Goal: Task Accomplishment & Management: Complete application form

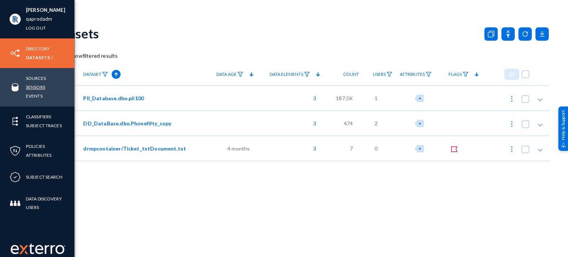
click at [35, 85] on link "Sensors" at bounding box center [35, 87] width 19 height 9
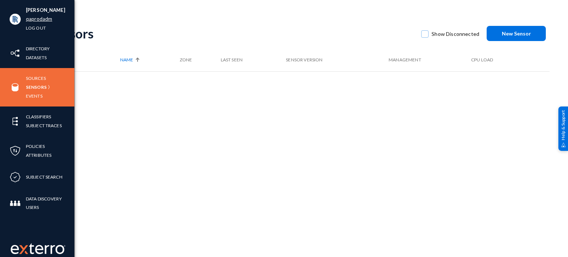
click at [34, 21] on link "qaprodadm" at bounding box center [39, 19] width 26 height 9
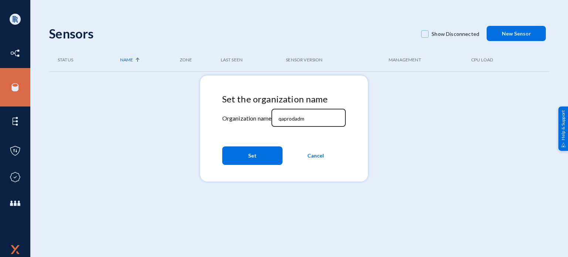
click at [295, 119] on input "qaprodadm" at bounding box center [310, 118] width 64 height 7
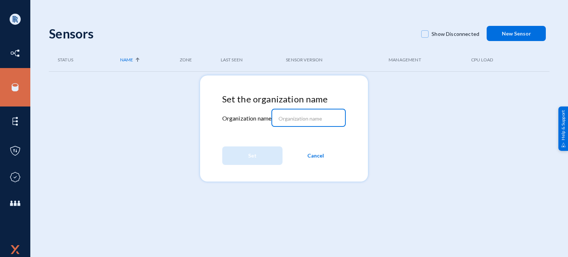
click at [294, 118] on input at bounding box center [310, 118] width 64 height 7
click at [281, 119] on input "exchangecrt" at bounding box center [310, 118] width 64 height 7
click at [296, 114] on div "xchangecrt" at bounding box center [308, 117] width 67 height 19
click at [284, 125] on div "xchangecrt" at bounding box center [308, 117] width 67 height 19
click at [285, 123] on div "xchangecrt" at bounding box center [308, 117] width 67 height 19
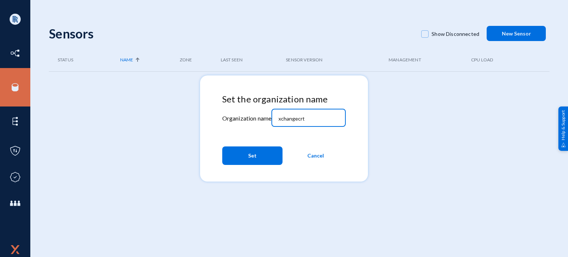
click at [285, 123] on div "xchangecrt" at bounding box center [308, 117] width 67 height 19
click at [291, 120] on input "xchangecrt" at bounding box center [310, 118] width 64 height 7
paste input "ert25"
type input "xchangecert25"
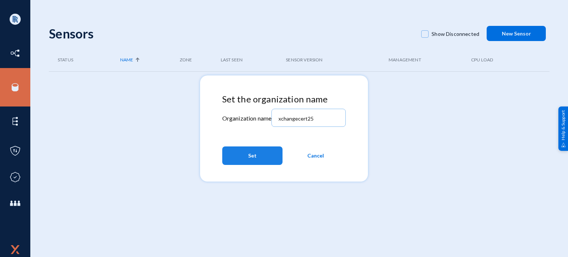
click at [251, 157] on span "Set" at bounding box center [252, 155] width 9 height 13
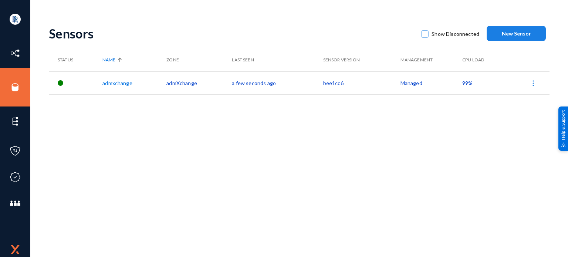
click at [515, 38] on button "New Sensor" at bounding box center [516, 33] width 59 height 15
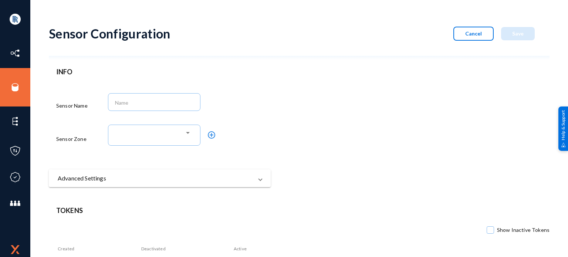
click at [473, 33] on span "Cancel" at bounding box center [473, 33] width 17 height 6
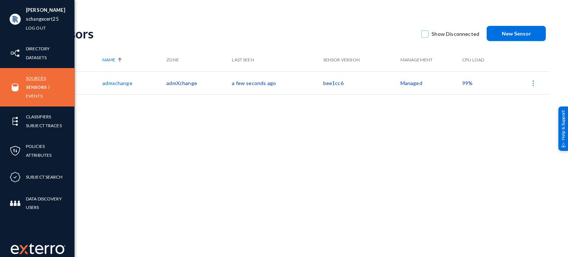
click at [37, 81] on link "Sources" at bounding box center [36, 78] width 20 height 9
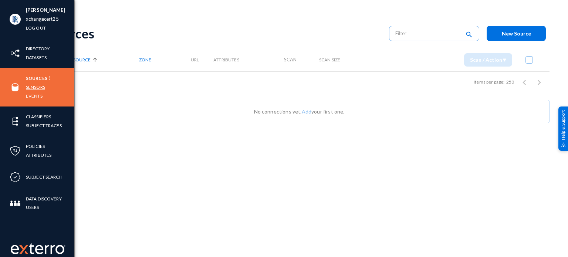
click at [34, 89] on link "Sensors" at bounding box center [35, 87] width 19 height 9
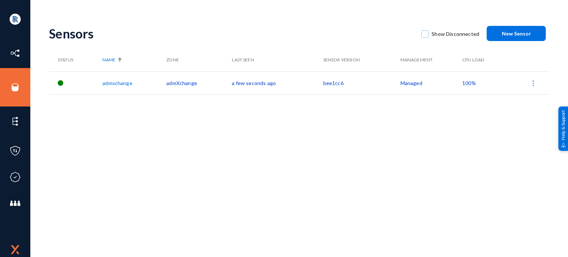
click at [262, 138] on div "Sensors Show Disconnected New Sensor Status Name Zone Last Seen Sensor Version …" at bounding box center [299, 129] width 501 height 222
click at [191, 143] on div "Sensors Show Disconnected New Sensor Status Name Zone Last Seen Sensor Version …" at bounding box center [299, 129] width 501 height 222
drag, startPoint x: 138, startPoint y: 83, endPoint x: 92, endPoint y: 84, distance: 45.1
click at [92, 84] on tr "admxchange admXchange a few seconds ago bee1cc6 Managed 100%" at bounding box center [299, 82] width 501 height 23
copy tr "admxchange"
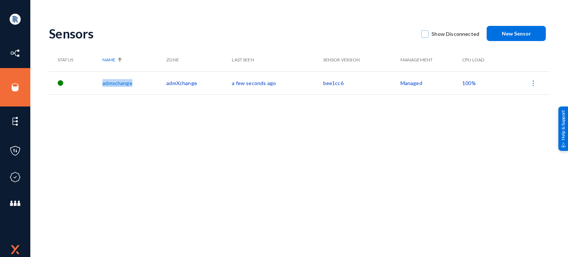
click at [506, 34] on span "New Sensor" at bounding box center [516, 33] width 29 height 6
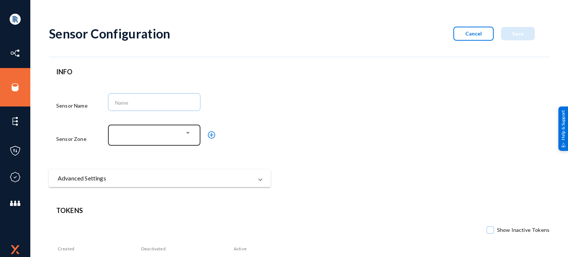
click at [171, 131] on div at bounding box center [153, 133] width 64 height 7
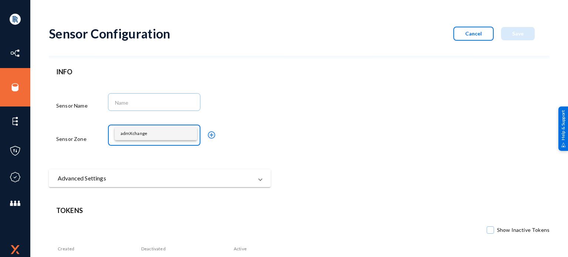
click at [149, 104] on div at bounding box center [284, 128] width 568 height 257
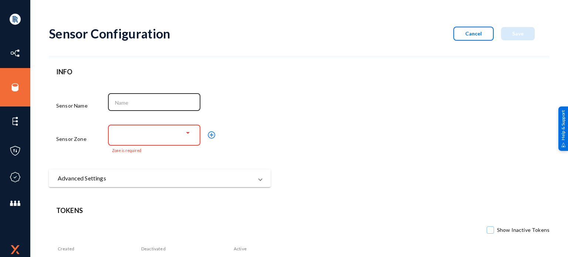
click at [146, 99] on input at bounding box center [156, 102] width 82 height 7
paste input "admxchange"
click at [121, 105] on input "admxchange" at bounding box center [156, 102] width 82 height 7
click at [116, 107] on div "admxchange" at bounding box center [154, 101] width 85 height 19
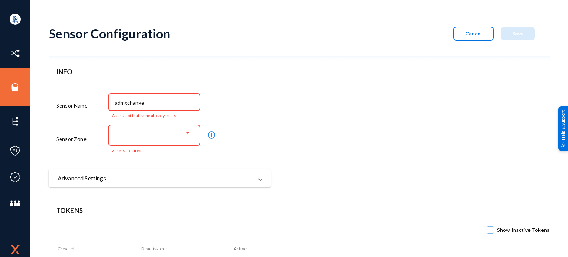
click at [115, 104] on input "admxchange" at bounding box center [156, 102] width 82 height 7
click at [262, 111] on div "admxchange" at bounding box center [185, 106] width 155 height 28
click at [158, 100] on input "admxchange" at bounding box center [156, 102] width 82 height 7
type input "admxchange1"
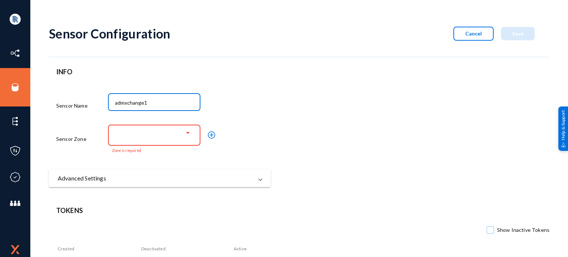
click at [159, 137] on div at bounding box center [153, 133] width 64 height 7
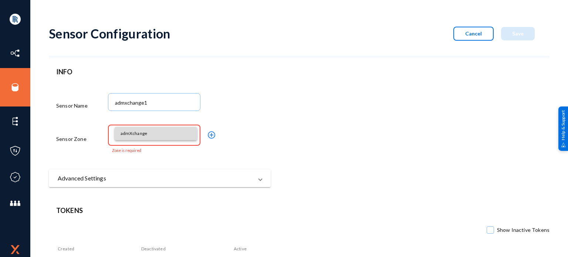
click at [144, 131] on span "admXchange" at bounding box center [156, 133] width 71 height 13
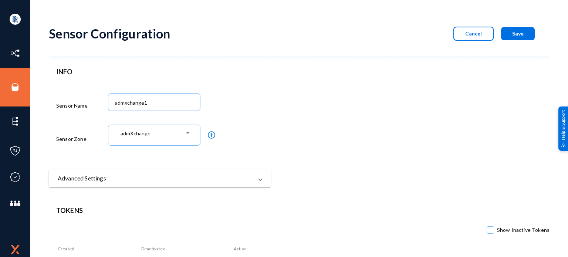
click at [255, 148] on div "admXchange add_circle_outline" at bounding box center [185, 138] width 155 height 31
click at [520, 36] on span "Save" at bounding box center [517, 33] width 11 height 6
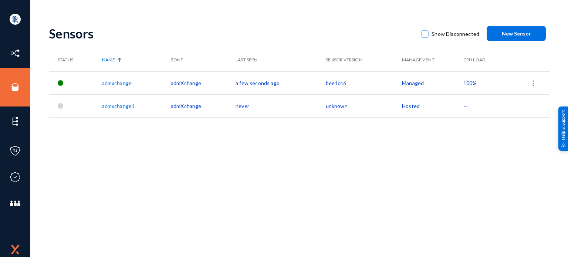
click at [502, 33] on span "New Sensor" at bounding box center [516, 33] width 29 height 6
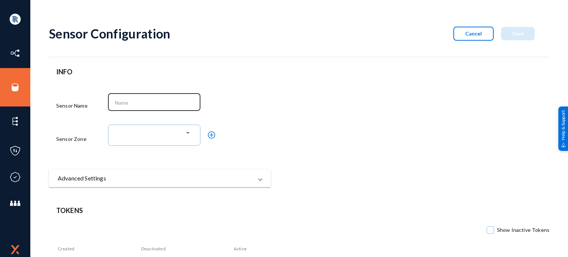
click at [144, 102] on input at bounding box center [156, 102] width 82 height 7
paste input "admxchange"
click at [112, 102] on div "admxchange" at bounding box center [154, 101] width 85 height 19
click at [115, 101] on input "admxchange" at bounding box center [156, 102] width 82 height 7
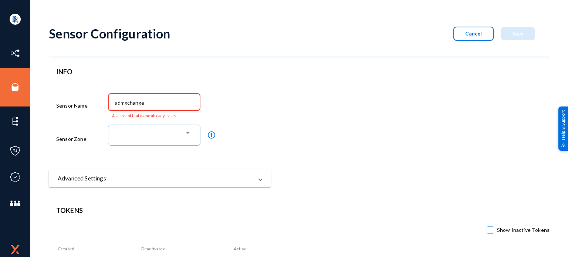
click at [115, 101] on input "admxchange" at bounding box center [156, 102] width 82 height 7
click at [133, 104] on input "admxchange" at bounding box center [156, 102] width 82 height 7
click at [160, 105] on input "admxchange" at bounding box center [156, 102] width 82 height 7
drag, startPoint x: 152, startPoint y: 102, endPoint x: 52, endPoint y: 100, distance: 100.6
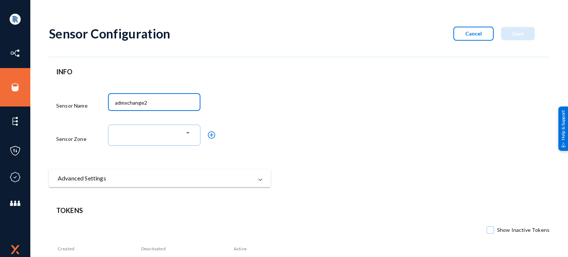
click at [52, 100] on div "INFO Sensor Name admxchange2 Sensor Zone add_circle_outline Advanced Settings N…" at bounding box center [160, 127] width 222 height 120
type input "admxchange2"
click at [142, 133] on div at bounding box center [153, 133] width 64 height 7
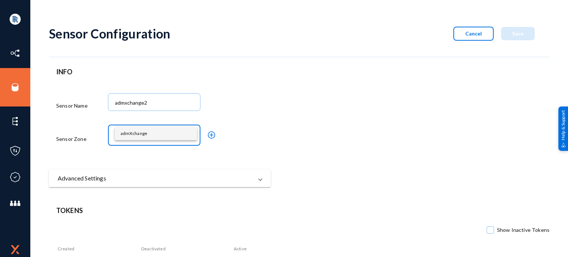
click at [147, 135] on span "admXchange" at bounding box center [156, 133] width 71 height 13
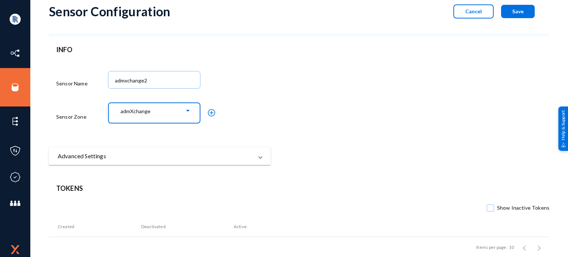
scroll to position [34, 0]
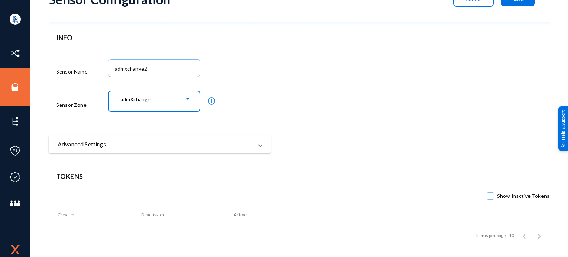
click at [512, 3] on button "Save" at bounding box center [518, -1] width 34 height 13
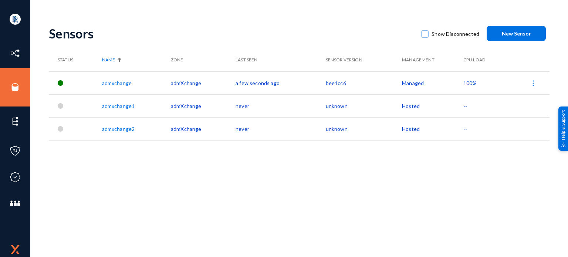
click at [509, 30] on span "New Sensor" at bounding box center [516, 33] width 29 height 6
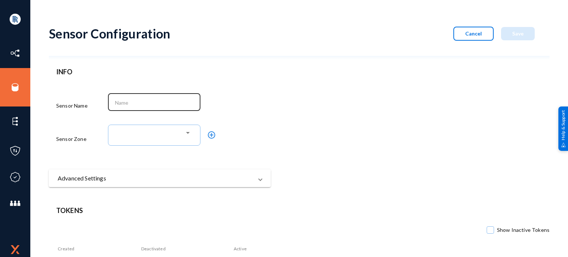
click at [134, 98] on div at bounding box center [154, 101] width 85 height 19
paste input "admxchange2"
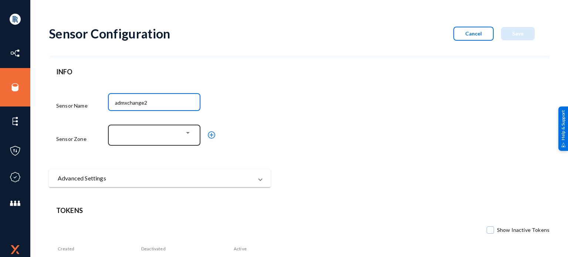
click at [145, 137] on div at bounding box center [153, 133] width 64 height 7
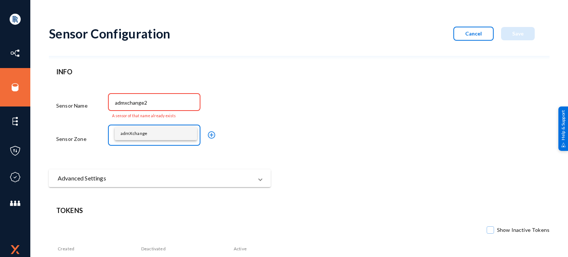
click at [143, 133] on span "admXchange" at bounding box center [156, 133] width 71 height 13
click at [116, 101] on input "admxchange2" at bounding box center [156, 102] width 82 height 7
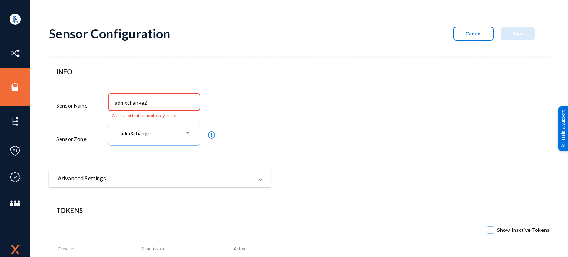
click at [305, 114] on form "Sensor Configuration Cancel Save INFO Sensor Name admxchange2 A sensor of that …" at bounding box center [299, 102] width 501 height 169
click at [157, 102] on input "admxchange2" at bounding box center [156, 102] width 82 height 7
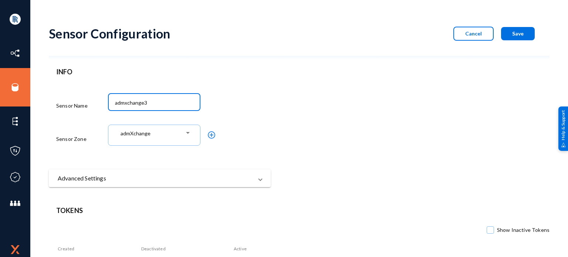
type input "admxchange3"
click at [313, 111] on form "Sensor Configuration Cancel Save INFO Sensor Name admxchange3 Sensor Zone admXc…" at bounding box center [299, 102] width 501 height 169
click at [512, 30] on span "Save" at bounding box center [517, 33] width 11 height 6
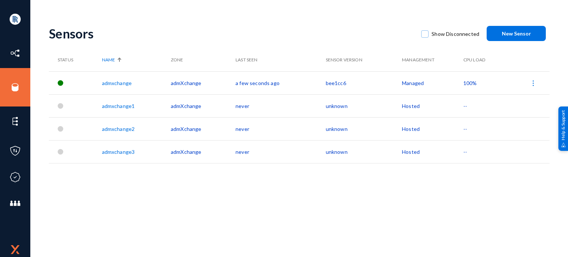
click at [503, 31] on span "New Sensor" at bounding box center [516, 33] width 29 height 6
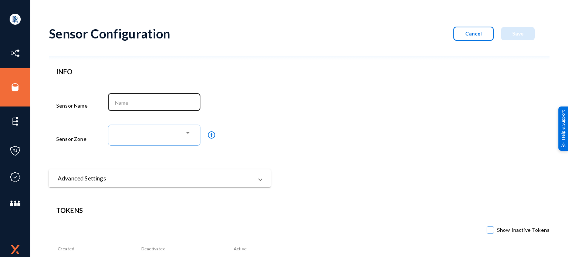
click at [166, 105] on input at bounding box center [156, 102] width 82 height 7
paste input "admxchange2"
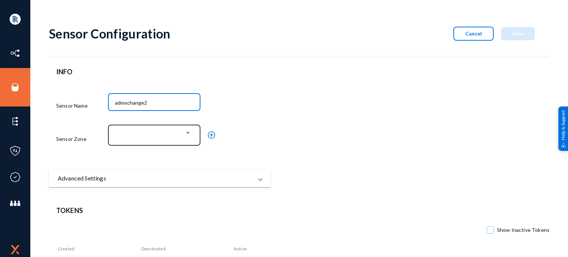
click at [154, 130] on div at bounding box center [154, 134] width 85 height 22
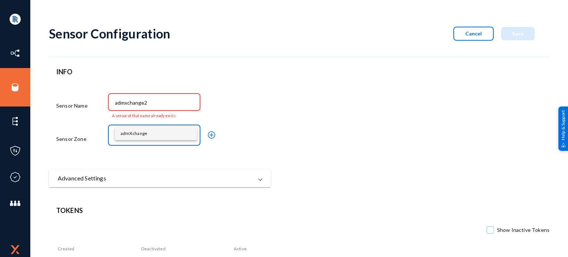
click at [152, 107] on div at bounding box center [284, 128] width 568 height 257
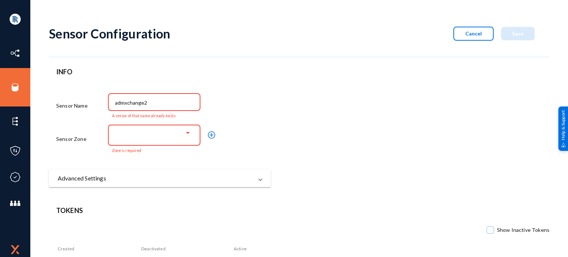
click at [156, 103] on input "admxchange2" at bounding box center [156, 102] width 82 height 7
type input "admxchange4"
click at [153, 132] on div at bounding box center [153, 133] width 64 height 7
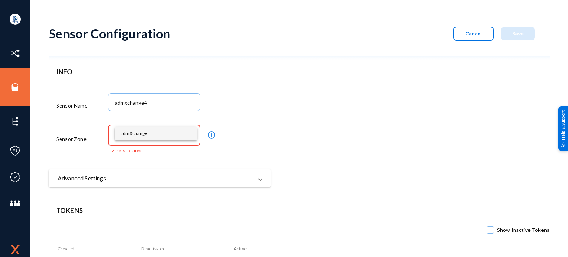
click at [148, 135] on span "admXchange" at bounding box center [156, 133] width 71 height 13
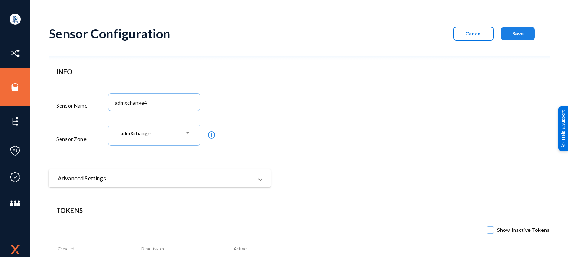
click at [513, 33] on span "Save" at bounding box center [517, 33] width 11 height 6
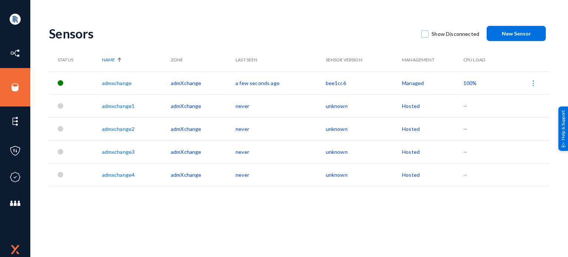
click at [539, 31] on button "New Sensor" at bounding box center [516, 33] width 59 height 15
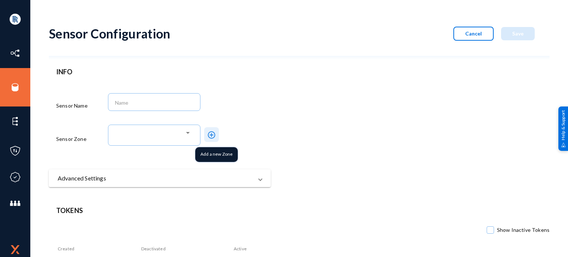
click at [211, 134] on mat-icon "add_circle_outline" at bounding box center [211, 135] width 9 height 9
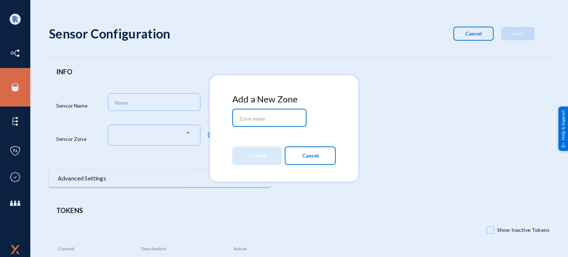
click at [263, 119] on input at bounding box center [271, 118] width 64 height 7
click at [303, 157] on span "Cancel" at bounding box center [310, 155] width 17 height 13
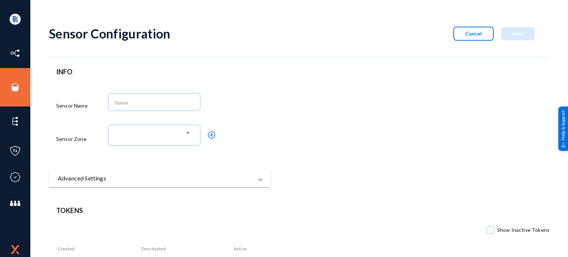
click at [472, 28] on button "Cancel" at bounding box center [473, 34] width 40 height 14
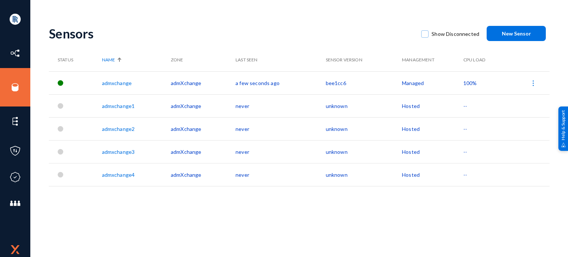
click at [130, 104] on link "admxchange1" at bounding box center [118, 106] width 33 height 6
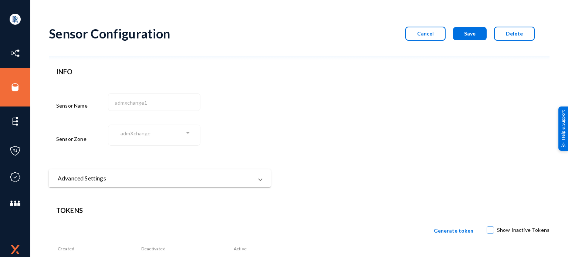
click at [158, 133] on div "admXchange" at bounding box center [153, 133] width 64 height 7
click at [228, 182] on mat-panel-title "Advanced Settings" at bounding box center [155, 178] width 195 height 9
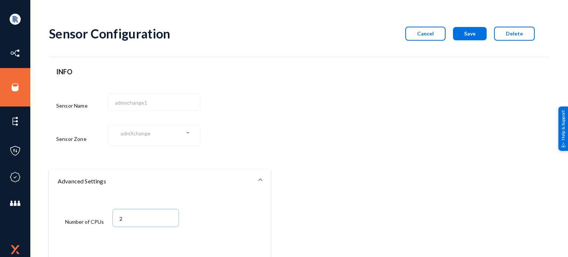
click at [429, 38] on button "Cancel" at bounding box center [425, 34] width 40 height 14
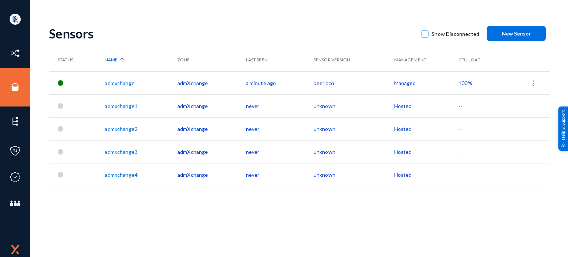
click at [113, 85] on link "admxchange" at bounding box center [120, 83] width 30 height 6
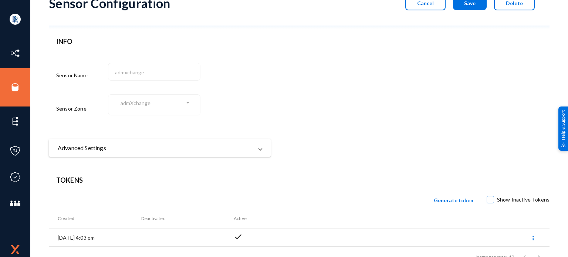
scroll to position [52, 0]
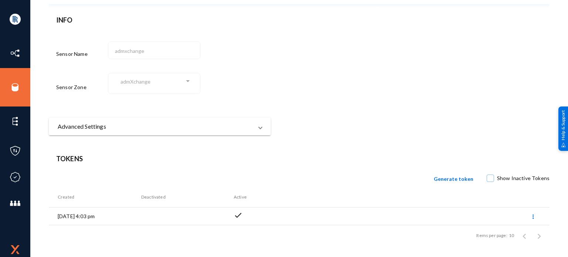
click at [140, 130] on mat-panel-title "Advanced Settings" at bounding box center [155, 126] width 195 height 9
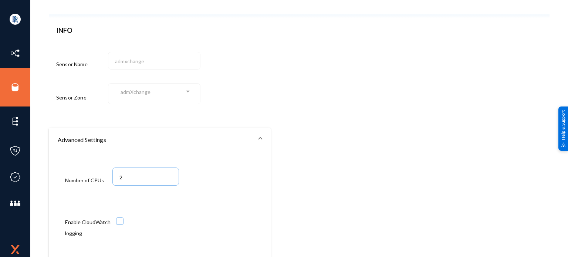
scroll to position [0, 0]
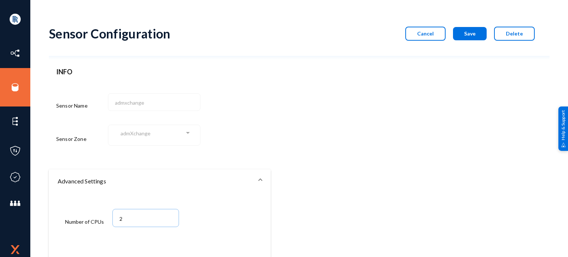
click at [430, 39] on button "Cancel" at bounding box center [425, 34] width 40 height 14
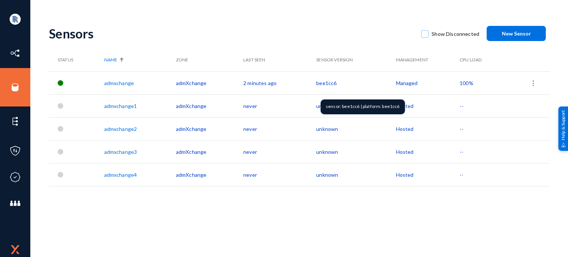
click at [318, 84] on td "bee1cc6" at bounding box center [355, 82] width 79 height 23
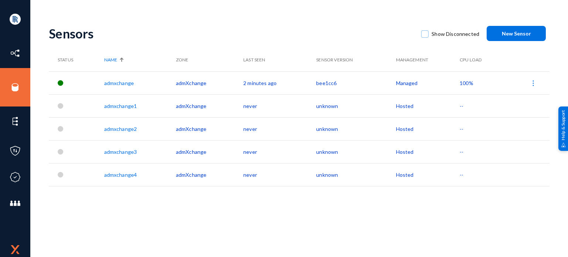
click at [318, 84] on td "bee1cc6" at bounding box center [355, 82] width 79 height 23
copy td "bee1cc6"
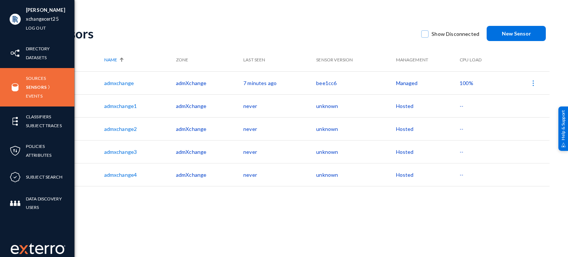
drag, startPoint x: 62, startPoint y: 18, endPoint x: 110, endPoint y: 14, distance: 47.9
click at [26, 20] on li "xchangecert25" at bounding box center [45, 19] width 39 height 9
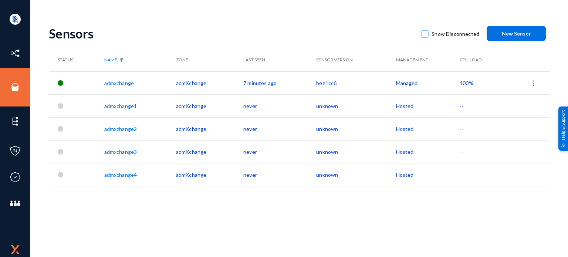
copy link "xchangecert25"
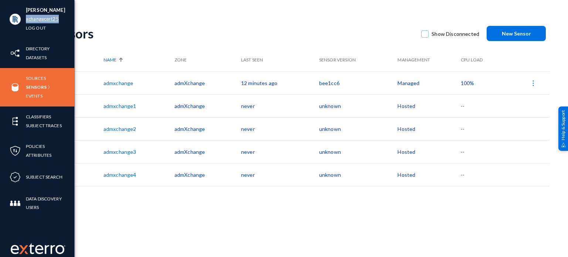
drag, startPoint x: 65, startPoint y: 15, endPoint x: 27, endPoint y: 21, distance: 38.5
click at [27, 21] on div "Raguraman Mani xchangecert25 Log out" at bounding box center [37, 19] width 74 height 38
copy link "xchangecert25"
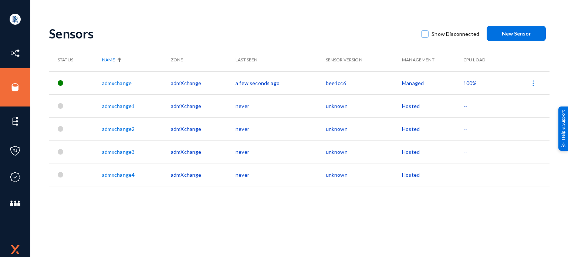
click at [531, 82] on img at bounding box center [532, 82] width 7 height 7
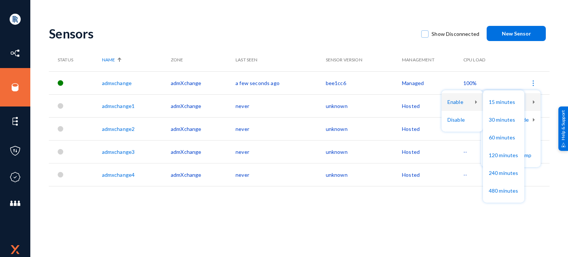
click at [218, 204] on div at bounding box center [284, 128] width 568 height 257
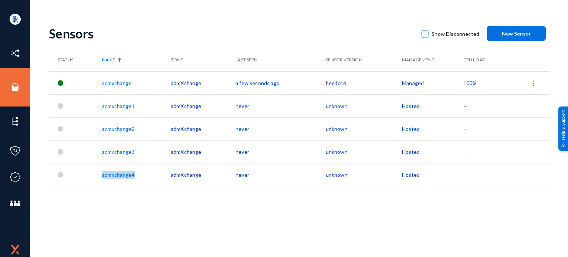
drag, startPoint x: 109, startPoint y: 175, endPoint x: 77, endPoint y: 173, distance: 32.6
click at [77, 173] on tr "admxchange4 admXchange never unknown Hosted --" at bounding box center [299, 174] width 501 height 23
copy tr "admxchange4"
click at [508, 35] on span "New Sensor" at bounding box center [516, 33] width 29 height 6
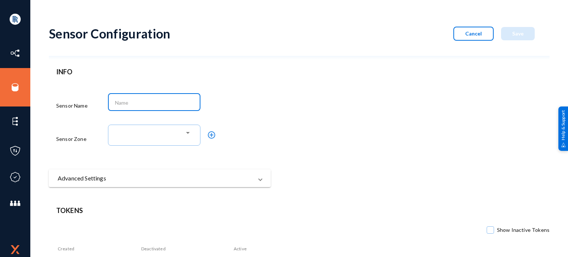
click at [151, 100] on input at bounding box center [156, 102] width 82 height 7
paste input "admxchange4"
click at [107, 103] on div "Sensor Name" at bounding box center [82, 106] width 52 height 28
click at [115, 102] on input "admxchange4" at bounding box center [156, 102] width 82 height 7
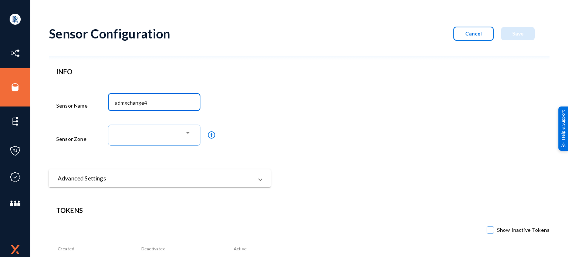
click at [161, 104] on input "admxchange4" at bounding box center [156, 102] width 82 height 7
type input "admxchange5"
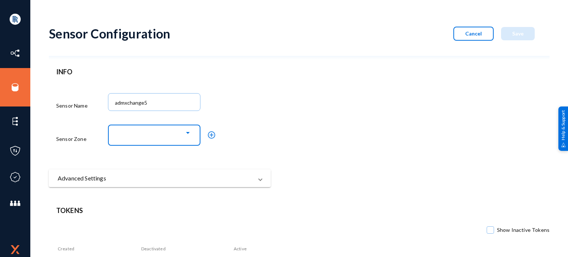
click at [153, 136] on div at bounding box center [153, 133] width 64 height 7
click at [144, 137] on span "admXchange" at bounding box center [156, 133] width 71 height 13
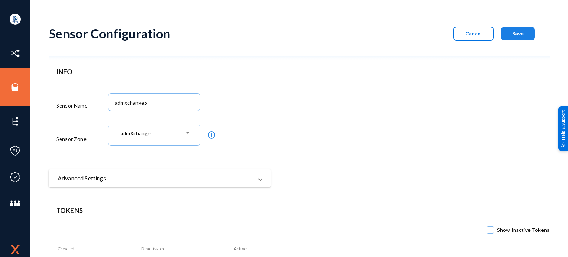
click at [507, 35] on button "Save" at bounding box center [518, 33] width 34 height 13
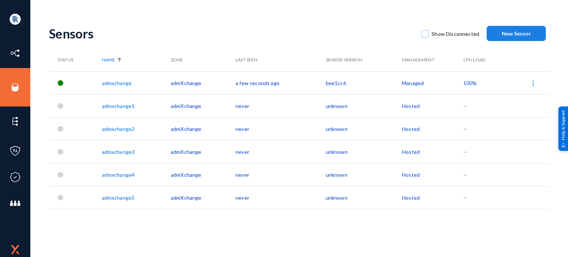
click at [519, 31] on span "New Sensor" at bounding box center [516, 33] width 29 height 6
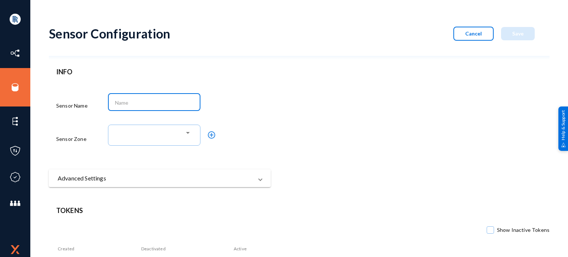
click at [122, 103] on input at bounding box center [156, 102] width 82 height 7
paste input "admxchange4"
click at [119, 101] on input "admxchange4" at bounding box center [156, 102] width 82 height 7
click at [115, 102] on input "admxchange4" at bounding box center [156, 102] width 82 height 7
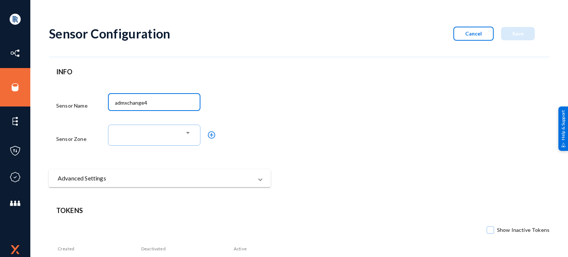
click at [115, 102] on input "admxchange4" at bounding box center [156, 102] width 82 height 7
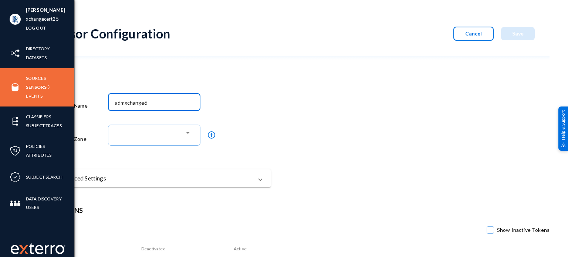
drag, startPoint x: 143, startPoint y: 104, endPoint x: 24, endPoint y: 101, distance: 119.1
click at [24, 101] on div "Raguraman Mani xchangecert25 Log out Directory Datasets Sources Sensors Events …" at bounding box center [284, 128] width 568 height 257
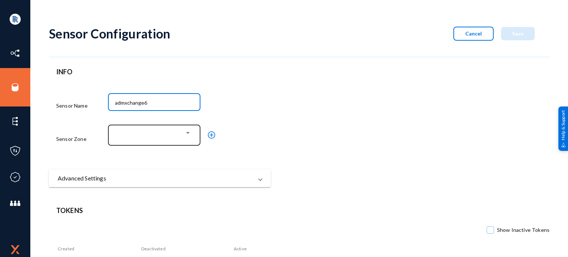
type input "admxchange6"
click at [157, 140] on mat-select at bounding box center [156, 136] width 82 height 10
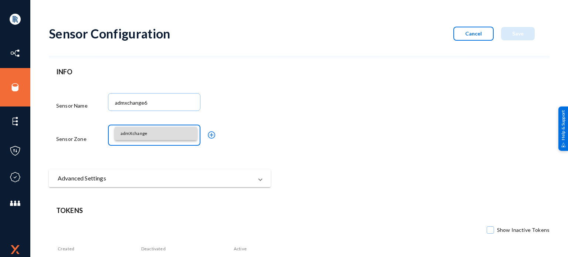
click at [143, 132] on span "admXchange" at bounding box center [156, 133] width 71 height 13
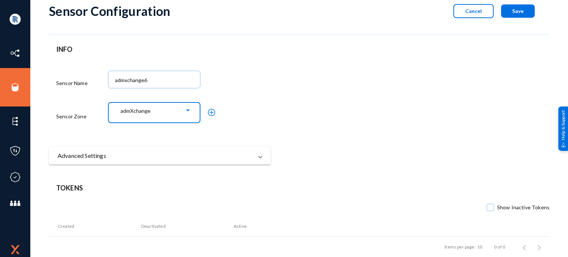
scroll to position [34, 0]
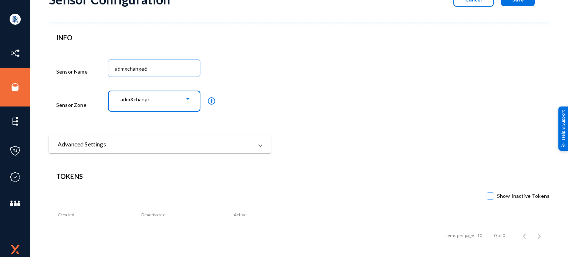
click at [510, 2] on button "Save" at bounding box center [518, -1] width 34 height 13
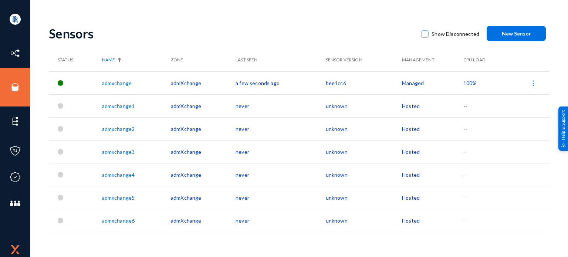
click at [521, 34] on span "New Sensor" at bounding box center [516, 33] width 29 height 6
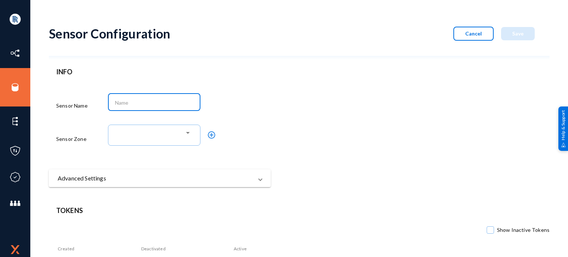
click at [124, 100] on input at bounding box center [156, 102] width 82 height 7
paste input "admxchange6"
type input "admxchange7"
click at [126, 142] on div at bounding box center [154, 134] width 85 height 22
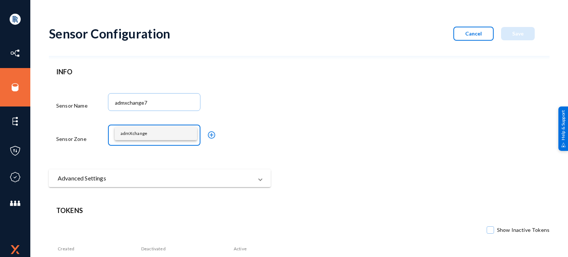
click at [148, 134] on span "admXchange" at bounding box center [156, 133] width 71 height 13
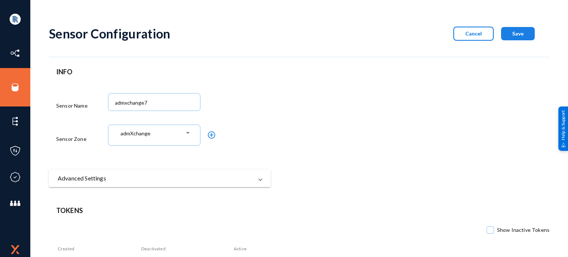
click at [505, 36] on button "Save" at bounding box center [518, 33] width 34 height 13
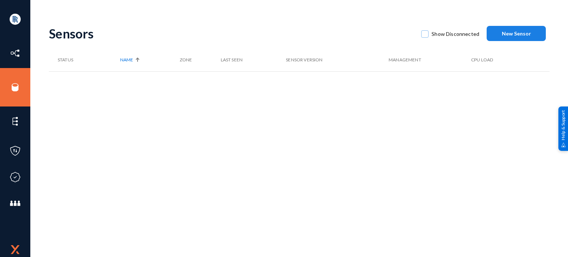
click at [501, 34] on button "New Sensor" at bounding box center [516, 33] width 59 height 15
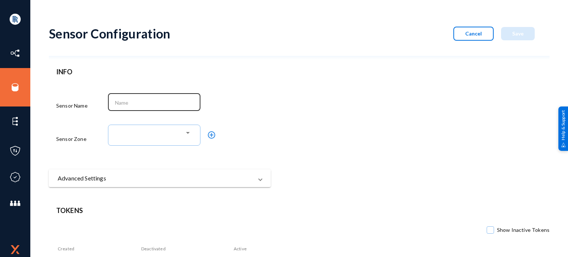
click at [138, 102] on input at bounding box center [156, 102] width 82 height 7
paste input "admxchange6"
type input "admxchange8"
click at [112, 98] on div "admxchange8" at bounding box center [154, 101] width 85 height 19
click at [113, 102] on div "admxchange8" at bounding box center [154, 101] width 85 height 19
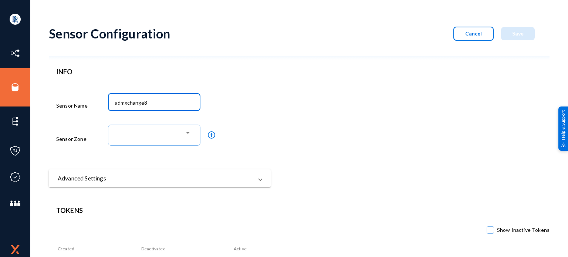
click at [115, 103] on input "admxchange8" at bounding box center [156, 102] width 82 height 7
click at [163, 133] on div at bounding box center [153, 133] width 64 height 7
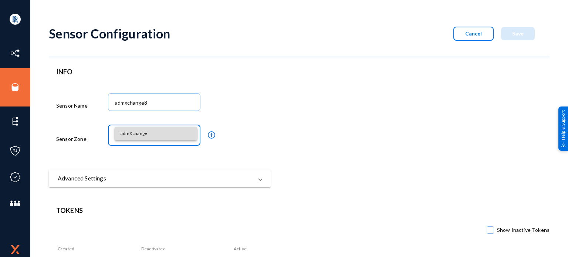
click at [145, 130] on span "admXchange" at bounding box center [156, 133] width 71 height 13
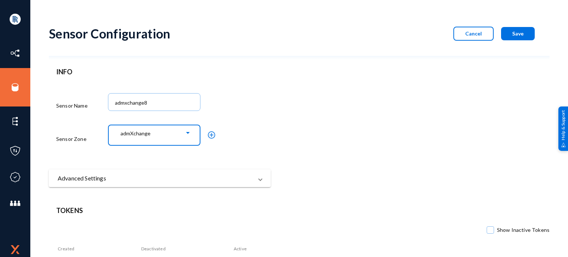
click at [524, 27] on button "Save" at bounding box center [518, 33] width 34 height 13
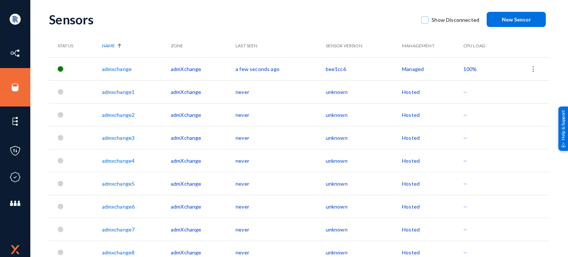
scroll to position [21, 0]
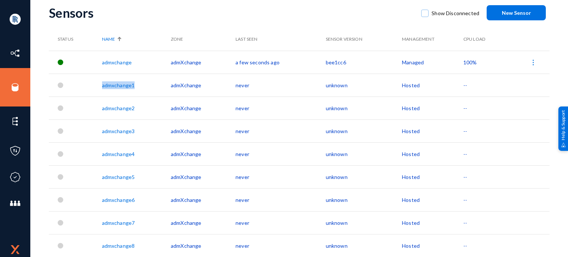
drag, startPoint x: 98, startPoint y: 86, endPoint x: 146, endPoint y: 85, distance: 47.7
click at [146, 85] on tr "admxchange1 admXchange never unknown Hosted --" at bounding box center [299, 85] width 501 height 23
copy tr "admxchange1"
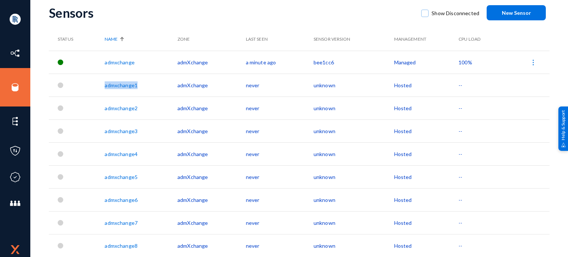
copy tr "admxchange1"
drag, startPoint x: 206, startPoint y: 87, endPoint x: 175, endPoint y: 89, distance: 31.5
click at [175, 89] on tr "admxchange1 admXchange never unknown Hosted --" at bounding box center [299, 85] width 501 height 23
copy tr "admXchange"
click at [314, 39] on th "Sensor Version" at bounding box center [354, 39] width 81 height 23
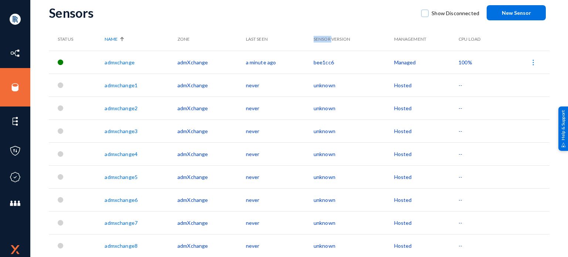
click at [314, 39] on th "Sensor Version" at bounding box center [354, 39] width 81 height 23
copy th "Sensor Version"
drag, startPoint x: 338, startPoint y: 61, endPoint x: 293, endPoint y: 61, distance: 45.1
click at [293, 61] on tr "admxchange admXchange a minute ago bee1cc6 Managed 100%" at bounding box center [299, 62] width 501 height 23
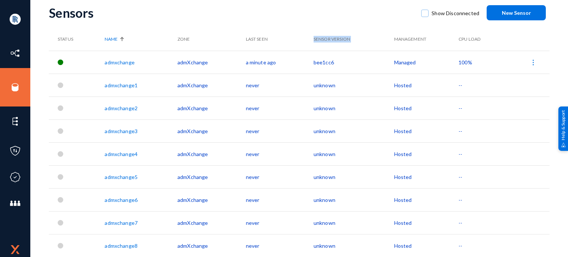
copy tr "bee1cc6"
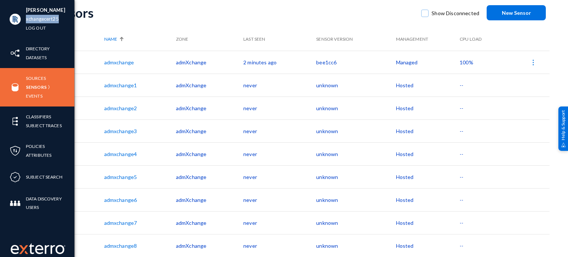
drag, startPoint x: 63, startPoint y: 20, endPoint x: 25, endPoint y: 22, distance: 38.1
click at [25, 22] on div "Raguraman Mani xchangecert25 Log out" at bounding box center [37, 19] width 74 height 38
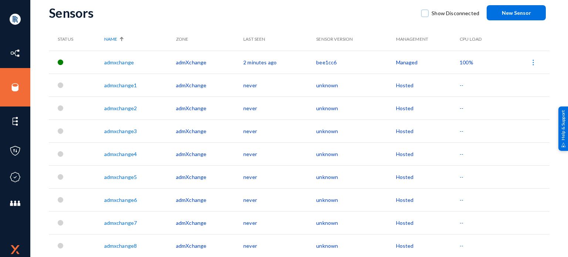
copy link "xchangecert25"
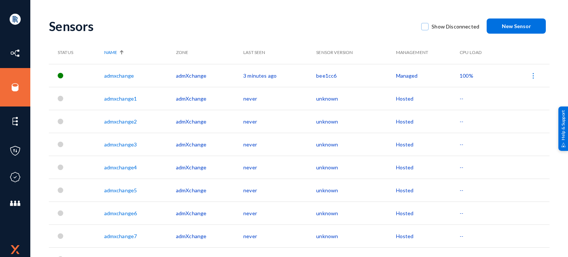
scroll to position [0, 0]
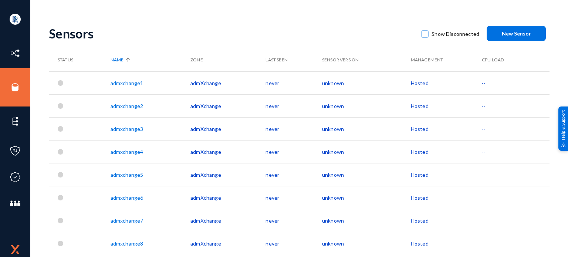
click at [115, 83] on link "admxchange1" at bounding box center [127, 83] width 33 height 6
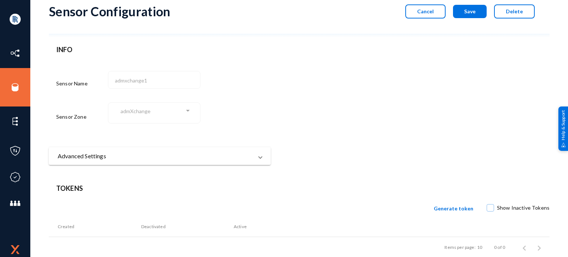
scroll to position [34, 0]
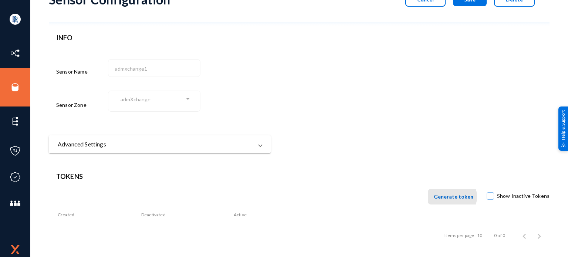
click at [455, 197] on span "Generate token" at bounding box center [454, 196] width 40 height 6
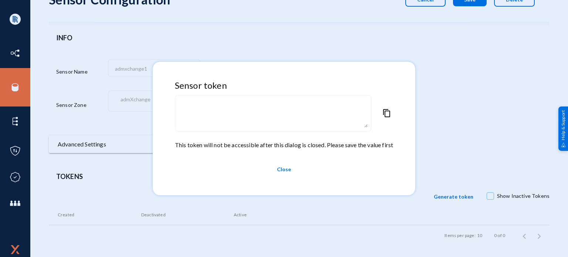
type textarea "eyJuYW1lIjoiYWRteGNoYW5nZTEiLCJvcmciOiJ4Y2hhbmdlY2VydDI1Iiwiem9uZSI6ImFkbVhjaGF…"
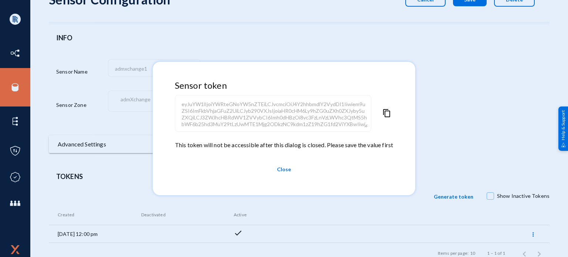
click at [384, 113] on span "content_copy" at bounding box center [386, 125] width 9 height 32
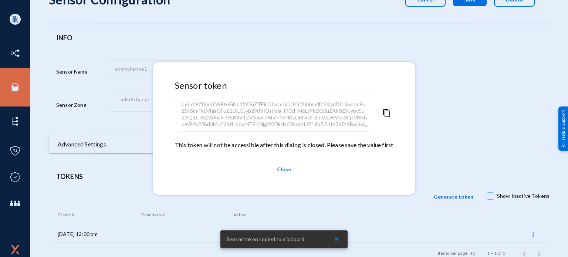
click at [286, 168] on span "Close" at bounding box center [284, 169] width 14 height 13
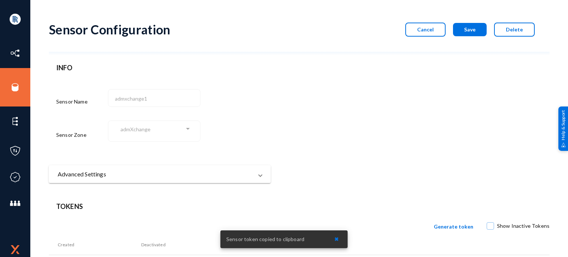
scroll to position [0, 0]
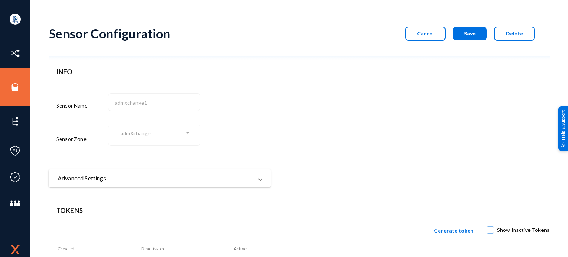
click at [466, 38] on button "Save" at bounding box center [470, 33] width 34 height 13
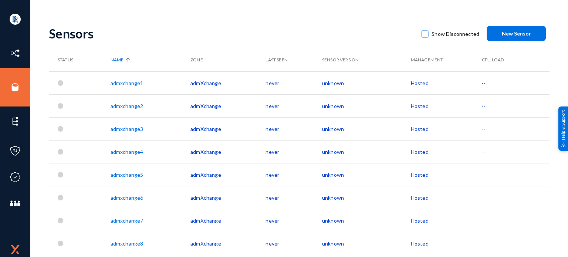
click at [130, 105] on link "admxchange2" at bounding box center [127, 106] width 33 height 6
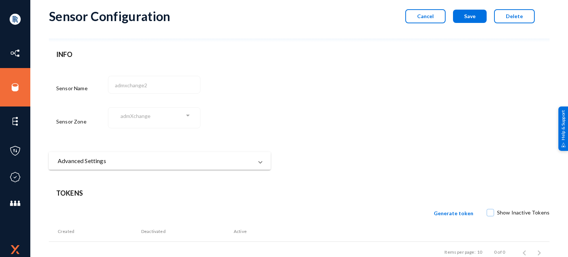
scroll to position [34, 0]
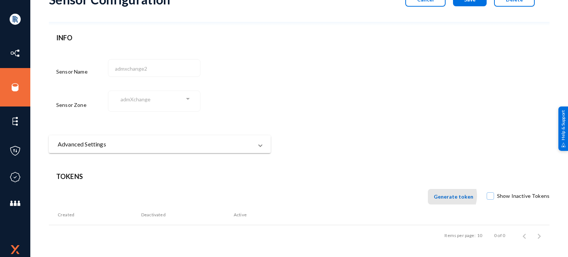
click at [449, 196] on span "Generate token" at bounding box center [454, 196] width 40 height 6
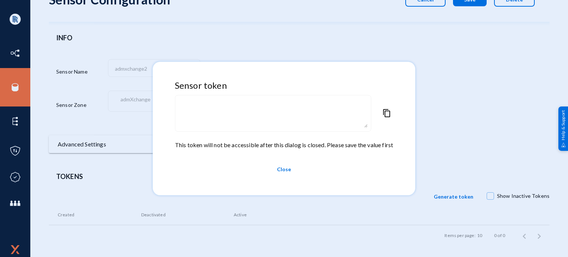
type textarea "eyJuYW1lIjoiYWRteGNoYW5nZTIiLCJvcmciOiJ4Y2hhbmdlY2VydDI1Iiwiem9uZSI6ImFkbVhjaGF…"
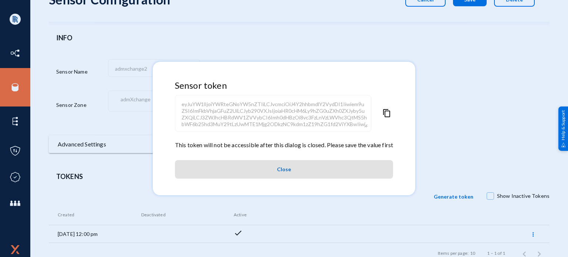
click at [387, 114] on span "content_copy" at bounding box center [386, 125] width 9 height 32
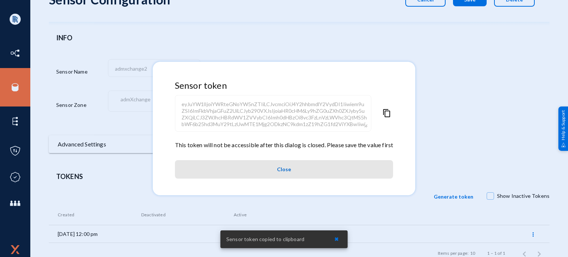
click at [300, 168] on button "Close" at bounding box center [284, 169] width 218 height 18
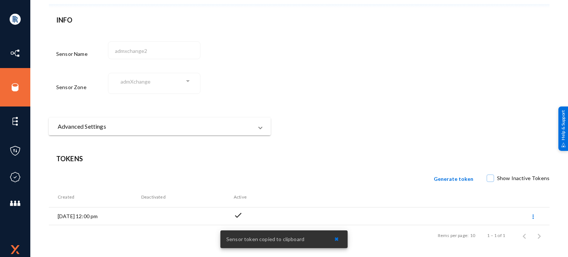
scroll to position [0, 0]
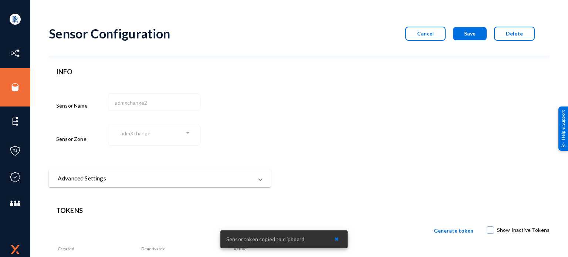
click at [471, 40] on button "Save" at bounding box center [470, 33] width 34 height 13
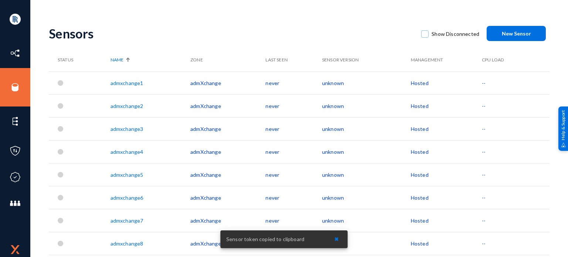
click at [133, 128] on link "admxchange3" at bounding box center [127, 129] width 33 height 6
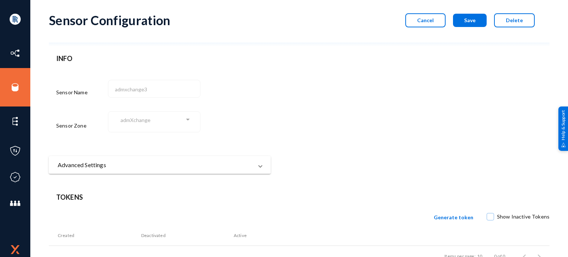
scroll to position [34, 0]
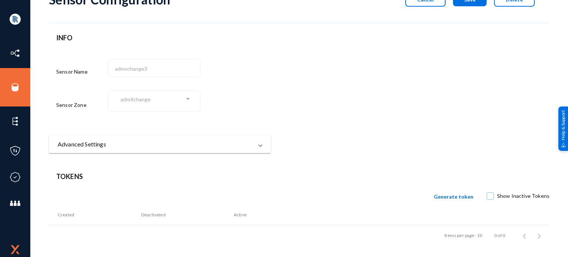
click at [456, 196] on span "Generate token" at bounding box center [454, 196] width 40 height 6
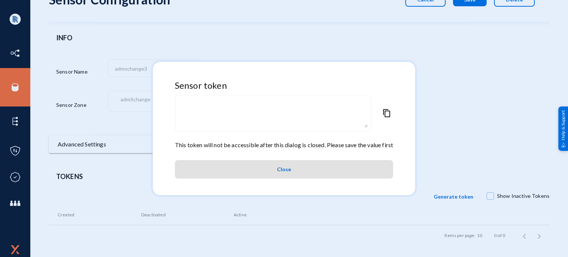
type textarea "eyJuYW1lIjoiYWRteGNoYW5nZTMiLCJvcmciOiJ4Y2hhbmdlY2VydDI1Iiwiem9uZSI6ImFkbVhjaGF…"
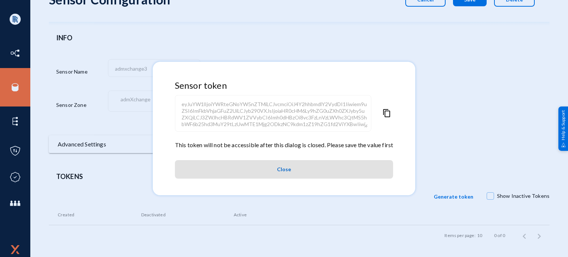
click at [380, 116] on div "eyJuYW1lIjoiYWRteGNoYW5nZTMiLCJvcmciOiJ4Y2hhbmdlY2VydDI1Iiwiem9uZSI6ImFkbVhjaGF…" at bounding box center [284, 117] width 218 height 47
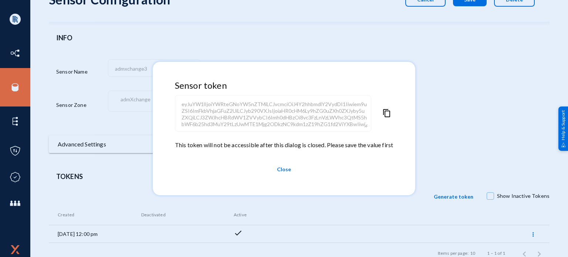
click at [386, 112] on span "content_copy" at bounding box center [386, 125] width 9 height 32
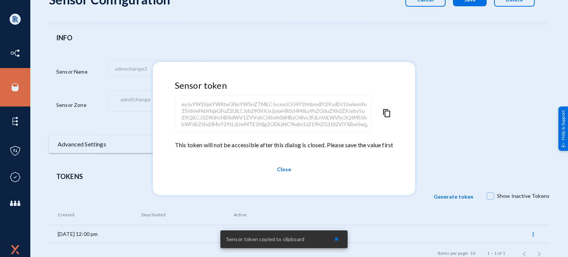
click at [287, 171] on span "Close" at bounding box center [284, 169] width 14 height 13
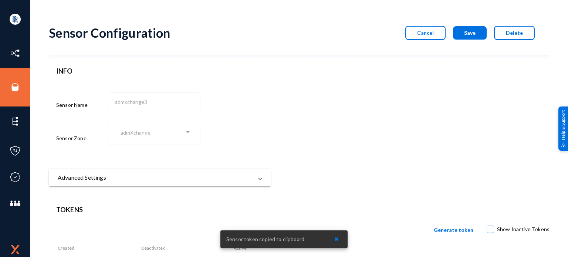
scroll to position [0, 0]
click at [466, 23] on div "Sensor Configuration Cancel Save Delete" at bounding box center [299, 38] width 501 height 41
click at [466, 31] on span "Save" at bounding box center [469, 33] width 11 height 6
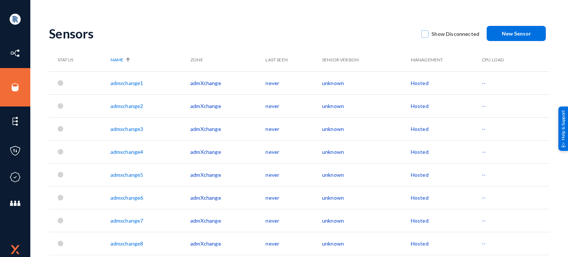
click at [130, 150] on link "admxchange4" at bounding box center [127, 152] width 33 height 6
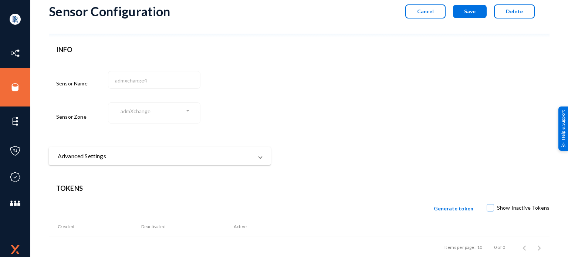
scroll to position [34, 0]
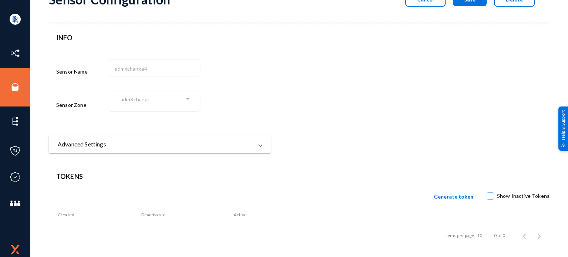
click at [450, 194] on span "Generate token" at bounding box center [454, 196] width 40 height 6
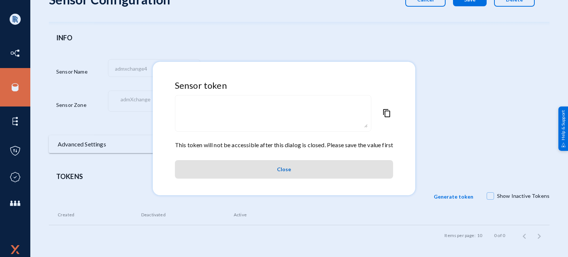
type textarea "eyJuYW1lIjoiYWRteGNoYW5nZTQiLCJvcmciOiJ4Y2hhbmdlY2VydDI1Iiwiem9uZSI6ImFkbVhjaGF…"
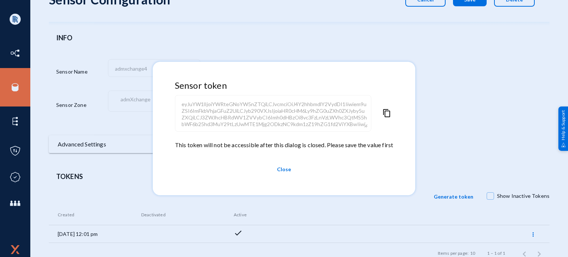
click at [380, 113] on div "eyJuYW1lIjoiYWRteGNoYW5nZTQiLCJvcmciOiJ4Y2hhbmdlY2VydDI1Iiwiem9uZSI6ImFkbVhjaGF…" at bounding box center [284, 117] width 218 height 47
click at [386, 114] on span "content_copy" at bounding box center [386, 125] width 9 height 32
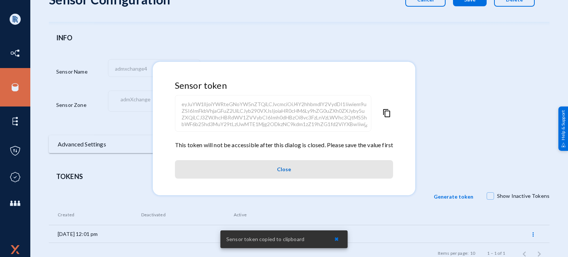
click at [278, 168] on span "Close" at bounding box center [284, 169] width 14 height 13
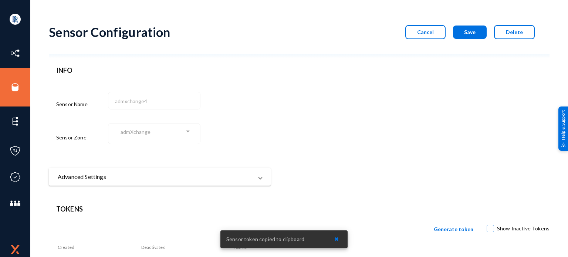
scroll to position [0, 0]
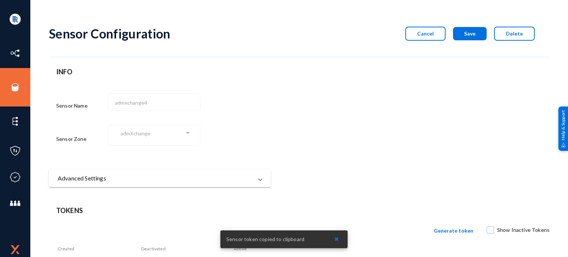
click at [465, 33] on span "Save" at bounding box center [469, 33] width 11 height 6
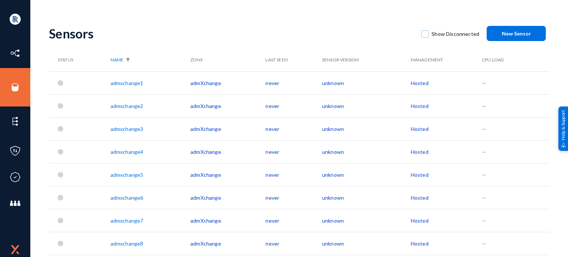
click at [136, 175] on link "admxchange5" at bounding box center [127, 175] width 33 height 6
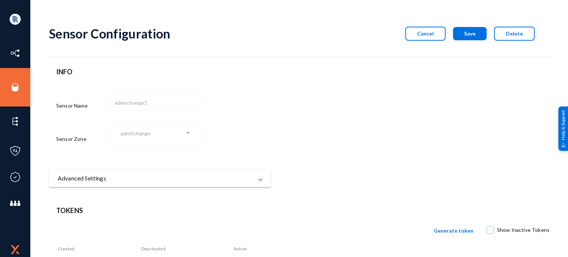
scroll to position [34, 0]
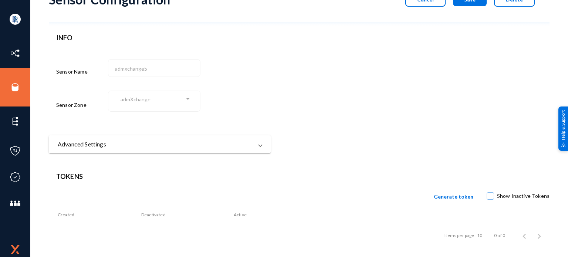
click at [455, 197] on span "Generate token" at bounding box center [454, 196] width 40 height 6
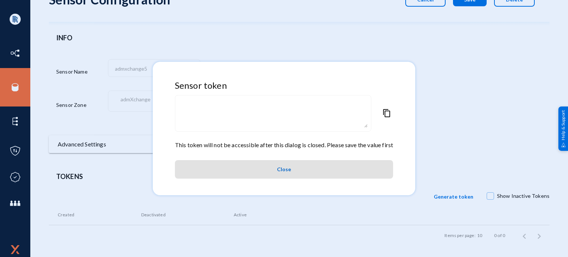
type textarea "eyJuYW1lIjoiYWRteGNoYW5nZTUiLCJvcmciOiJ4Y2hhbmdlY2VydDI1Iiwiem9uZSI6ImFkbVhjaGF…"
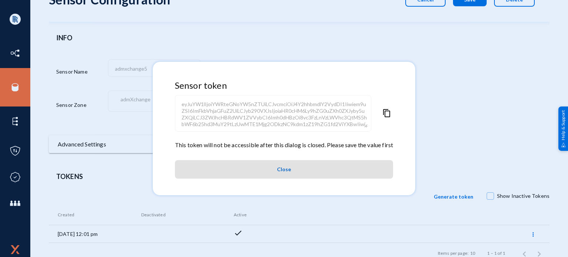
click at [389, 116] on span "content_copy" at bounding box center [386, 125] width 9 height 32
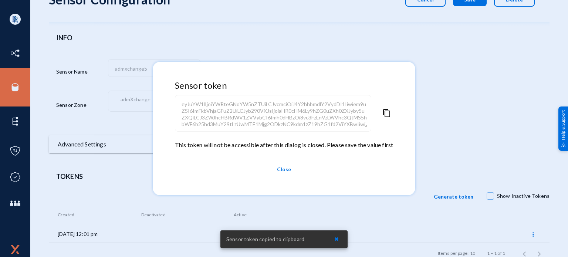
click at [305, 171] on button "Close" at bounding box center [284, 169] width 218 height 18
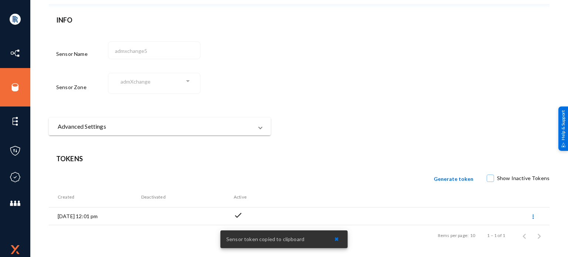
scroll to position [0, 0]
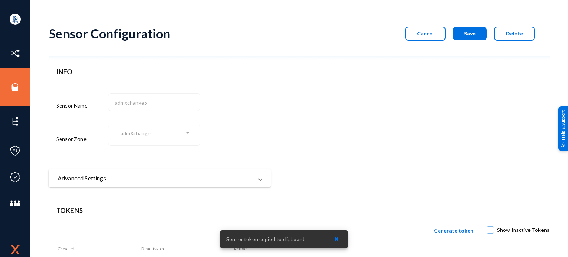
click at [461, 25] on div "Sensor Configuration Cancel Save Delete" at bounding box center [299, 38] width 501 height 41
click at [460, 29] on button "Save" at bounding box center [470, 33] width 34 height 13
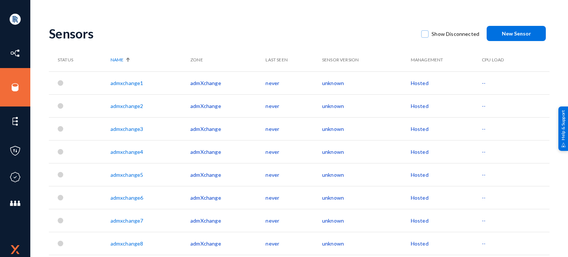
click at [129, 196] on link "admxchange6" at bounding box center [127, 197] width 33 height 6
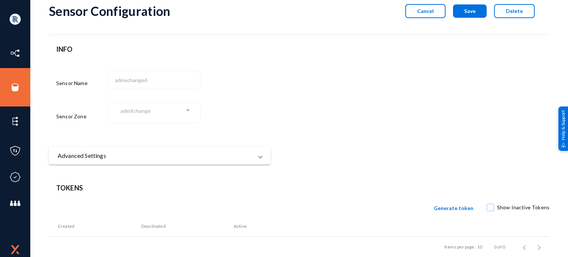
scroll to position [34, 0]
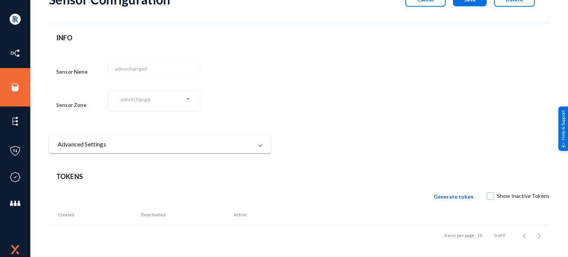
click at [447, 197] on span "Generate token" at bounding box center [454, 196] width 40 height 6
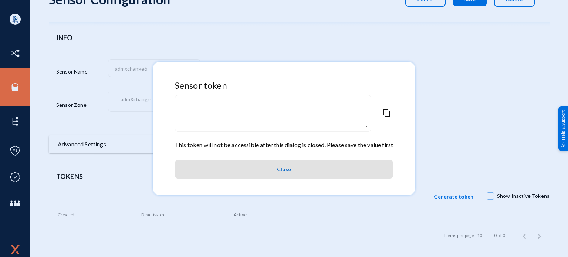
type textarea "eyJuYW1lIjoiYWRteGNoYW5nZTYiLCJvcmciOiJ4Y2hhbmdlY2VydDI1Iiwiem9uZSI6ImFkbVhjaGF…"
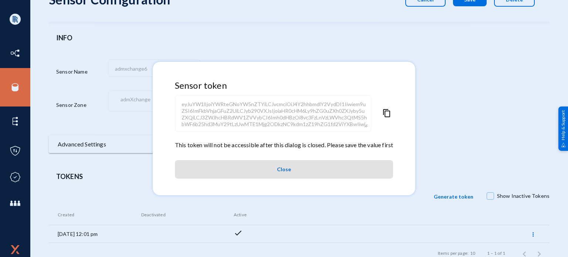
click at [384, 115] on span "content_copy" at bounding box center [386, 125] width 9 height 32
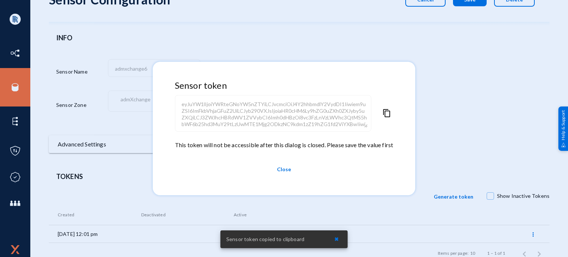
click at [284, 168] on span "Close" at bounding box center [284, 169] width 14 height 13
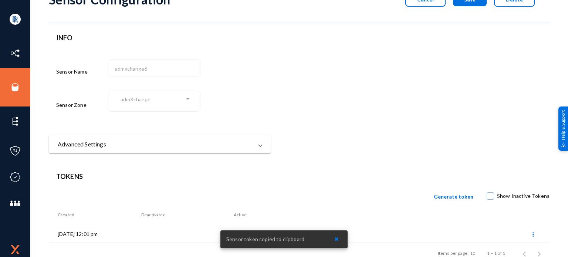
scroll to position [0, 0]
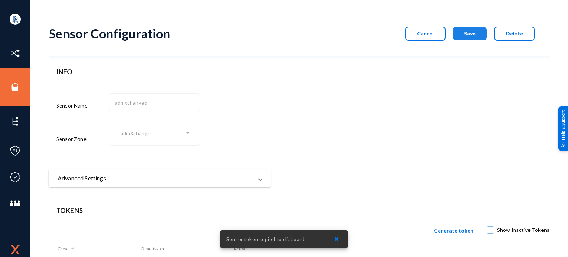
click at [477, 31] on button "Save" at bounding box center [470, 33] width 34 height 13
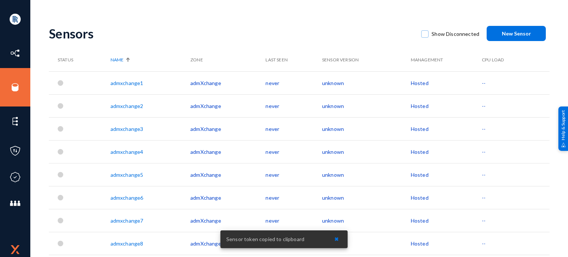
click at [134, 217] on link "admxchange7" at bounding box center [127, 220] width 33 height 6
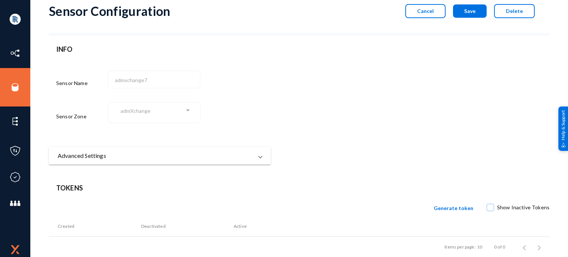
scroll to position [34, 0]
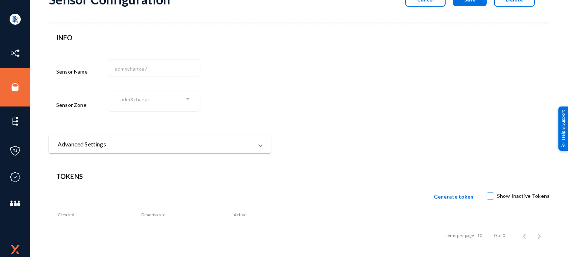
click at [457, 191] on button "Generate token" at bounding box center [453, 197] width 51 height 16
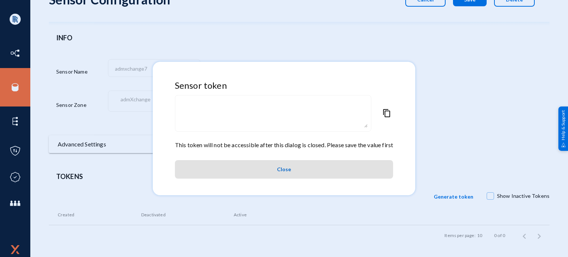
type textarea "eyJuYW1lIjoiYWRteGNoYW5nZTciLCJvcmciOiJ4Y2hhbmdlY2VydDI1Iiwiem9uZSI6ImFkbVhjaGF…"
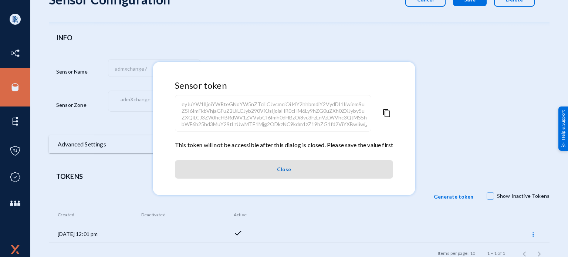
click at [388, 113] on span "content_copy" at bounding box center [386, 125] width 9 height 32
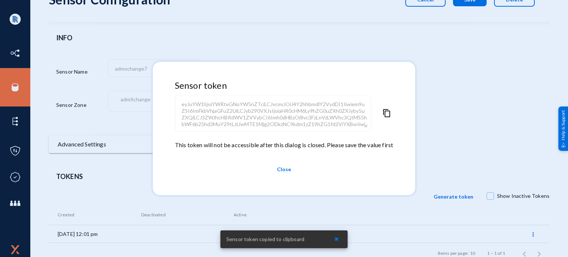
click at [287, 170] on span "Close" at bounding box center [284, 169] width 14 height 13
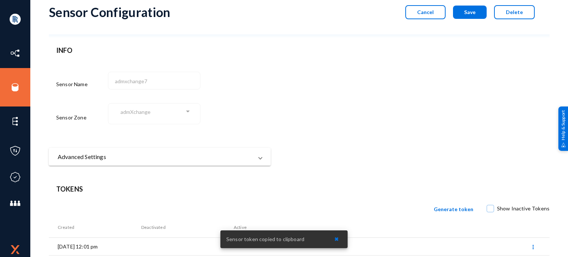
scroll to position [0, 0]
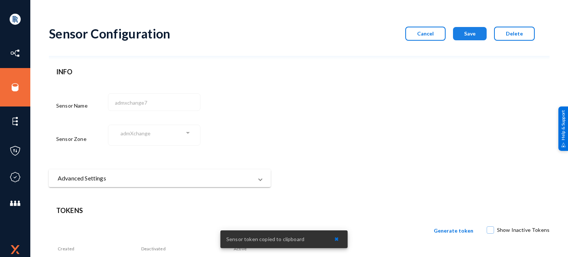
click at [464, 37] on button "Save" at bounding box center [470, 33] width 34 height 13
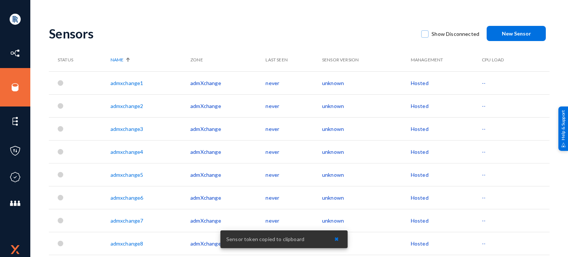
click at [337, 239] on td "unknown" at bounding box center [366, 243] width 89 height 23
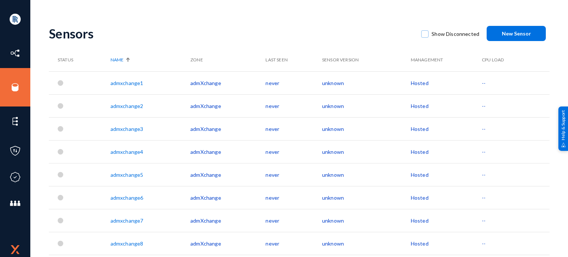
click at [127, 244] on link "admxchange8" at bounding box center [127, 243] width 33 height 6
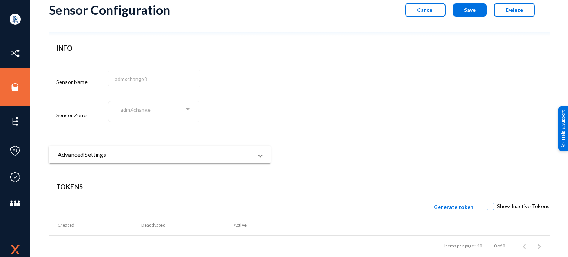
scroll to position [34, 0]
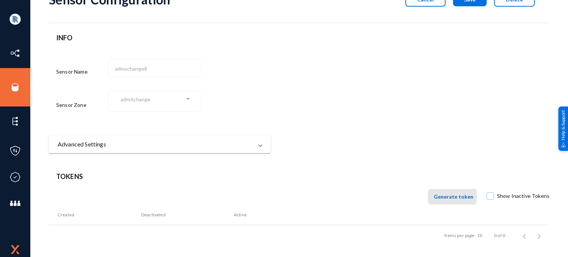
click at [455, 196] on span "Generate token" at bounding box center [454, 196] width 40 height 6
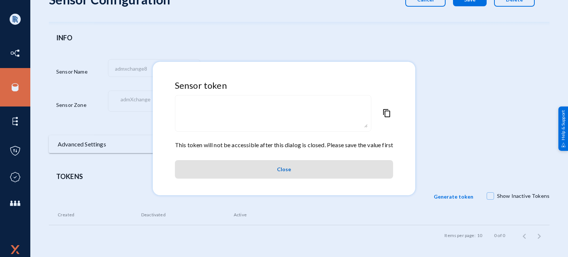
type textarea "eyJuYW1lIjoiYWRteGNoYW5nZTgiLCJvcmciOiJ4Y2hhbmdlY2VydDI1Iiwiem9uZSI6ImFkbVhjaGF…"
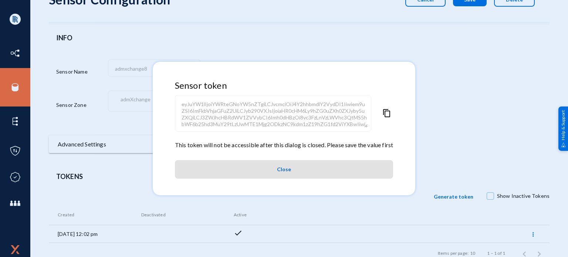
click at [386, 113] on span "content_copy" at bounding box center [386, 125] width 9 height 32
click at [290, 169] on span "Close" at bounding box center [284, 169] width 14 height 13
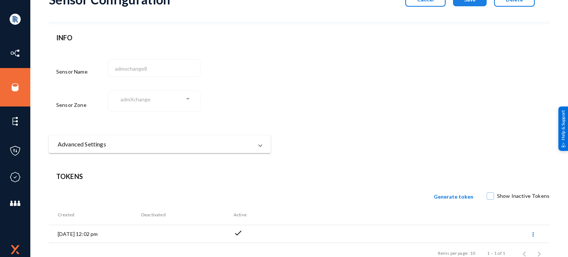
click at [474, 5] on button "Save" at bounding box center [470, -1] width 34 height 13
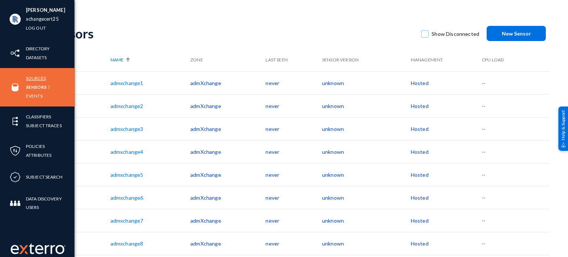
click at [38, 77] on link "Sources" at bounding box center [36, 78] width 20 height 9
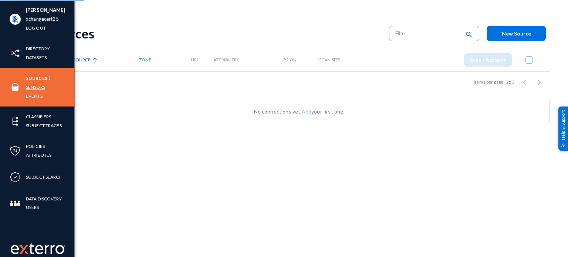
click at [31, 87] on link "Sensors" at bounding box center [35, 87] width 19 height 9
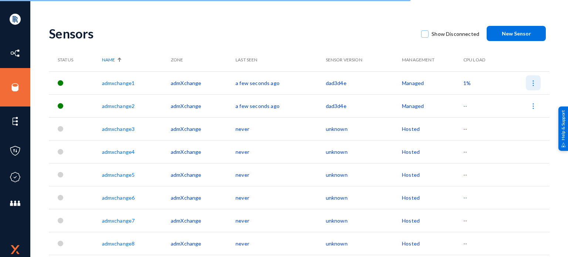
click at [531, 83] on img at bounding box center [532, 82] width 7 height 7
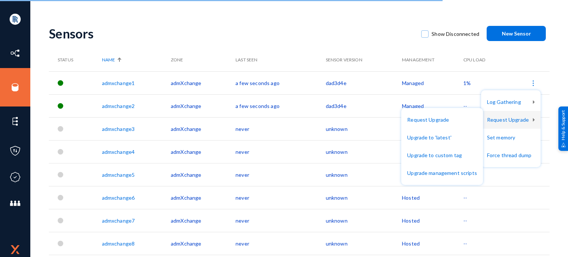
click at [320, 37] on div at bounding box center [284, 128] width 568 height 257
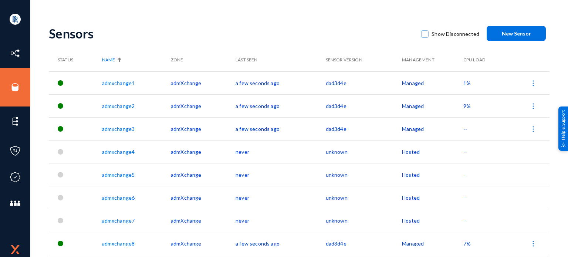
click at [531, 241] on img at bounding box center [532, 243] width 7 height 7
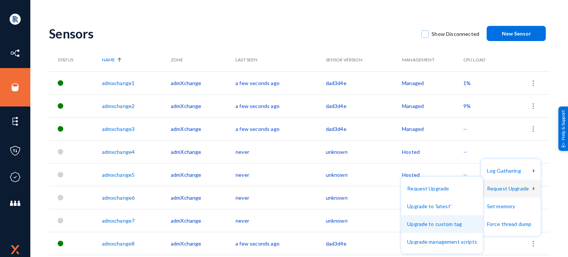
click at [436, 221] on button "Upgrade to custom tag" at bounding box center [442, 224] width 82 height 18
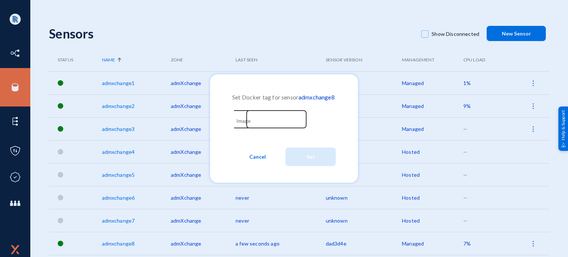
click at [271, 121] on input "Image" at bounding box center [271, 120] width 64 height 7
paste input "bee1cc6"
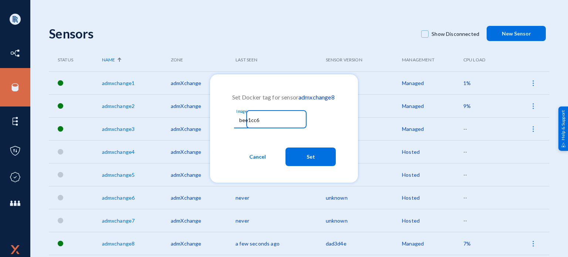
type input "bee1cc6"
click at [309, 157] on span "Set" at bounding box center [310, 156] width 9 height 13
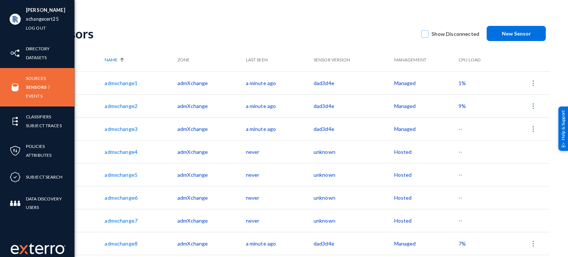
click at [31, 73] on div "Sources Sensors Events" at bounding box center [37, 87] width 74 height 38
click at [33, 78] on link "Sources" at bounding box center [36, 78] width 20 height 9
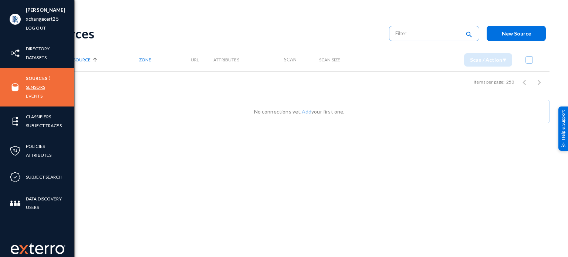
click at [33, 86] on link "Sensors" at bounding box center [35, 87] width 19 height 9
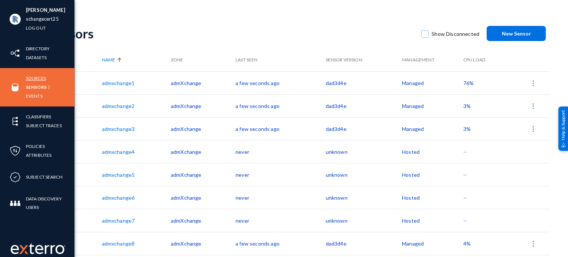
click at [33, 78] on link "Sources" at bounding box center [36, 78] width 20 height 9
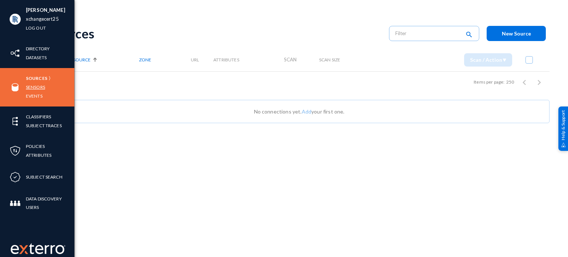
click at [33, 88] on link "Sensors" at bounding box center [35, 87] width 19 height 9
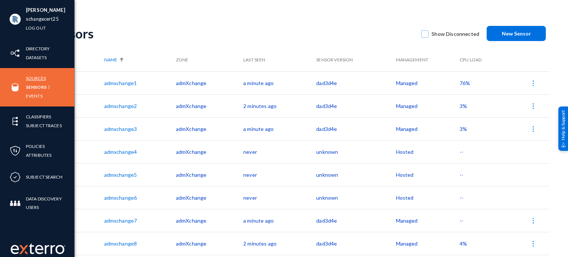
click at [31, 79] on link "Sources" at bounding box center [36, 78] width 20 height 9
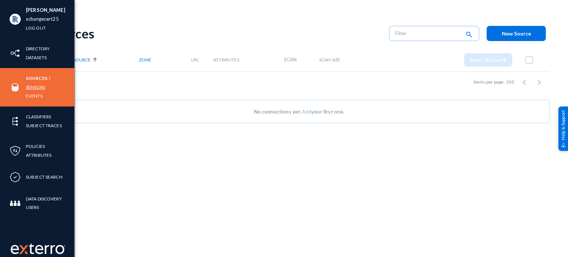
click at [30, 87] on link "Sensors" at bounding box center [35, 87] width 19 height 9
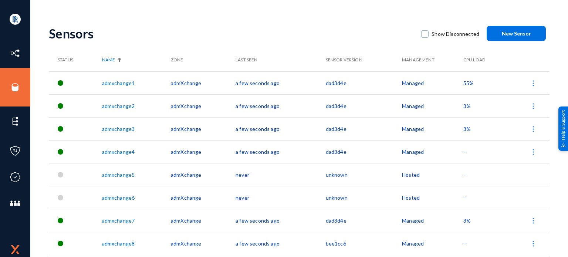
drag, startPoint x: 347, startPoint y: 244, endPoint x: 312, endPoint y: 242, distance: 34.8
click at [312, 242] on tr "admxchange8 admXchange a few seconds ago bee1cc6 Managed --" at bounding box center [299, 243] width 501 height 23
copy tr "bee1cc6"
click at [531, 84] on img at bounding box center [532, 82] width 7 height 7
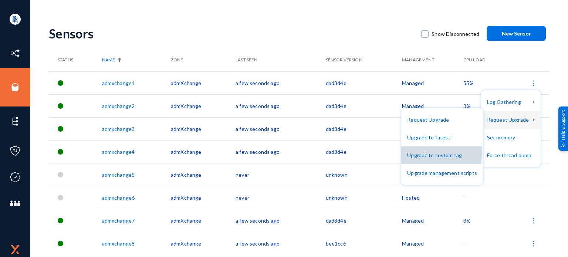
click at [439, 153] on button "Upgrade to custom tag" at bounding box center [442, 155] width 82 height 18
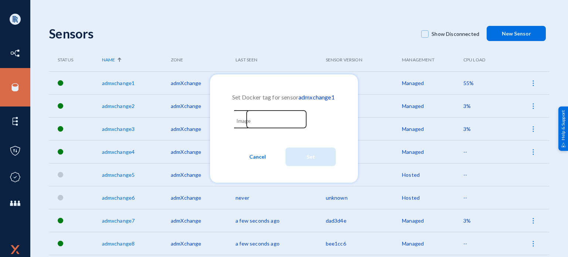
click at [260, 117] on input "Image" at bounding box center [271, 120] width 64 height 7
paste input "bee1cc6"
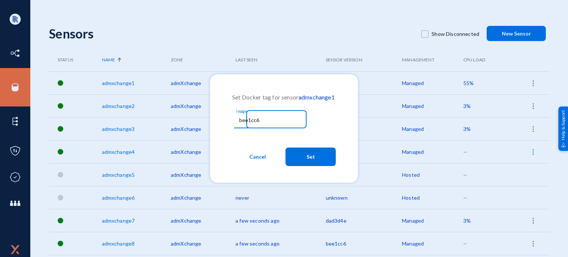
click at [242, 121] on input "bee1cc6" at bounding box center [271, 120] width 64 height 7
drag, startPoint x: 209, startPoint y: 118, endPoint x: 138, endPoint y: 116, distance: 70.3
click at [138, 116] on div "Set Docker tag for sensor admxchange1 bee1cc6 Image Cancel Set" at bounding box center [284, 128] width 568 height 257
type input "bee1cc6"
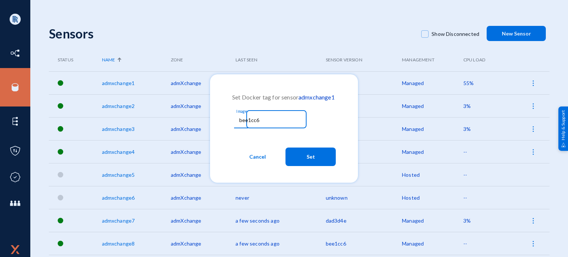
click at [306, 155] on button "Set" at bounding box center [310, 157] width 50 height 18
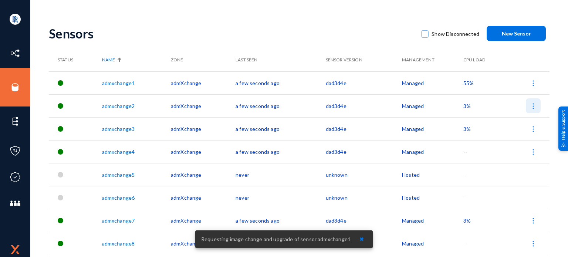
click at [532, 106] on img at bounding box center [532, 105] width 7 height 7
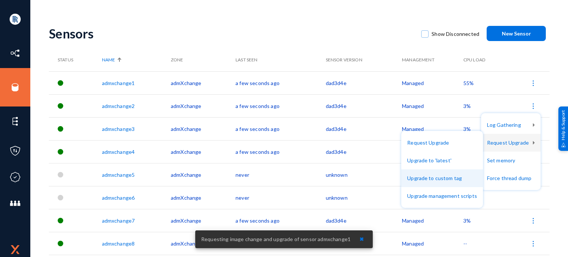
click at [426, 180] on button "Upgrade to custom tag" at bounding box center [442, 178] width 82 height 18
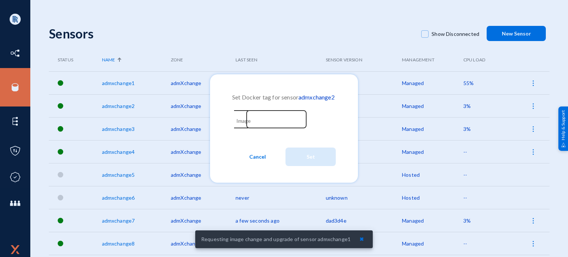
click at [278, 128] on div "Image" at bounding box center [269, 118] width 67 height 19
click at [270, 118] on input "Image" at bounding box center [271, 120] width 64 height 7
paste input "bee1cc6"
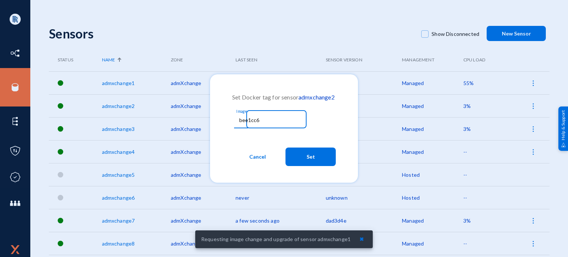
type input "bee1cc6"
click at [314, 159] on span "Set" at bounding box center [310, 156] width 9 height 13
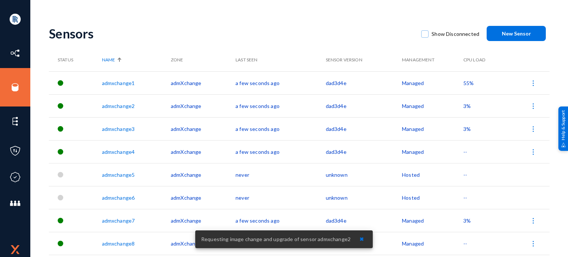
click at [534, 128] on img at bounding box center [532, 128] width 7 height 7
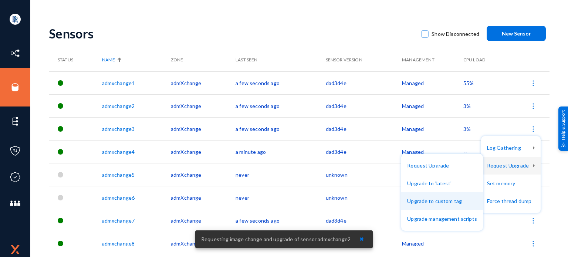
click at [426, 196] on button "Upgrade to custom tag" at bounding box center [442, 201] width 82 height 18
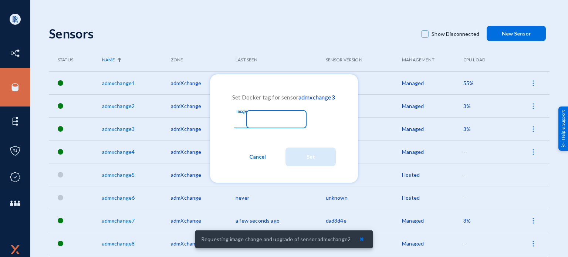
click at [280, 119] on input "Image" at bounding box center [271, 120] width 64 height 7
paste input "bee1cc6"
type input "bee1cc6"
click at [322, 164] on button "Set" at bounding box center [310, 157] width 50 height 18
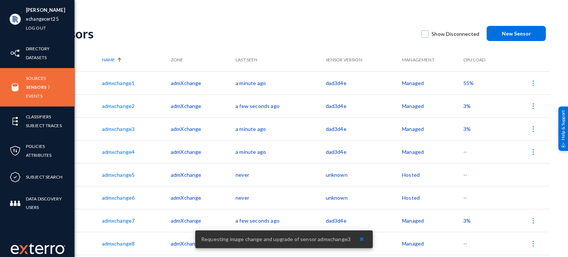
click at [23, 78] on div "Sources Sensors Events" at bounding box center [37, 87] width 74 height 38
click at [31, 78] on link "Sources" at bounding box center [36, 78] width 20 height 9
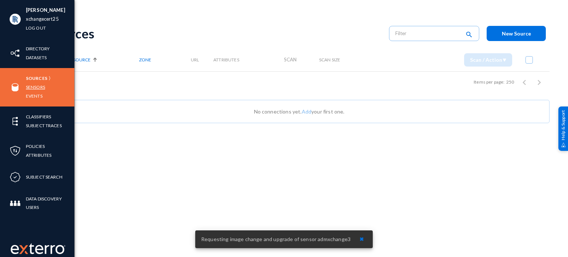
click at [31, 86] on link "Sensors" at bounding box center [35, 87] width 19 height 9
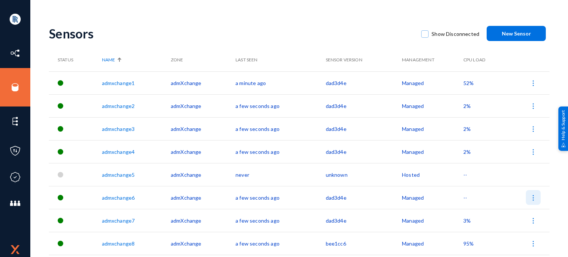
click at [532, 198] on img at bounding box center [532, 197] width 7 height 7
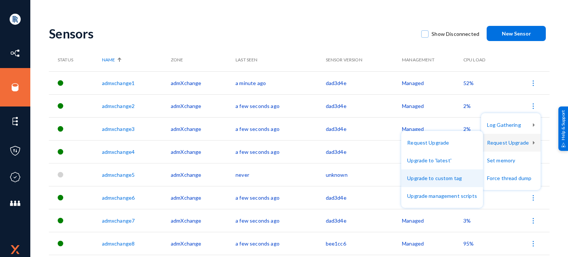
click at [430, 179] on button "Upgrade to custom tag" at bounding box center [442, 178] width 82 height 18
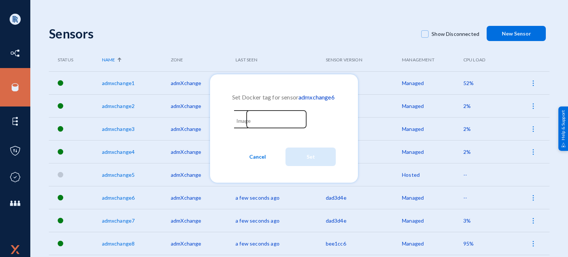
click input "Image"
paste input "bee1cc6"
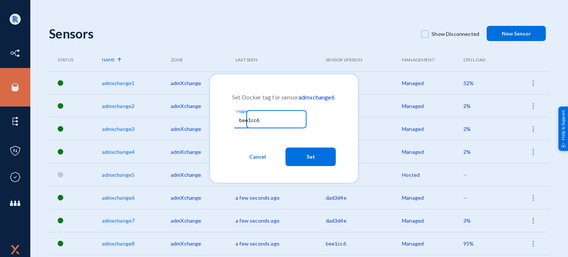
type input "bee1cc6"
click span "Set"
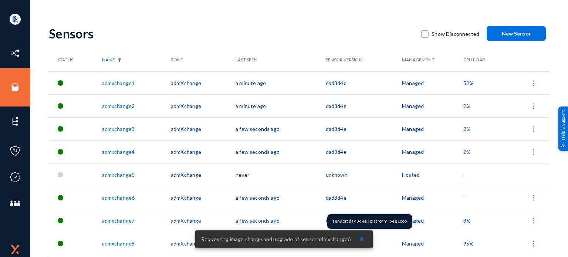
click div "sensor: dad3d4e | platform: bee1cc6"
copy div "bee1cc6"
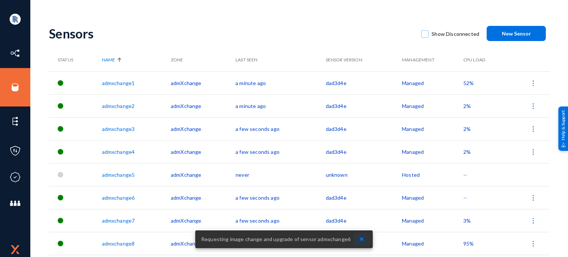
click span "✖"
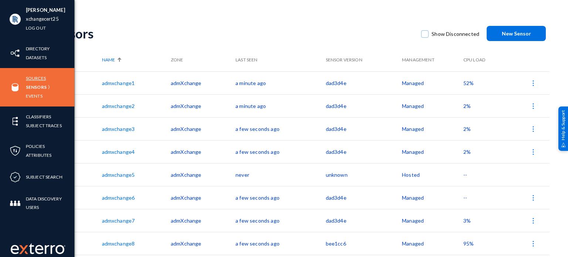
click link "Sources"
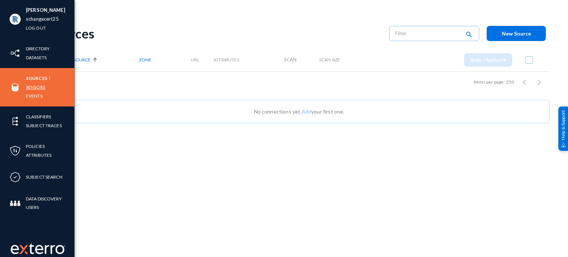
click link "Sensors"
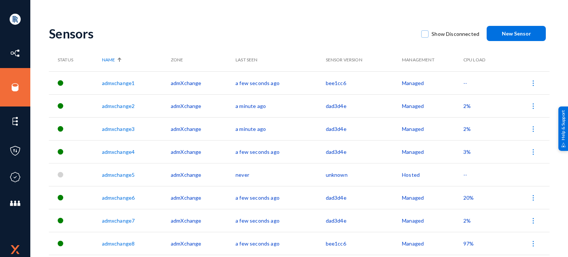
click at [537, 218] on button at bounding box center [533, 220] width 15 height 15
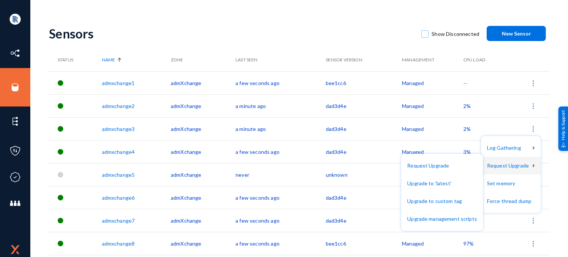
click at [142, 26] on div at bounding box center [284, 128] width 568 height 257
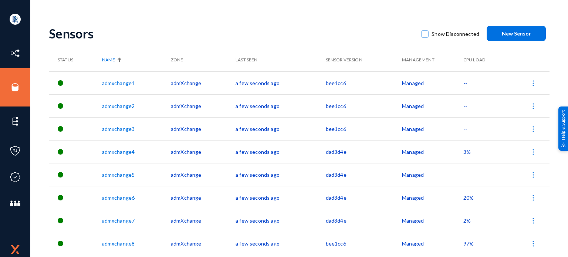
click at [529, 218] on img at bounding box center [532, 220] width 7 height 7
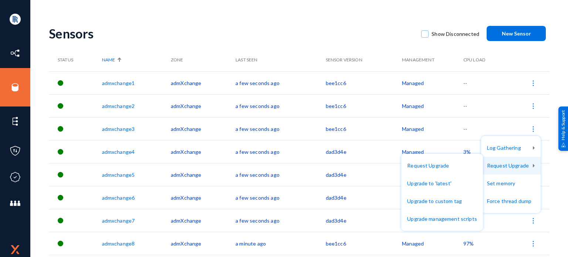
click at [512, 166] on button "Request Upgrade" at bounding box center [511, 166] width 60 height 18
drag, startPoint x: 431, startPoint y: 185, endPoint x: 433, endPoint y: 197, distance: 12.7
click at [433, 197] on div "Request Upgrade Upgrade to 'latest' Upgrade to custom tag Upgrade management sc…" at bounding box center [442, 192] width 82 height 77
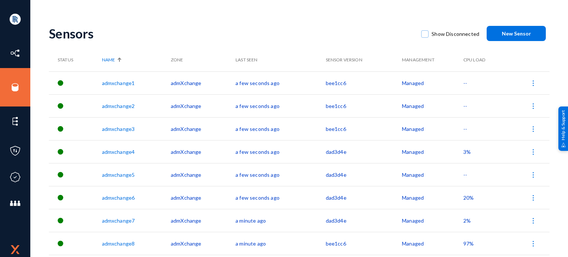
click at [532, 178] on img at bounding box center [532, 174] width 7 height 7
click at [531, 198] on div at bounding box center [284, 128] width 568 height 257
click at [534, 222] on img at bounding box center [532, 220] width 7 height 7
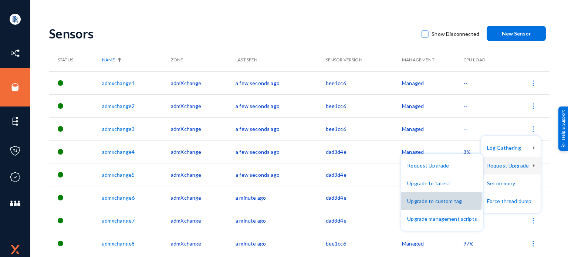
click at [429, 198] on button "Upgrade to custom tag" at bounding box center [442, 201] width 82 height 18
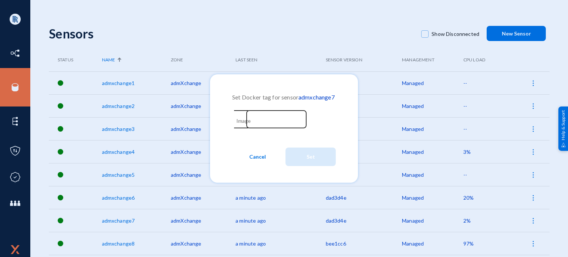
click at [260, 123] on input "Image" at bounding box center [271, 120] width 64 height 7
paste input "bee1cc6"
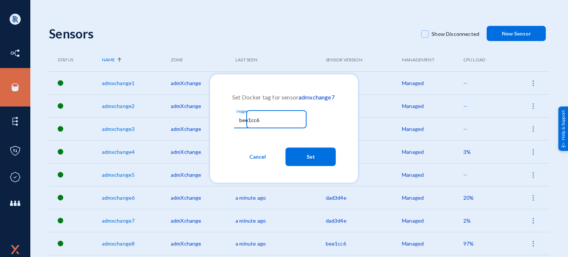
type input "bee1cc6"
click at [310, 156] on span "Set" at bounding box center [310, 156] width 9 height 13
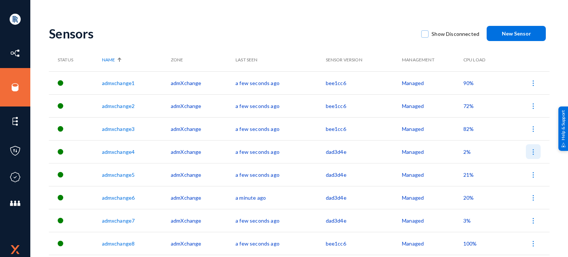
click at [535, 149] on img at bounding box center [532, 151] width 7 height 7
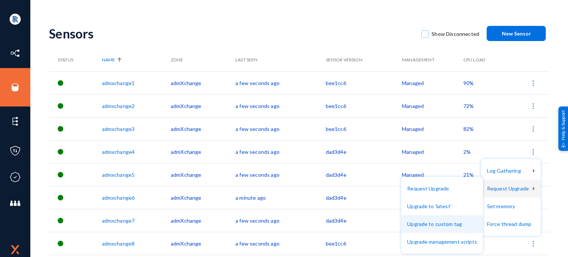
click at [444, 220] on button "Upgrade to custom tag" at bounding box center [442, 224] width 82 height 18
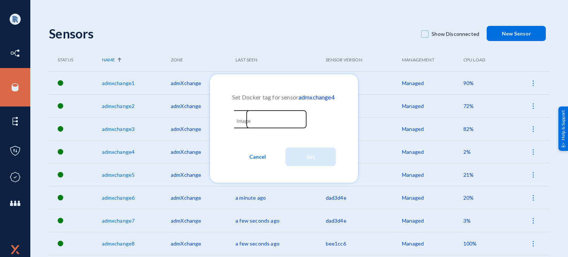
click at [254, 123] on div "Image" at bounding box center [269, 118] width 67 height 19
paste input "bee1cc6"
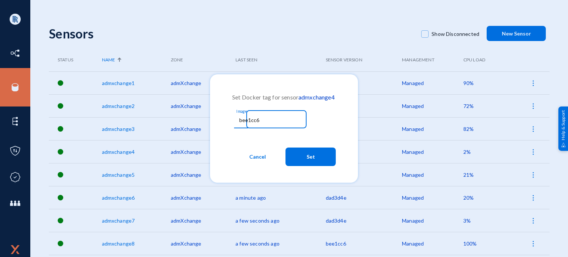
type input "bee1cc6"
click at [321, 160] on button "Set" at bounding box center [310, 157] width 50 height 18
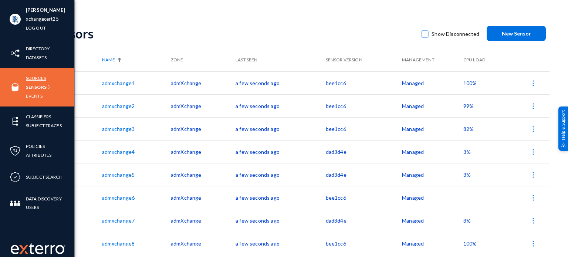
click at [37, 75] on link "Sources" at bounding box center [36, 78] width 20 height 9
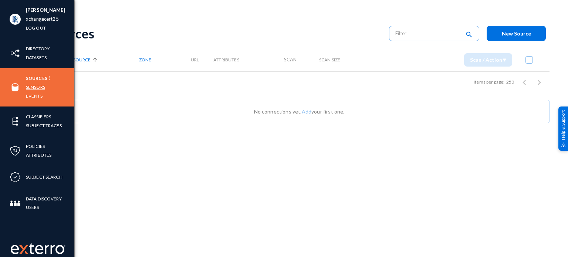
click at [34, 84] on link "Sensors" at bounding box center [35, 87] width 19 height 9
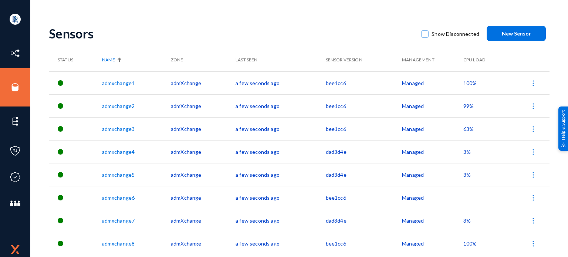
click at [468, 87] on td "100%" at bounding box center [483, 82] width 41 height 23
click at [469, 83] on span "100%" at bounding box center [470, 83] width 14 height 6
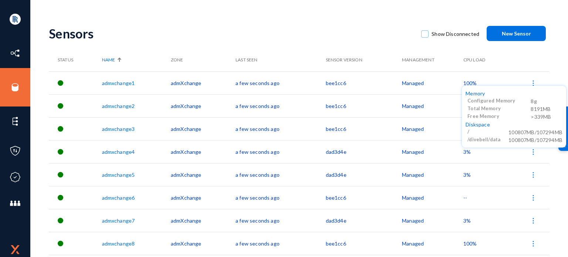
click at [232, 26] on div at bounding box center [284, 128] width 568 height 257
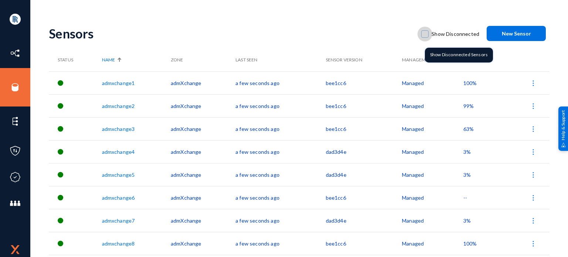
click at [426, 34] on span at bounding box center [424, 33] width 7 height 7
click at [425, 37] on input "Show Disconnected" at bounding box center [424, 37] width 1 height 1
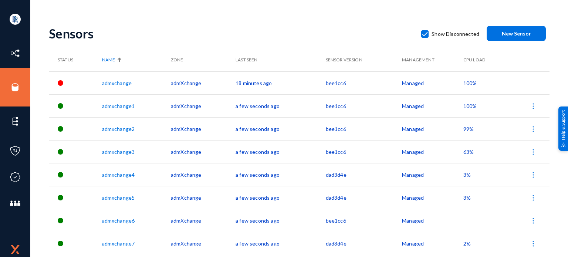
click at [426, 34] on span at bounding box center [424, 33] width 7 height 7
click at [425, 37] on input "Show Disconnected" at bounding box center [424, 37] width 1 height 1
checkbox input "false"
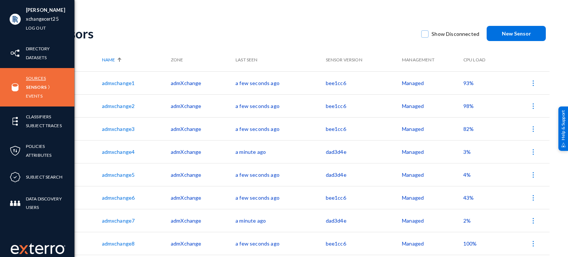
click at [37, 78] on link "Sources" at bounding box center [36, 78] width 20 height 9
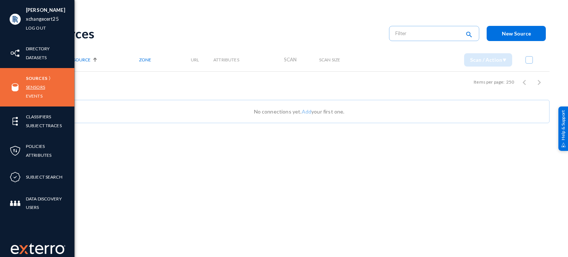
click at [36, 87] on link "Sensors" at bounding box center [35, 87] width 19 height 9
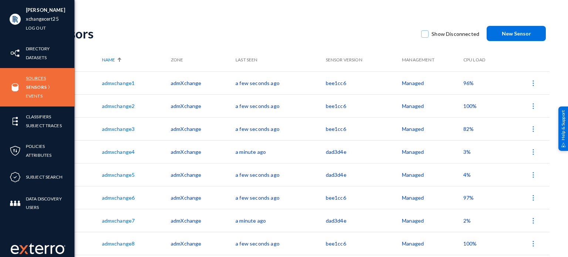
click at [28, 77] on link "Sources" at bounding box center [36, 78] width 20 height 9
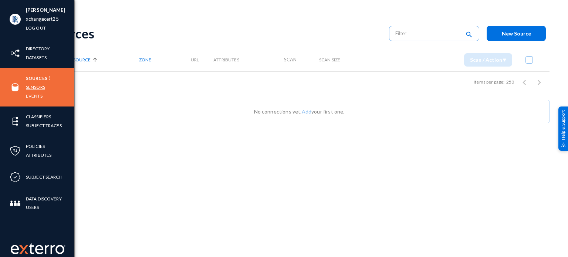
click at [30, 84] on link "Sensors" at bounding box center [35, 87] width 19 height 9
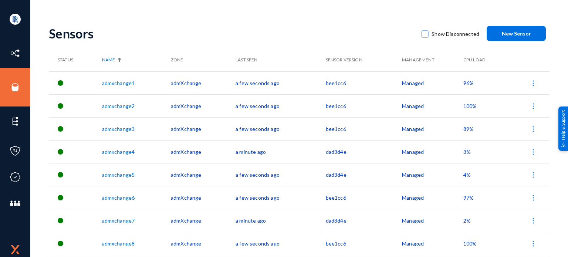
click at [129, 221] on link "admxchange7" at bounding box center [118, 220] width 33 height 6
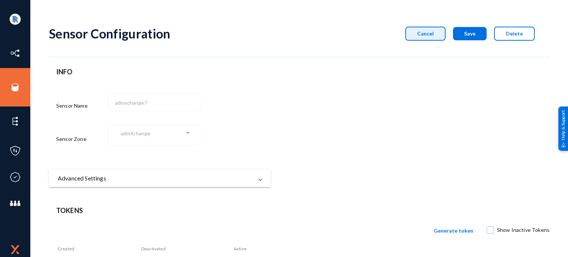
click at [420, 38] on button "Cancel" at bounding box center [425, 34] width 40 height 14
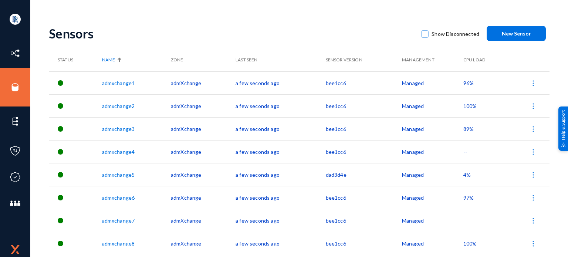
click at [120, 176] on link "admxchange5" at bounding box center [118, 175] width 33 height 6
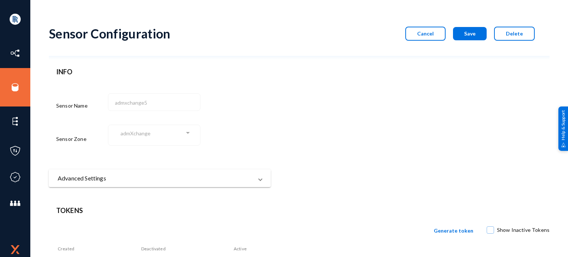
click at [435, 34] on button "Cancel" at bounding box center [425, 34] width 40 height 14
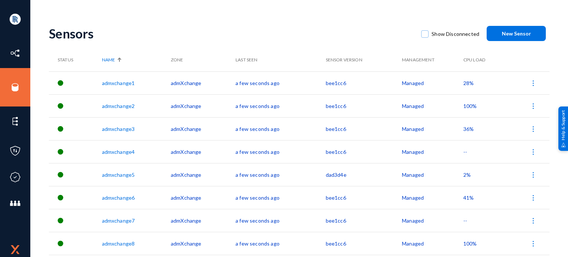
click at [530, 171] on button at bounding box center [533, 174] width 15 height 15
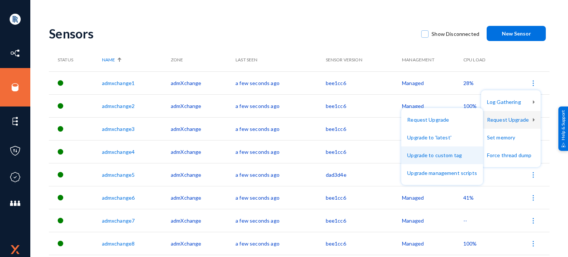
click at [427, 152] on button "Upgrade to custom tag" at bounding box center [442, 155] width 82 height 18
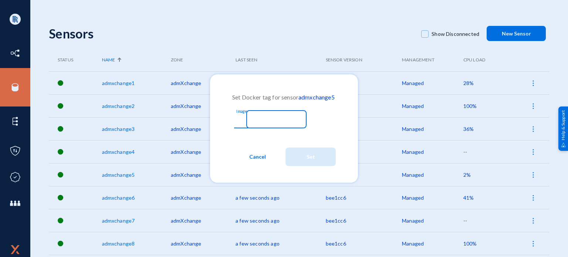
click at [240, 118] on input "Image" at bounding box center [271, 120] width 64 height 7
paste input "bee1cc6"
type input "bee1cc6"
click at [309, 159] on span "Set" at bounding box center [310, 156] width 9 height 13
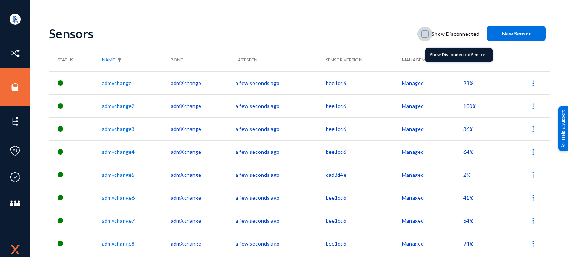
click at [427, 34] on span at bounding box center [424, 33] width 7 height 7
click at [425, 37] on input "Show Disconnected" at bounding box center [424, 37] width 1 height 1
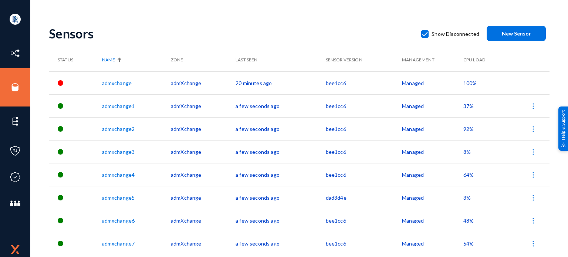
click at [427, 34] on span at bounding box center [424, 33] width 7 height 7
click at [425, 37] on input "Show Disconnected" at bounding box center [424, 37] width 1 height 1
checkbox input "false"
click at [114, 174] on link "admxchange5" at bounding box center [118, 175] width 33 height 6
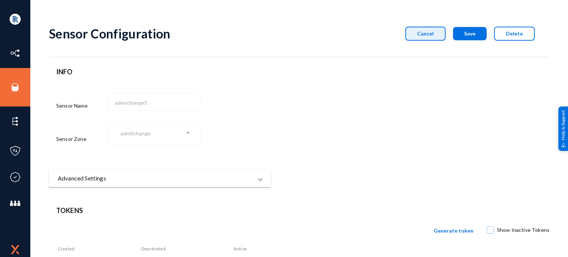
click at [426, 37] on button "Cancel" at bounding box center [425, 34] width 40 height 14
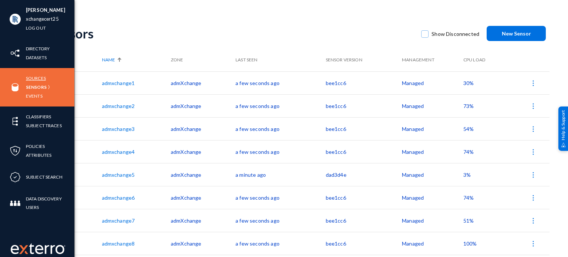
click at [42, 79] on link "Sources" at bounding box center [36, 78] width 20 height 9
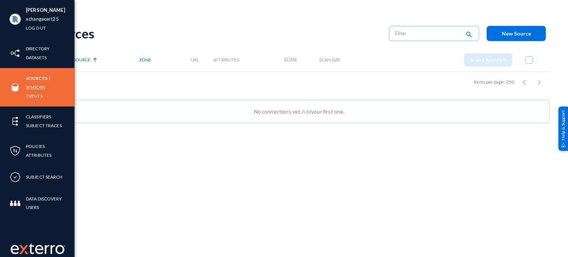
click at [35, 87] on link "Sensors" at bounding box center [35, 87] width 19 height 9
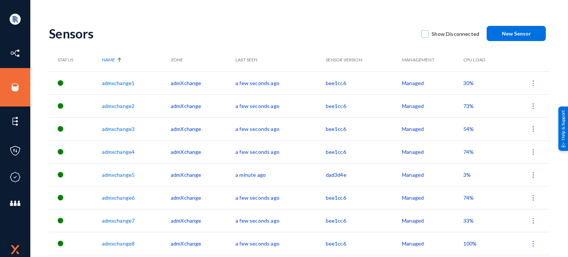
click at [125, 245] on link "admxchange8" at bounding box center [118, 243] width 33 height 6
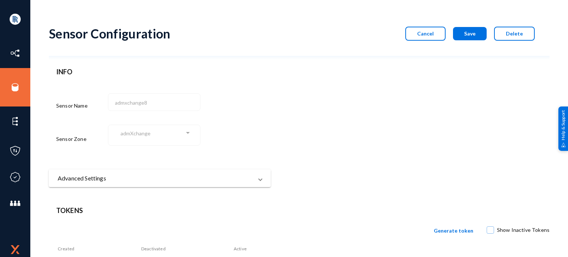
click at [426, 35] on span "Cancel" at bounding box center [425, 33] width 17 height 6
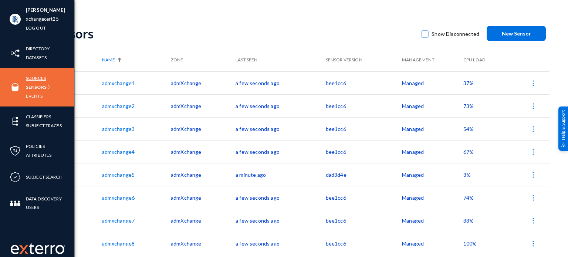
click at [35, 79] on link "Sources" at bounding box center [36, 78] width 20 height 9
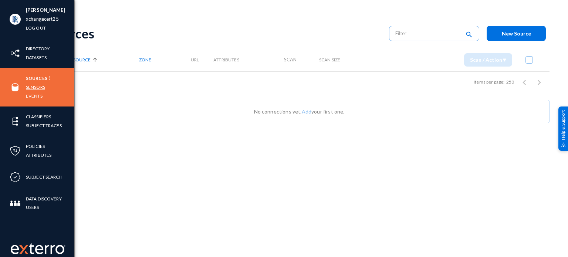
click at [38, 85] on link "Sensors" at bounding box center [35, 87] width 19 height 9
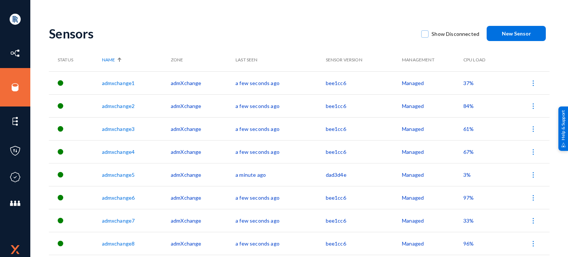
click at [466, 198] on span "97%" at bounding box center [468, 197] width 10 height 6
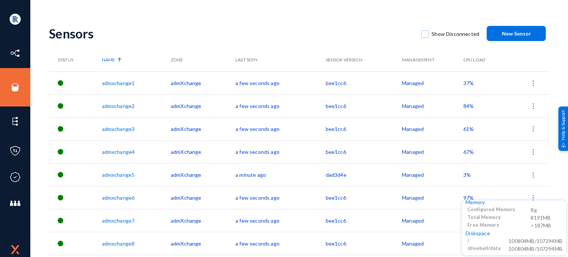
scroll to position [7, 0]
click at [465, 175] on div at bounding box center [284, 128] width 568 height 257
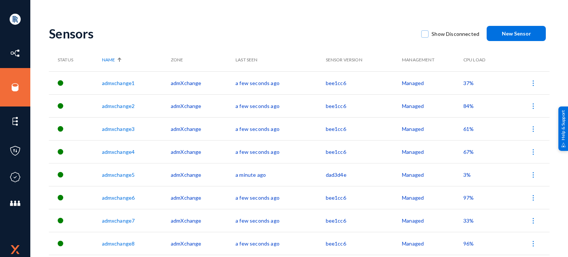
click at [465, 172] on span "3%" at bounding box center [466, 175] width 7 height 6
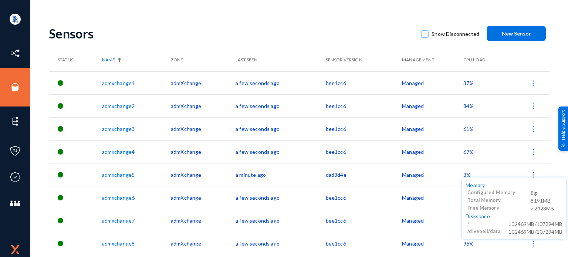
click at [454, 184] on div at bounding box center [284, 128] width 568 height 257
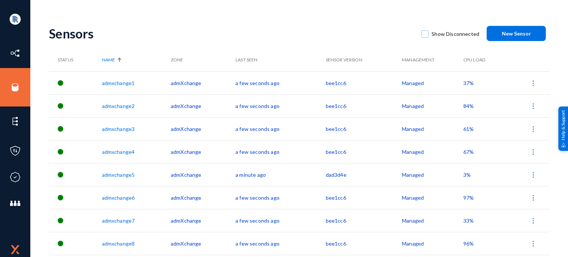
click at [494, 193] on td "97%" at bounding box center [483, 197] width 41 height 23
click at [461, 197] on td "Managed" at bounding box center [432, 197] width 61 height 23
click at [464, 197] on span "97%" at bounding box center [468, 197] width 10 height 6
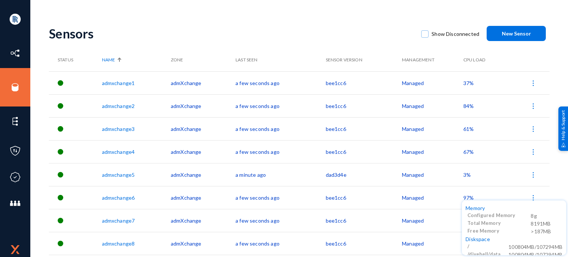
click at [448, 197] on div at bounding box center [284, 128] width 568 height 257
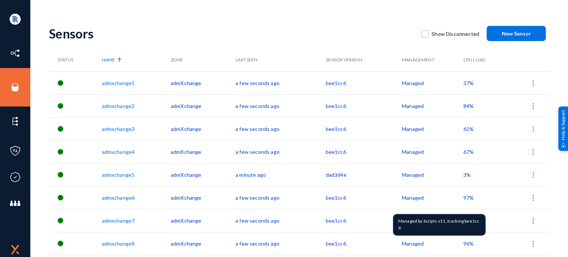
click at [448, 197] on td "Managed" at bounding box center [432, 197] width 61 height 23
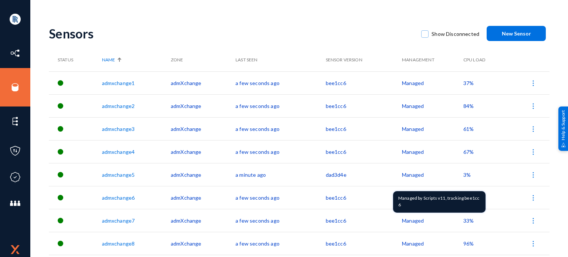
click at [448, 173] on td "Managed" at bounding box center [432, 174] width 61 height 23
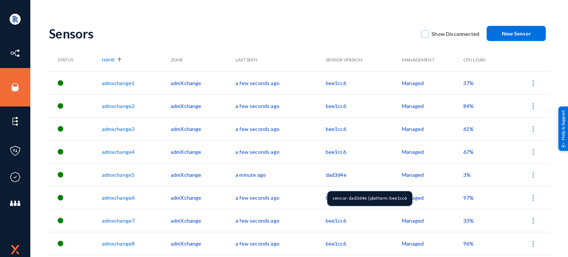
click at [387, 178] on td "dad3d4e" at bounding box center [364, 174] width 77 height 23
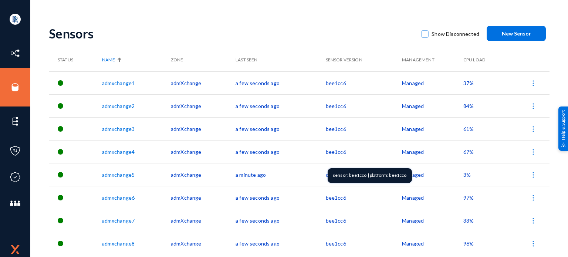
click at [356, 154] on td "bee1cc6" at bounding box center [364, 151] width 77 height 23
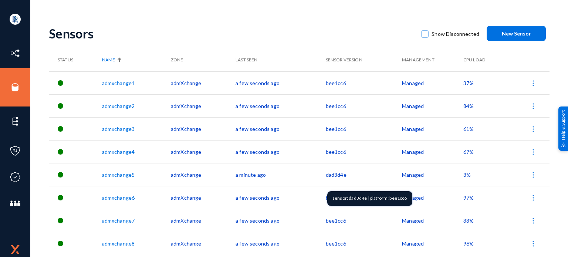
click at [349, 179] on td "dad3d4e" at bounding box center [364, 174] width 77 height 23
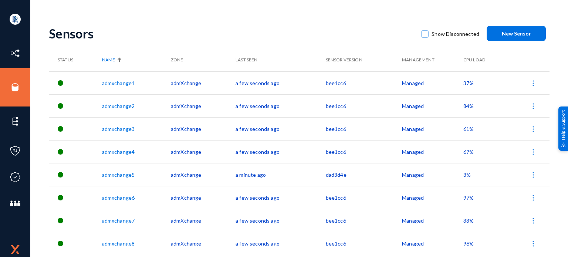
click at [492, 191] on td "97%" at bounding box center [483, 197] width 41 height 23
click at [492, 202] on td "97%" at bounding box center [483, 197] width 41 height 23
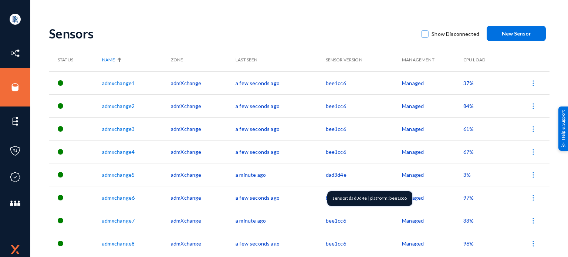
click at [332, 178] on td "dad3d4e" at bounding box center [364, 174] width 77 height 23
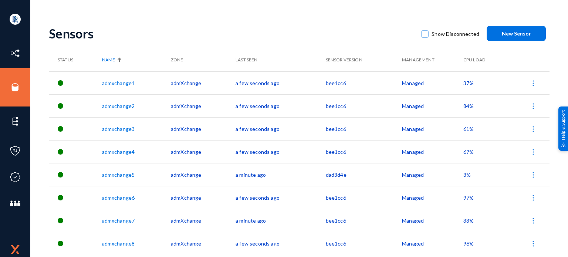
click at [333, 173] on td "dad3d4e" at bounding box center [364, 174] width 77 height 23
click at [115, 175] on link "admxchange5" at bounding box center [118, 175] width 33 height 6
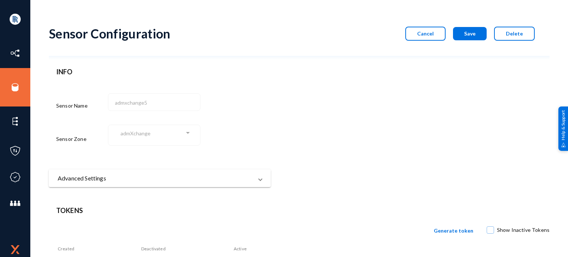
click at [430, 39] on button "Cancel" at bounding box center [425, 34] width 40 height 14
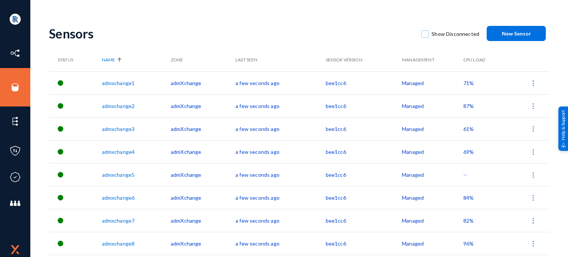
drag, startPoint x: 346, startPoint y: 82, endPoint x: 302, endPoint y: 87, distance: 44.3
click at [302, 87] on tr "admxchange1 admXchange a few seconds ago bee1cc6 Managed 71%" at bounding box center [299, 82] width 501 height 23
copy tr "bee1cc6"
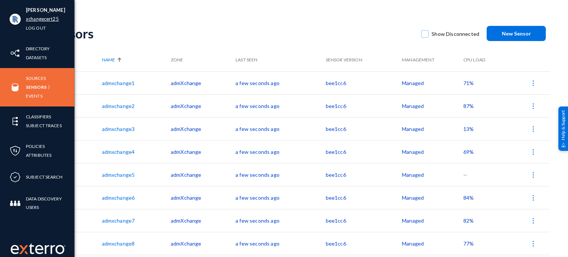
click at [40, 21] on link "xchangecert25" at bounding box center [42, 19] width 33 height 9
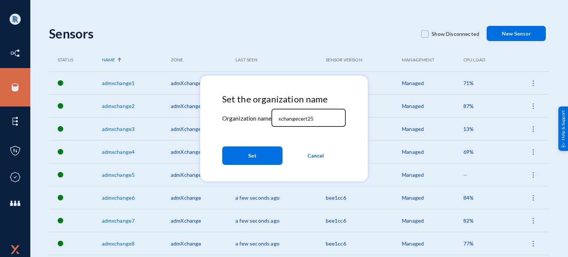
click at [311, 119] on input "xchangecert25" at bounding box center [310, 118] width 64 height 7
drag, startPoint x: 320, startPoint y: 118, endPoint x: 214, endPoint y: 128, distance: 106.6
click at [216, 121] on mat-dialog-container "Set the organization name Organization name xchangecert2025 Set Cancel" at bounding box center [284, 128] width 168 height 106
type input "xchangecert2025"
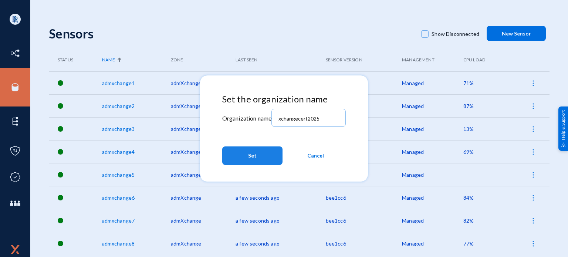
click at [236, 159] on button "Set" at bounding box center [252, 155] width 60 height 18
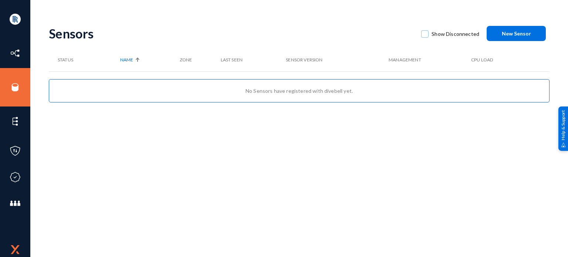
click at [497, 43] on div "Sensors Show Disconnected New Sensor" at bounding box center [299, 33] width 501 height 30
click at [500, 34] on button "New Sensor" at bounding box center [516, 33] width 59 height 15
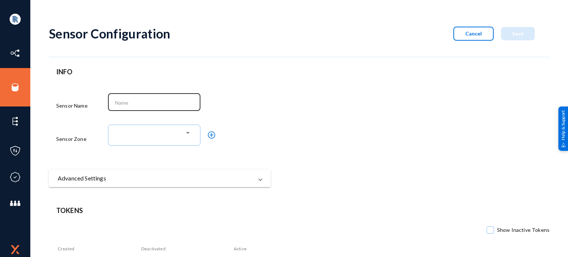
click at [132, 98] on div at bounding box center [154, 101] width 85 height 19
paste input "admxchange2025-1"
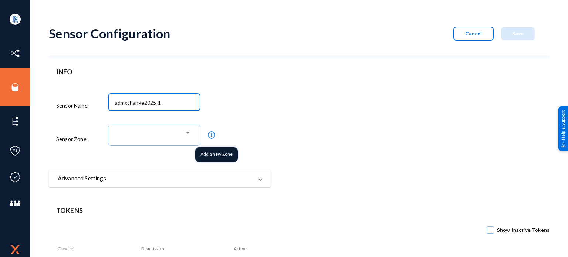
type input "admxchange2025-1"
click at [212, 134] on mat-icon "add_circle_outline" at bounding box center [211, 135] width 9 height 9
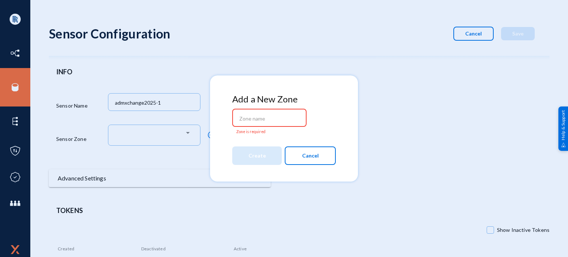
paste input "admXchange2025"
click at [238, 119] on div "admXchange2025" at bounding box center [269, 117] width 67 height 19
drag, startPoint x: 237, startPoint y: 121, endPoint x: 244, endPoint y: 121, distance: 7.4
click at [241, 121] on div "admXchange2025" at bounding box center [269, 117] width 67 height 19
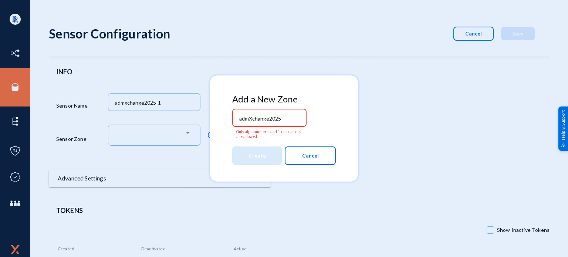
click at [247, 120] on input "admXchange2025" at bounding box center [271, 118] width 64 height 7
click at [237, 120] on div "admXchange2025" at bounding box center [269, 117] width 67 height 19
click at [248, 119] on input "admXchange2025" at bounding box center [271, 118] width 64 height 7
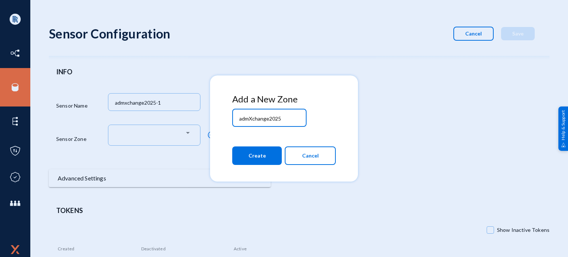
type input "admXchange2025"
click at [264, 156] on span "Create" at bounding box center [256, 155] width 17 height 13
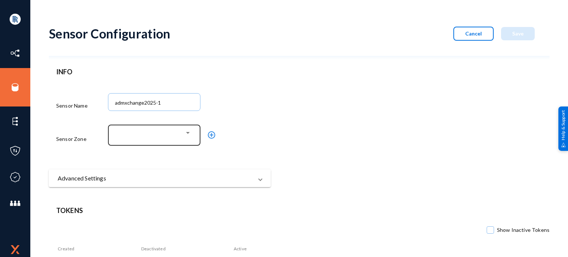
click at [189, 136] on div at bounding box center [187, 133] width 7 height 6
click at [179, 132] on div at bounding box center [153, 133] width 64 height 7
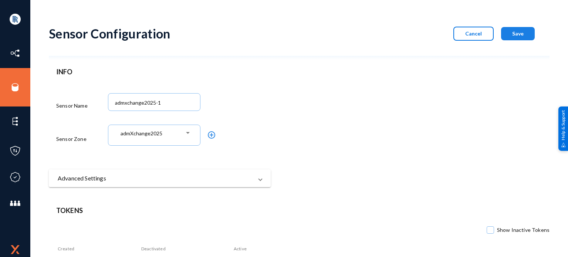
click at [512, 32] on span "Save" at bounding box center [517, 33] width 11 height 6
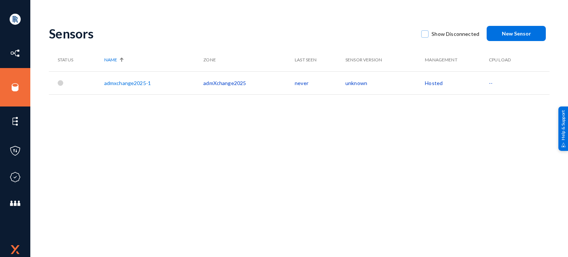
drag, startPoint x: 158, startPoint y: 80, endPoint x: 99, endPoint y: 82, distance: 59.2
click at [99, 82] on tr "admxchange2025-1 admXchange2025 never unknown Hosted --" at bounding box center [299, 82] width 501 height 23
copy tr "admxchange2025-1"
click at [516, 35] on span "New Sensor" at bounding box center [516, 33] width 29 height 6
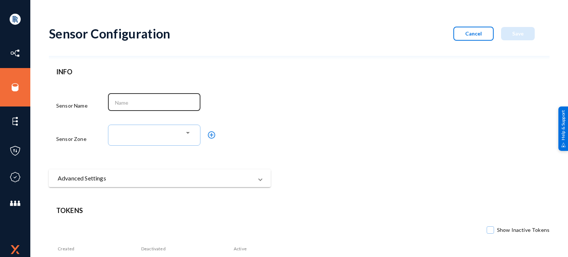
click at [127, 110] on div at bounding box center [154, 101] width 85 height 19
click at [131, 102] on input at bounding box center [156, 102] width 82 height 7
paste input "admxchange2025-1"
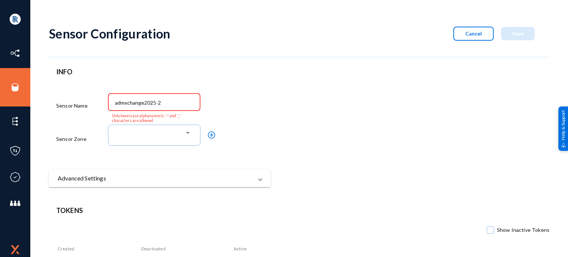
click at [112, 102] on div "admxchange2025-2" at bounding box center [154, 101] width 85 height 19
click at [114, 102] on div "admxchange2025-2" at bounding box center [154, 101] width 85 height 19
click at [118, 104] on input "admxchange2025-2" at bounding box center [156, 102] width 82 height 7
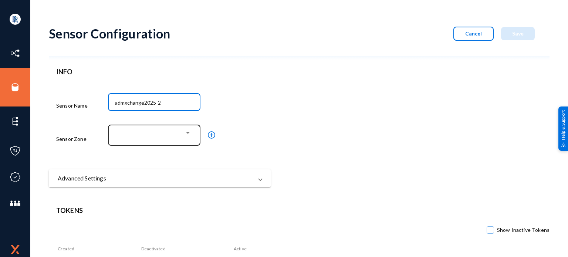
type input "admxchange2025-2"
click at [163, 128] on div at bounding box center [154, 134] width 85 height 22
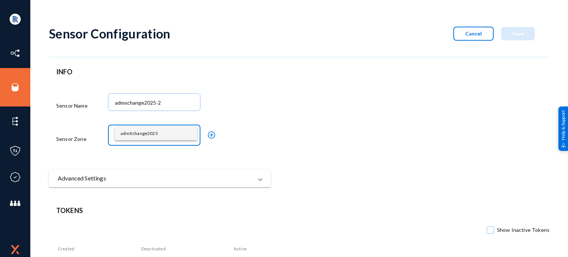
click at [152, 135] on span "admXchange2025" at bounding box center [156, 133] width 71 height 13
click at [519, 39] on button "Save" at bounding box center [518, 33] width 34 height 13
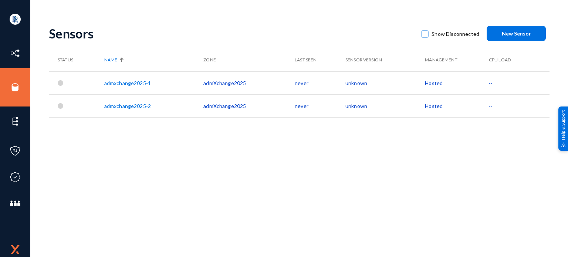
click at [138, 84] on link "admxchange2025-1" at bounding box center [127, 83] width 47 height 6
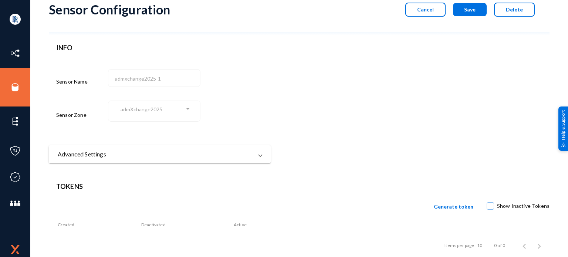
scroll to position [34, 0]
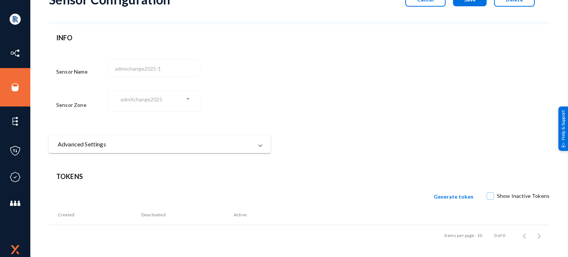
click at [445, 194] on span "Generate token" at bounding box center [454, 196] width 40 height 6
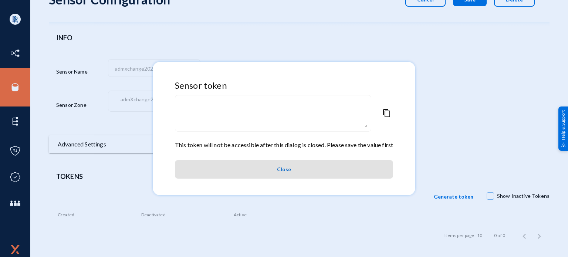
type textarea "eyJuYW1lIjoiYWRteGNoYW5nZTIwMjUtMSIsIm9yZyI6InhjaGFuZ2VjZXJ0MjAyNSIsInpvbmUiOiJ…"
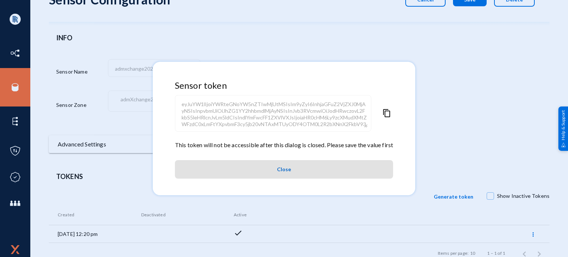
click at [390, 117] on span "content_copy" at bounding box center [386, 125] width 9 height 32
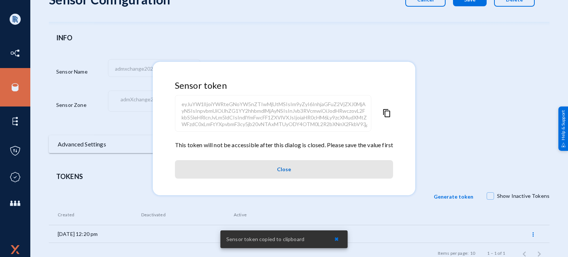
click at [287, 169] on span "Close" at bounding box center [284, 169] width 14 height 13
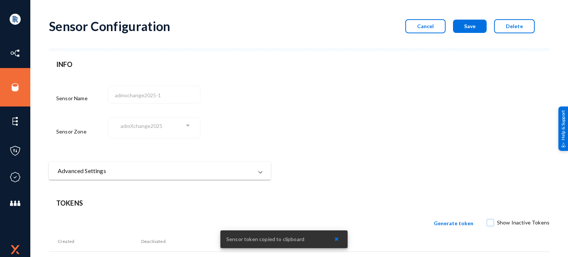
scroll to position [0, 0]
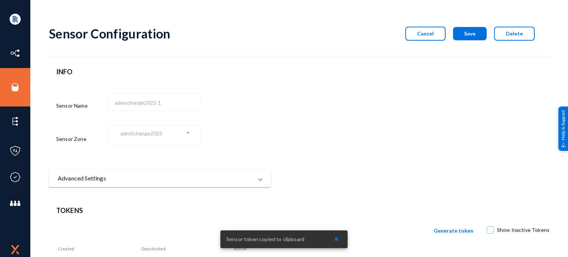
click at [467, 25] on div "Sensor Configuration Cancel Save Delete" at bounding box center [299, 38] width 501 height 41
click at [467, 30] on span "Save" at bounding box center [469, 33] width 11 height 6
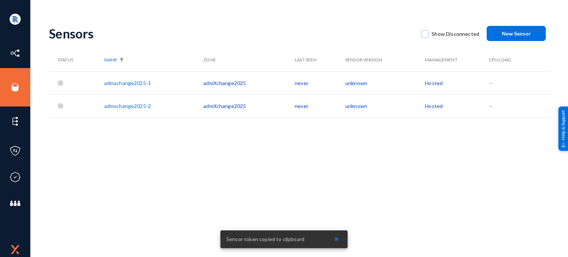
click at [131, 105] on link "admxchange2025-2" at bounding box center [127, 106] width 47 height 6
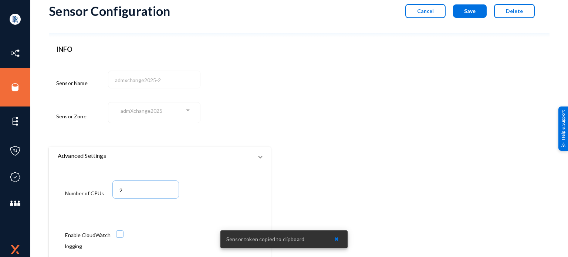
scroll to position [34, 0]
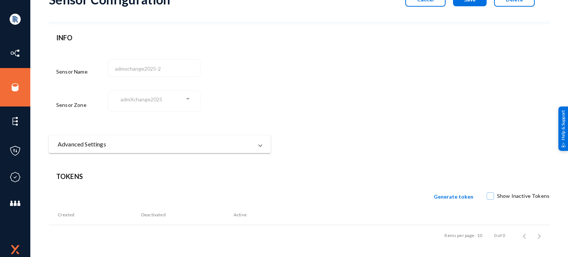
click at [451, 198] on span "Generate token" at bounding box center [454, 196] width 40 height 6
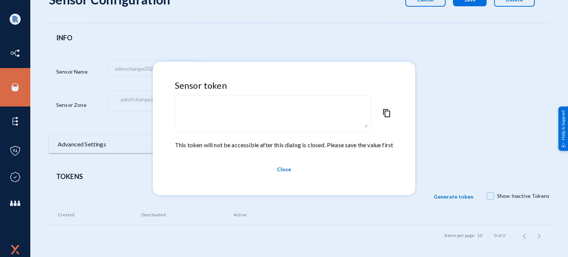
type textarea "eyJuYW1lIjoiYWRteGNoYW5nZTIwMjUtMiIsIm9yZyI6InhjaGFuZ2VjZXJ0MjAyNSIsInpvbmUiOiJ…"
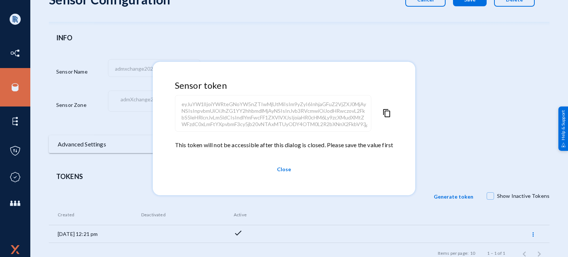
click at [386, 114] on span "content_copy" at bounding box center [386, 125] width 9 height 32
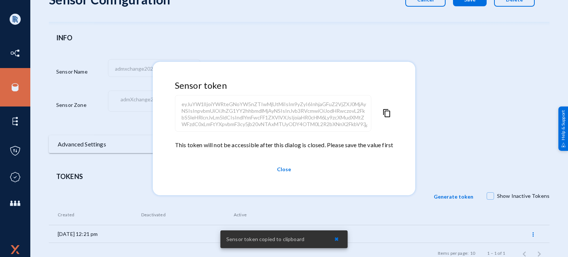
click at [284, 167] on span "Close" at bounding box center [284, 169] width 14 height 13
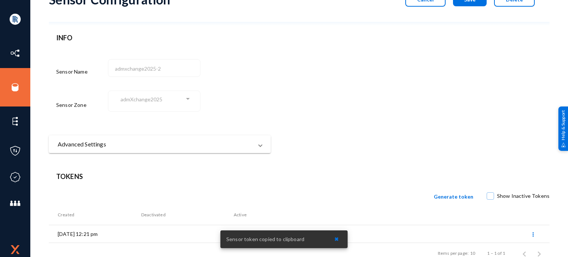
scroll to position [0, 0]
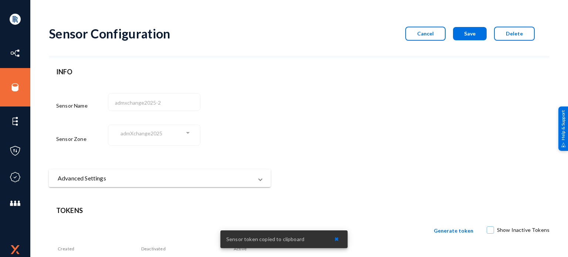
click at [472, 31] on span "Save" at bounding box center [469, 33] width 11 height 6
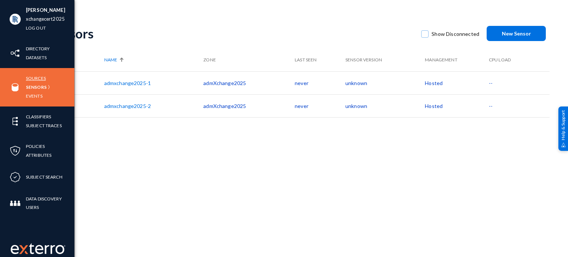
click at [34, 78] on link "Sources" at bounding box center [36, 78] width 20 height 9
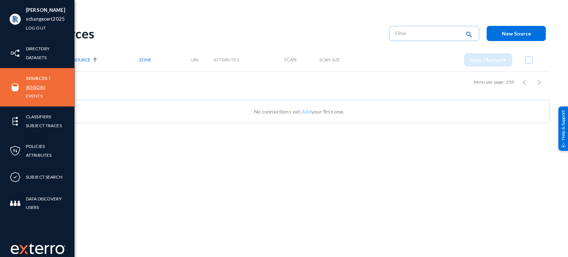
click at [37, 87] on link "Sensors" at bounding box center [35, 87] width 19 height 9
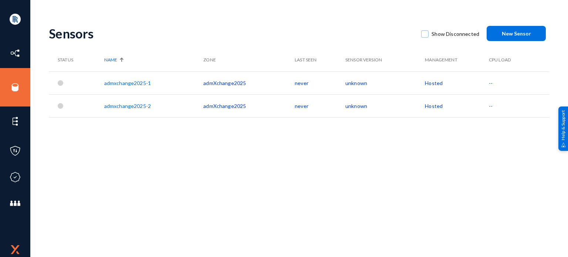
click at [332, 186] on div "Sensors Show Disconnected New Sensor Status Name Zone Last Seen Sensor Version …" at bounding box center [299, 129] width 501 height 222
drag, startPoint x: 157, startPoint y: 176, endPoint x: 153, endPoint y: 170, distance: 6.9
click at [156, 175] on div "Sensors Show Disconnected New Sensor Status Name Zone Last Seen Sensor Version …" at bounding box center [299, 129] width 501 height 222
click at [44, 22] on link "xchangecert2025" at bounding box center [45, 19] width 39 height 9
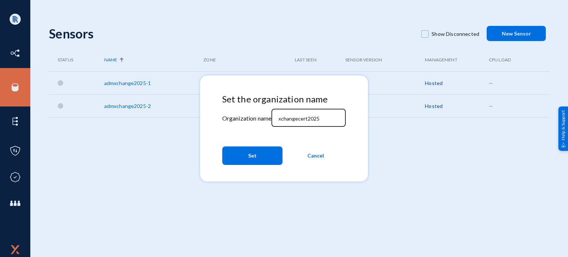
click at [316, 119] on input "xchangecert2025" at bounding box center [310, 118] width 64 height 7
click at [313, 119] on input "xchangecert2025" at bounding box center [310, 118] width 64 height 7
type input "xchangecert25"
click at [272, 157] on button "Set" at bounding box center [252, 155] width 60 height 18
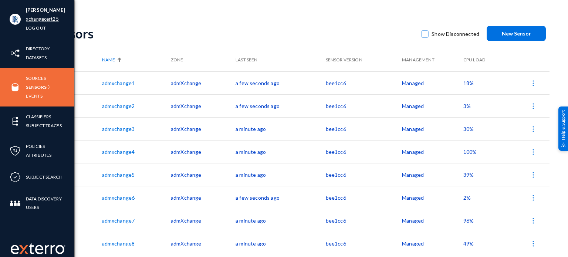
click at [30, 17] on link "xchangecert25" at bounding box center [42, 19] width 33 height 9
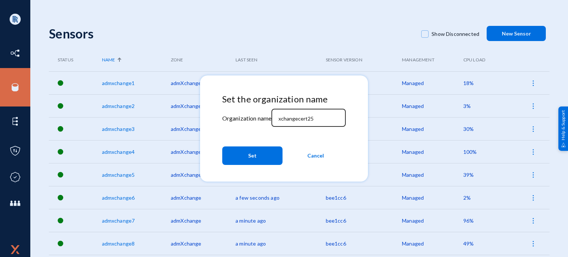
click at [308, 120] on input "xchangecert25" at bounding box center [310, 118] width 64 height 7
type input "xchangecert2025"
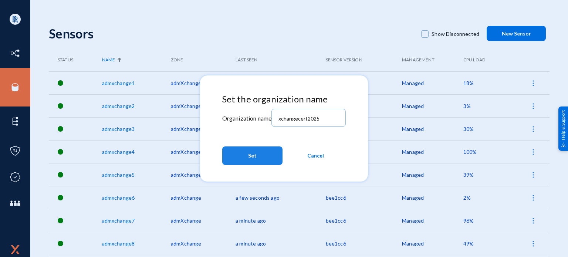
click at [251, 152] on span "Set" at bounding box center [252, 155] width 9 height 13
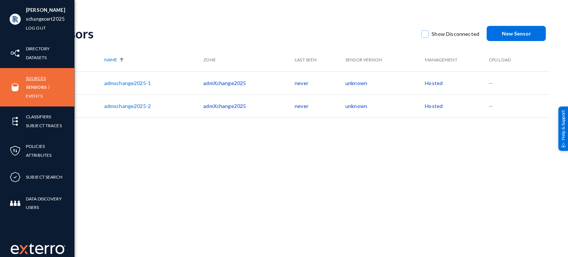
click at [34, 77] on link "Sources" at bounding box center [36, 78] width 20 height 9
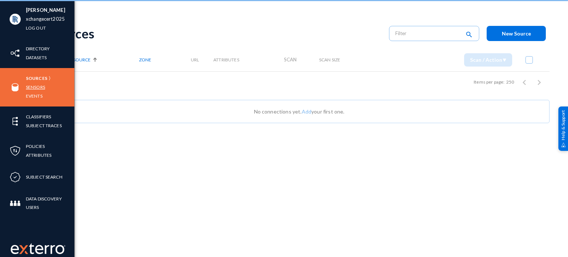
click at [33, 87] on link "Sensors" at bounding box center [35, 87] width 19 height 9
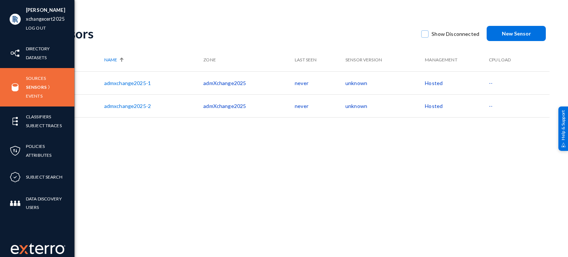
click at [25, 79] on div "Sources Sensors Events" at bounding box center [37, 87] width 74 height 38
click at [33, 78] on link "Sources" at bounding box center [36, 78] width 20 height 9
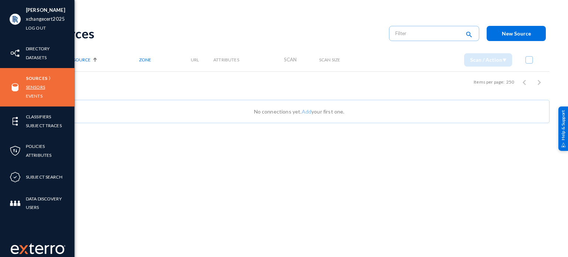
click at [34, 85] on link "Sensors" at bounding box center [35, 87] width 19 height 9
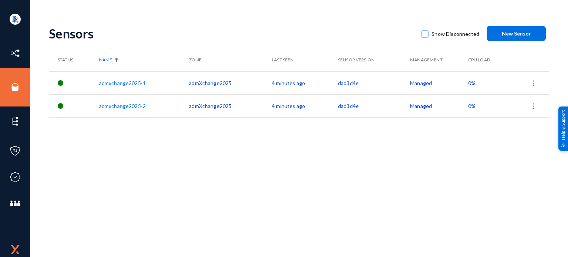
click at [529, 78] on button at bounding box center [533, 82] width 15 height 15
drag, startPoint x: 235, startPoint y: 180, endPoint x: 240, endPoint y: 176, distance: 6.0
click at [235, 180] on div at bounding box center [284, 128] width 568 height 257
click at [536, 84] on img at bounding box center [532, 82] width 7 height 7
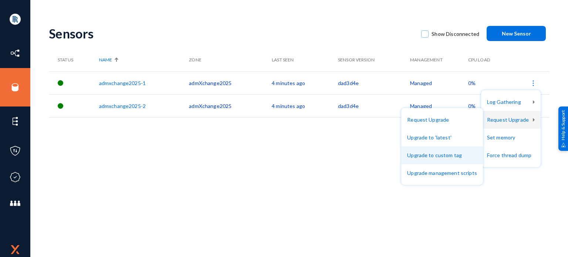
click at [423, 157] on button "Upgrade to custom tag" at bounding box center [442, 155] width 82 height 18
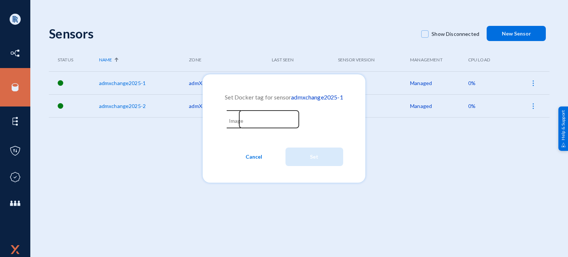
click at [229, 122] on div "Image" at bounding box center [262, 118] width 67 height 19
paste input "bee1cc6"
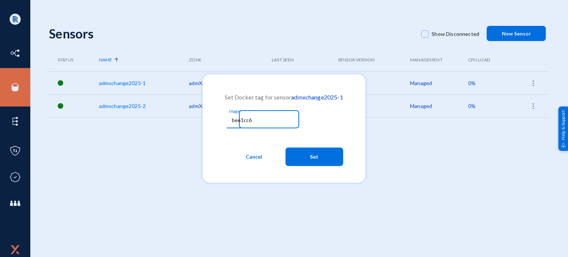
type input "bee1cc6"
click at [307, 159] on button "Set" at bounding box center [314, 157] width 58 height 18
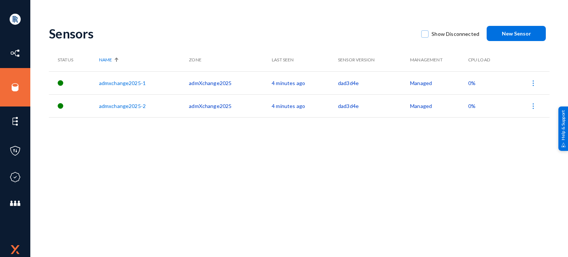
click at [534, 111] on button at bounding box center [533, 105] width 15 height 15
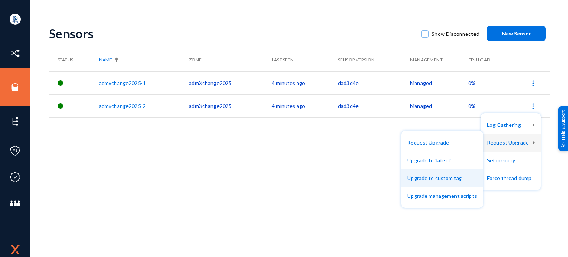
click at [431, 175] on button "Upgrade to custom tag" at bounding box center [442, 178] width 82 height 18
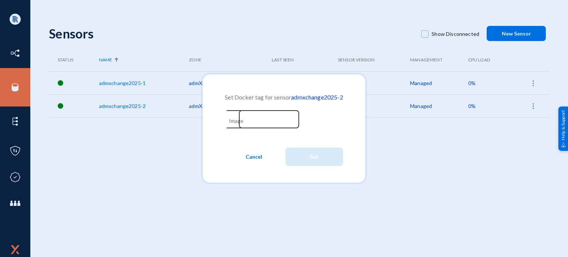
click at [227, 121] on div "Image" at bounding box center [262, 118] width 74 height 19
paste input "bee1cc6"
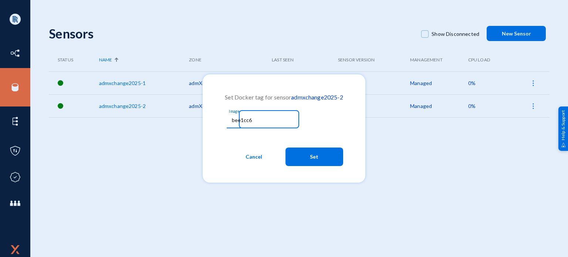
type input "bee1cc6"
click at [324, 158] on button "Set" at bounding box center [314, 157] width 58 height 18
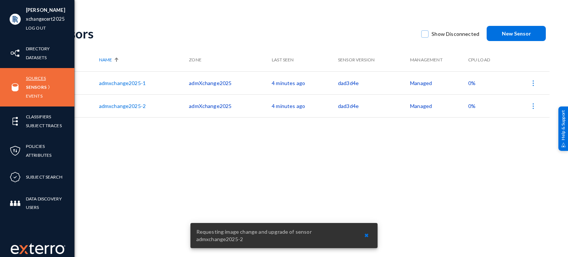
click at [33, 79] on link "Sources" at bounding box center [36, 78] width 20 height 9
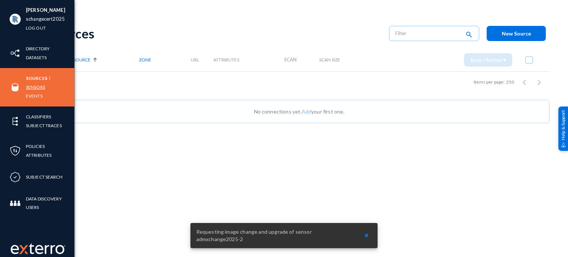
click at [31, 88] on link "Sensors" at bounding box center [35, 87] width 19 height 9
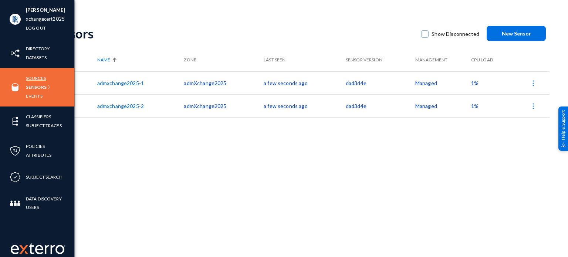
click at [31, 81] on link "Sources" at bounding box center [36, 78] width 20 height 9
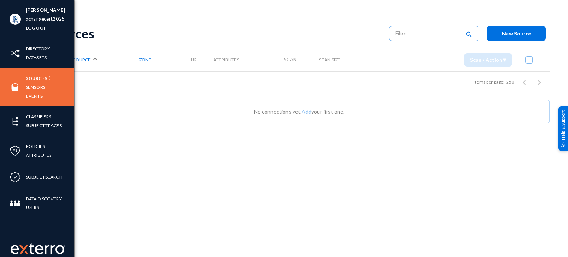
click at [30, 86] on link "Sensors" at bounding box center [35, 87] width 19 height 9
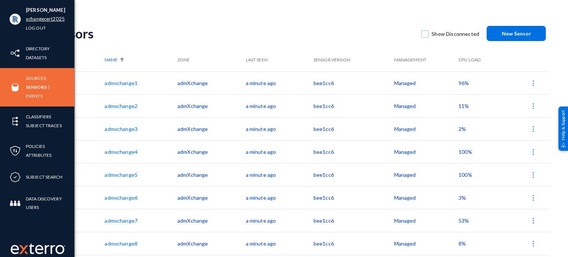
click at [47, 20] on link "xchangecert2025" at bounding box center [45, 19] width 39 height 9
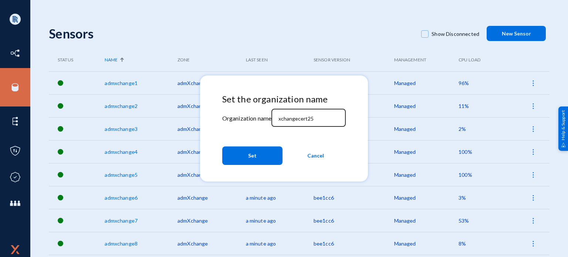
click at [306, 119] on input "xchangecert25" at bounding box center [310, 118] width 64 height 7
type input "xchangecert2025"
click at [256, 156] on button "Set" at bounding box center [252, 155] width 60 height 18
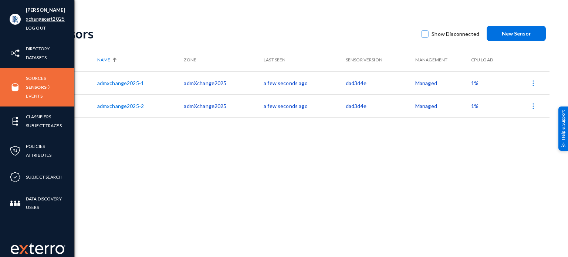
click at [52, 21] on link "xchangecert2025" at bounding box center [45, 19] width 39 height 9
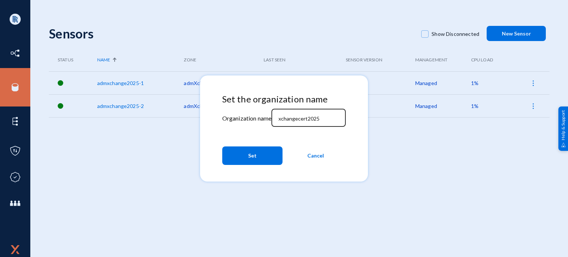
click at [312, 116] on input "xchangecert2025" at bounding box center [310, 118] width 64 height 7
type input "xchangecert25"
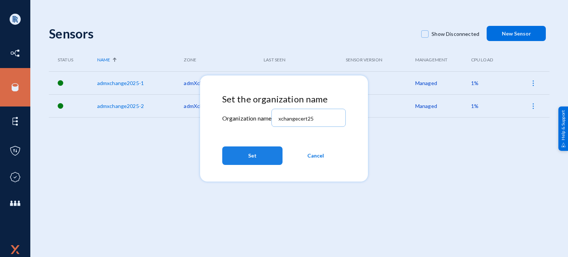
click at [258, 150] on button "Set" at bounding box center [252, 155] width 60 height 18
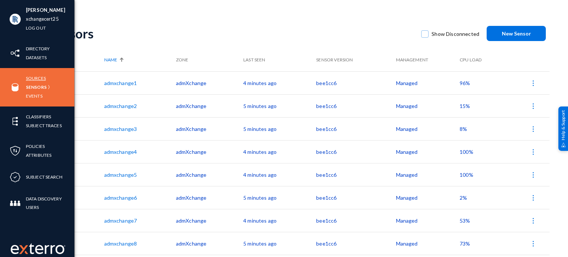
click at [27, 78] on link "Sources" at bounding box center [36, 78] width 20 height 9
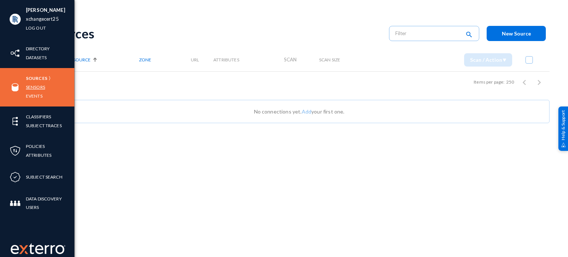
click at [33, 86] on link "Sensors" at bounding box center [35, 87] width 19 height 9
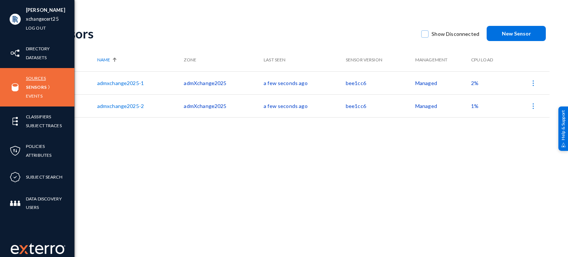
click at [36, 77] on link "Sources" at bounding box center [36, 78] width 20 height 9
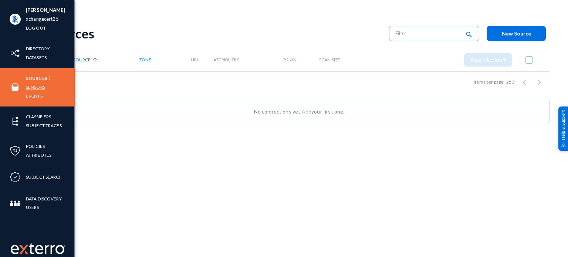
click at [35, 84] on link "Sensors" at bounding box center [35, 87] width 19 height 9
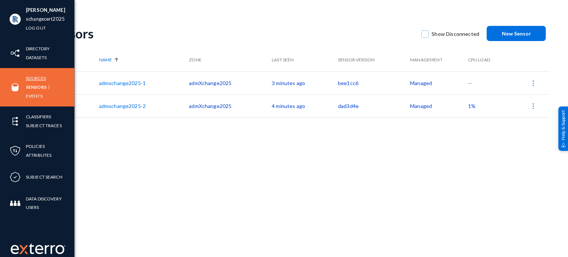
click at [33, 79] on link "Sources" at bounding box center [36, 78] width 20 height 9
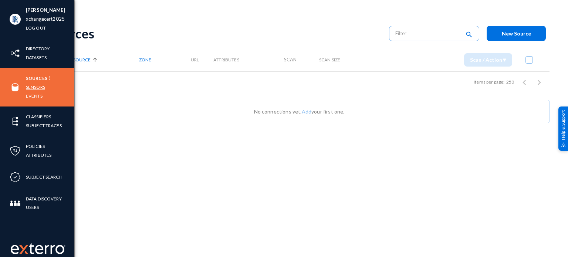
click at [34, 86] on link "Sensors" at bounding box center [35, 87] width 19 height 9
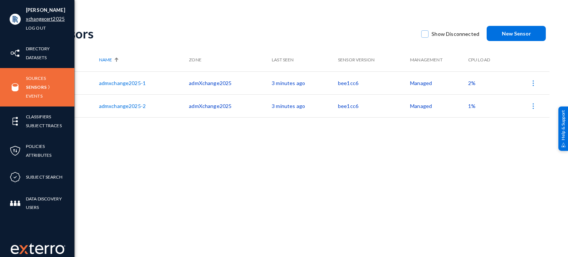
click at [50, 18] on link "xchangecert2025" at bounding box center [45, 19] width 39 height 9
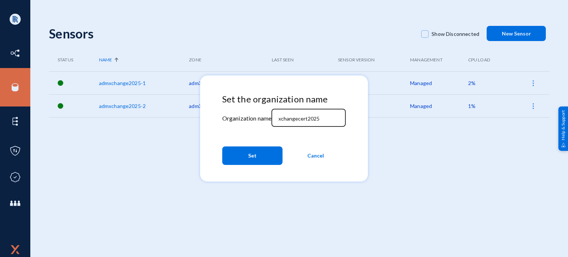
click at [314, 118] on input "xchangecert2025" at bounding box center [310, 118] width 64 height 7
type input "xchangecert25"
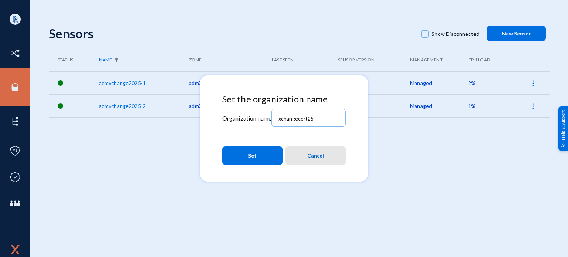
click at [322, 154] on span "Cancel" at bounding box center [315, 155] width 17 height 13
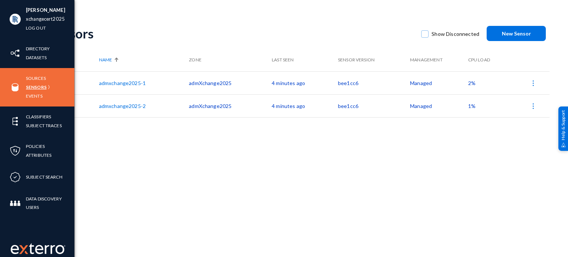
click at [34, 91] on link "Sensors" at bounding box center [36, 87] width 21 height 9
click at [38, 79] on link "Sources" at bounding box center [36, 78] width 20 height 9
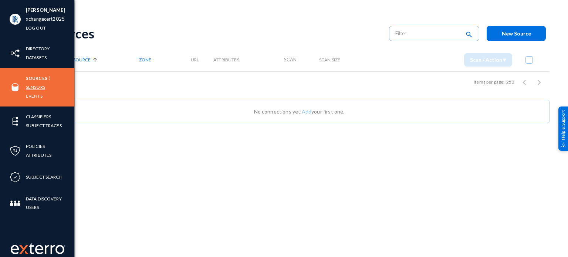
click at [33, 86] on link "Sensors" at bounding box center [35, 87] width 19 height 9
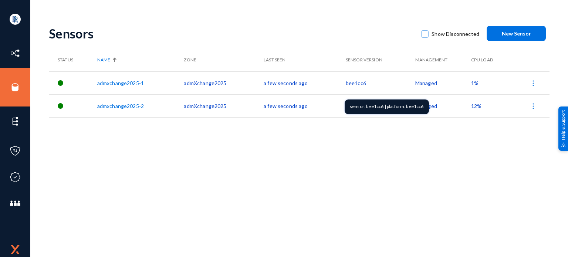
click at [346, 81] on td "bee1cc6" at bounding box center [381, 82] width 70 height 23
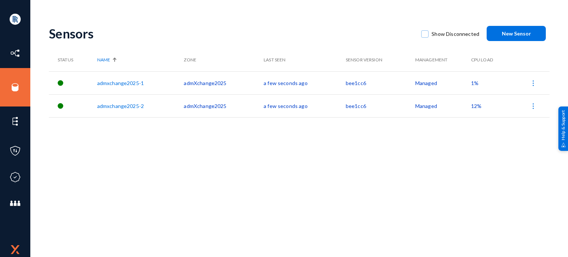
click at [346, 81] on td "bee1cc6" at bounding box center [381, 82] width 70 height 23
copy td "bee1cc6"
click at [345, 134] on mat-tooltip-component "sensor: bee1cc6 | platform: bee1cc6" at bounding box center [386, 129] width 95 height 25
click at [209, 148] on div "Sensors Show Disconnected New Sensor Status Name Zone Last Seen Sensor Version …" at bounding box center [299, 129] width 501 height 222
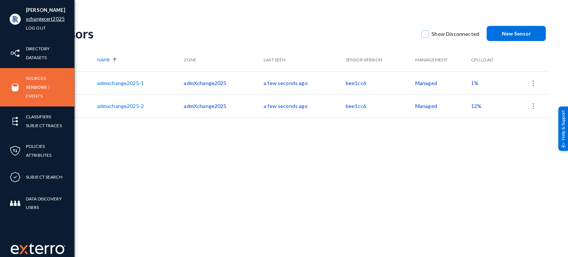
click at [47, 20] on link "xchangecert2025" at bounding box center [45, 19] width 39 height 9
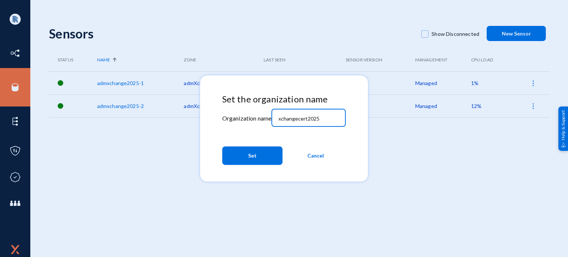
click at [311, 116] on input "xchangecert2025" at bounding box center [310, 118] width 64 height 7
click at [314, 118] on input "xchangecert2025" at bounding box center [310, 118] width 64 height 7
type input "xchangecert25"
click at [268, 156] on button "Set" at bounding box center [252, 155] width 60 height 18
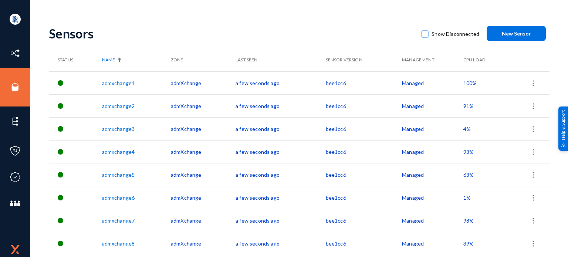
click at [116, 81] on link "admxchange1" at bounding box center [118, 83] width 33 height 6
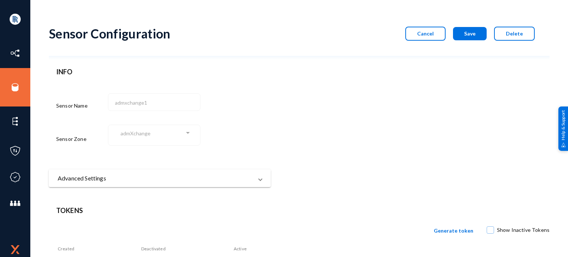
click at [423, 35] on span "Cancel" at bounding box center [425, 33] width 17 height 6
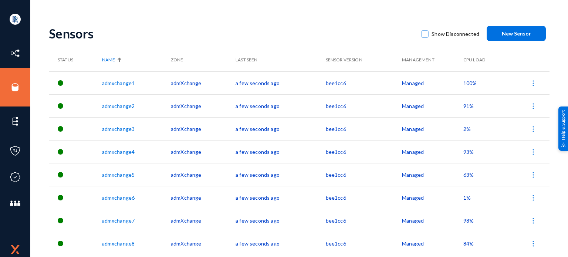
click at [531, 83] on img at bounding box center [532, 82] width 7 height 7
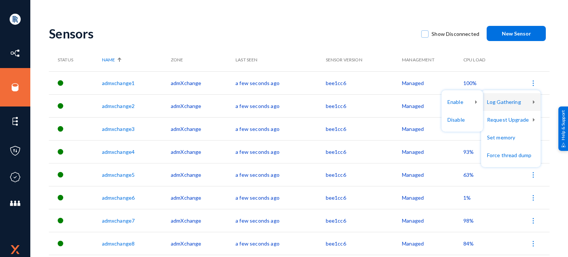
click at [468, 48] on div at bounding box center [284, 128] width 568 height 257
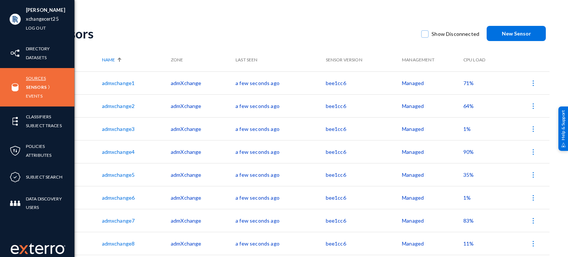
click at [33, 77] on link "Sources" at bounding box center [36, 78] width 20 height 9
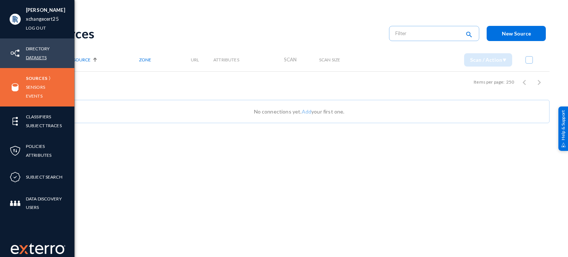
click at [36, 57] on link "Datasets" at bounding box center [36, 57] width 21 height 9
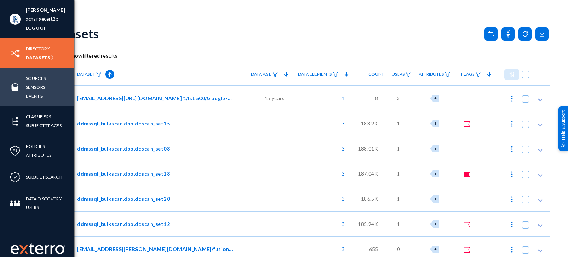
click at [27, 88] on link "Sensors" at bounding box center [35, 87] width 19 height 9
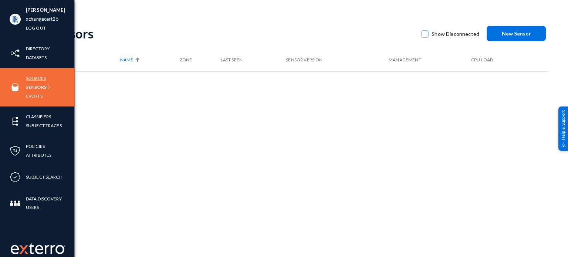
click at [31, 80] on link "Sources" at bounding box center [36, 78] width 20 height 9
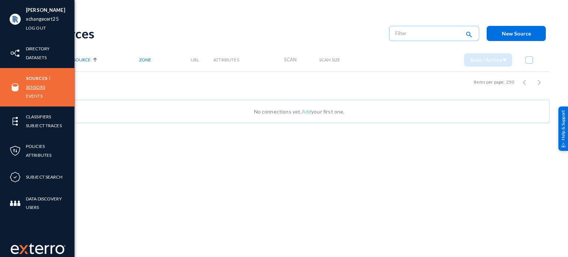
click at [33, 85] on link "Sensors" at bounding box center [35, 87] width 19 height 9
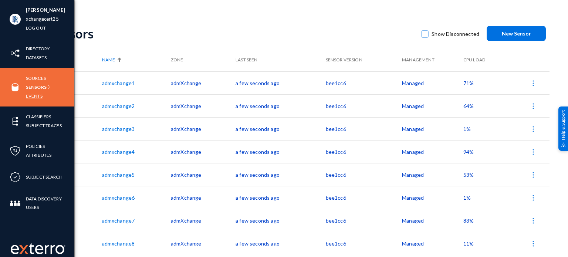
click at [28, 94] on link "Events" at bounding box center [34, 96] width 17 height 9
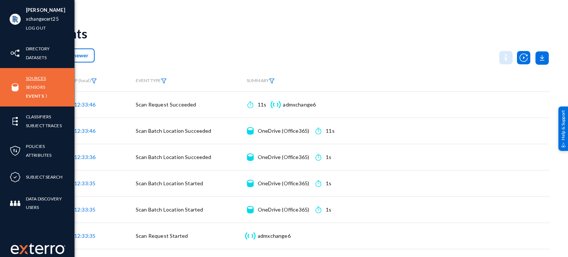
click at [33, 78] on link "Sources" at bounding box center [36, 78] width 20 height 9
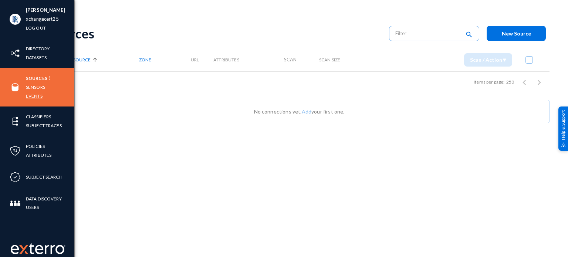
click at [30, 94] on link "Events" at bounding box center [34, 96] width 17 height 9
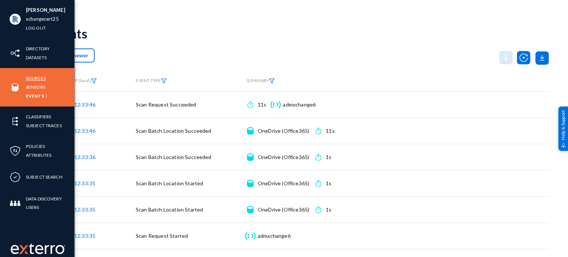
click at [28, 75] on link "Sources" at bounding box center [36, 78] width 20 height 9
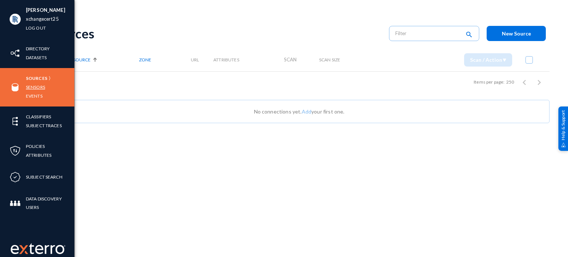
click at [30, 88] on link "Sensors" at bounding box center [35, 87] width 19 height 9
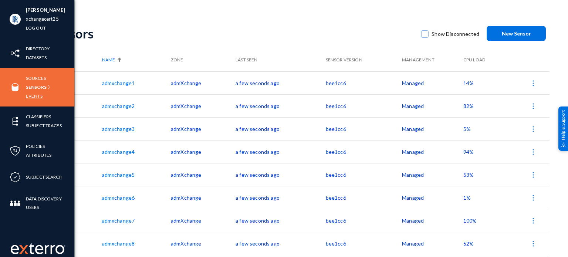
click at [31, 95] on link "Events" at bounding box center [34, 96] width 17 height 9
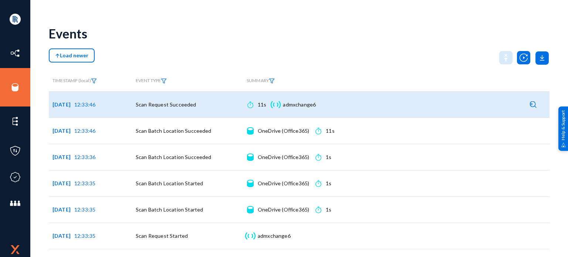
click at [360, 112] on div "Duration 11s Sensor admxchange6 Sensor details" at bounding box center [396, 104] width 299 height 18
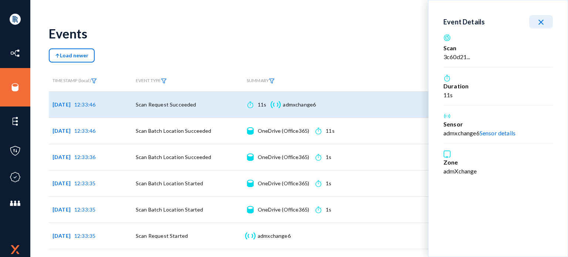
click at [537, 22] on mat-icon "close" at bounding box center [540, 22] width 9 height 9
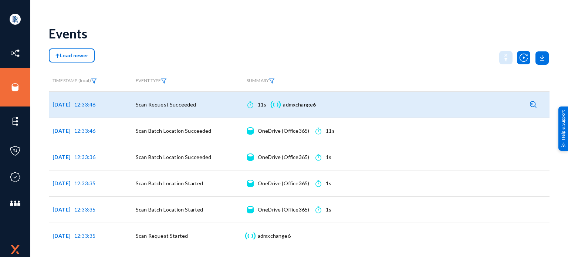
click at [433, 113] on div "Duration 11s Sensor admxchange6 Sensor details" at bounding box center [396, 104] width 299 height 18
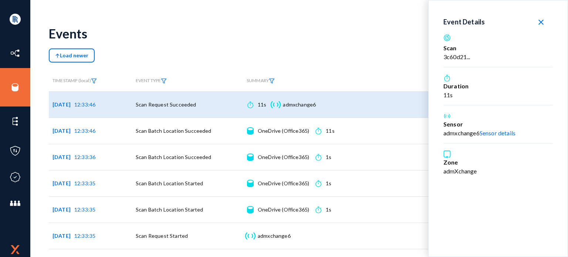
click at [533, 21] on button "close" at bounding box center [541, 21] width 24 height 13
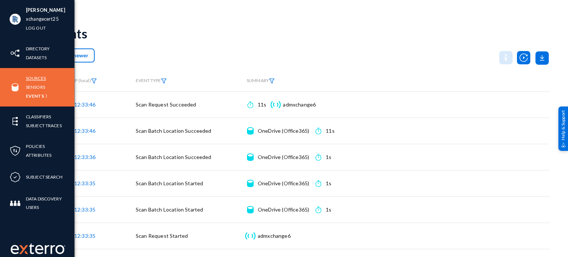
click at [32, 77] on link "Sources" at bounding box center [36, 78] width 20 height 9
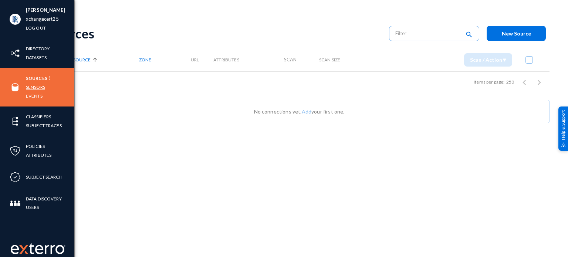
click at [28, 84] on link "Sensors" at bounding box center [35, 87] width 19 height 9
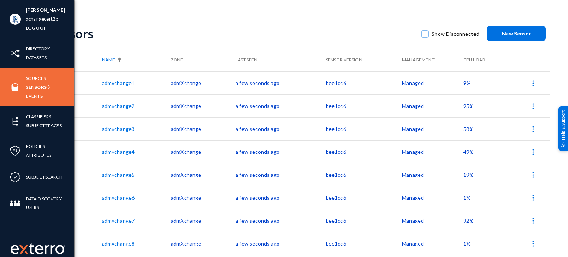
click at [33, 95] on link "Events" at bounding box center [34, 96] width 17 height 9
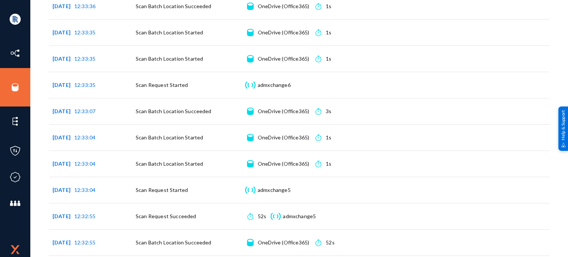
scroll to position [259, 0]
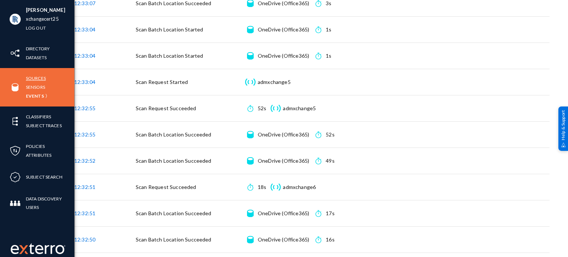
click at [28, 81] on link "Sources" at bounding box center [36, 78] width 20 height 9
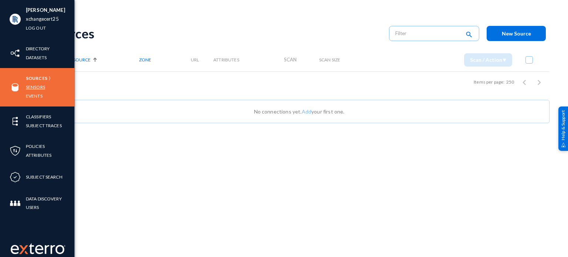
click at [37, 88] on link "Sensors" at bounding box center [35, 87] width 19 height 9
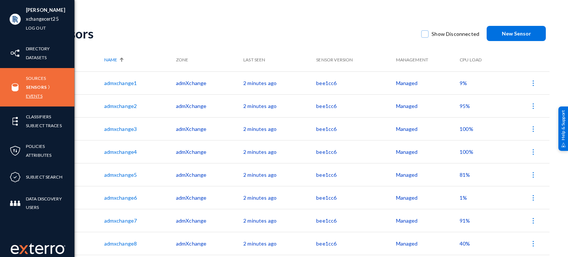
click at [31, 97] on link "Events" at bounding box center [34, 96] width 17 height 9
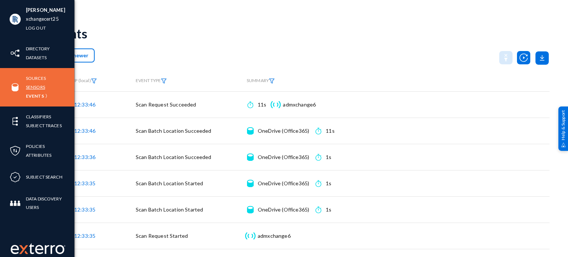
click at [36, 83] on link "Sensors" at bounding box center [35, 87] width 19 height 9
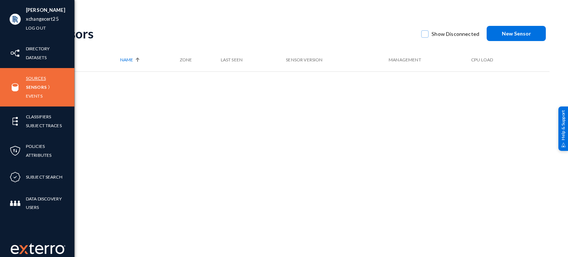
click at [37, 79] on link "Sources" at bounding box center [36, 78] width 20 height 9
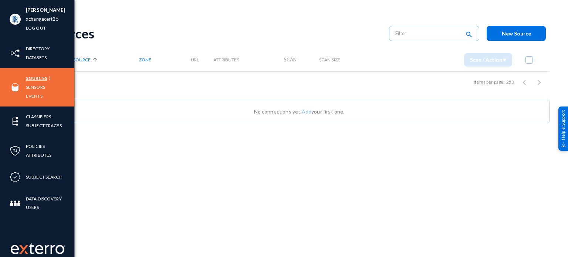
click at [34, 79] on link "Sources" at bounding box center [36, 78] width 21 height 9
click at [34, 87] on link "Sensors" at bounding box center [35, 87] width 19 height 9
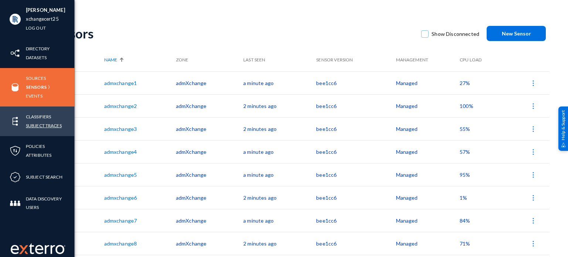
click at [46, 125] on link "Subject Traces" at bounding box center [44, 125] width 36 height 9
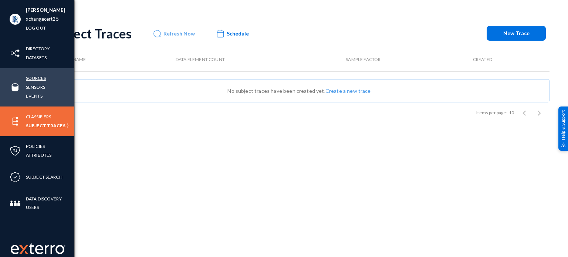
click at [33, 78] on link "Sources" at bounding box center [36, 78] width 20 height 9
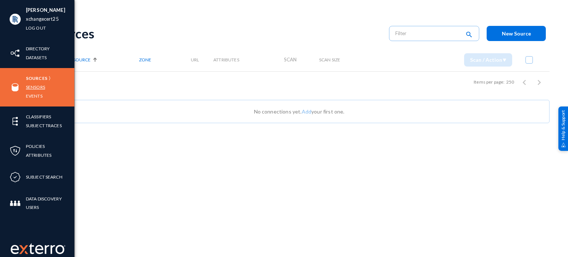
click at [37, 89] on link "Sensors" at bounding box center [35, 87] width 19 height 9
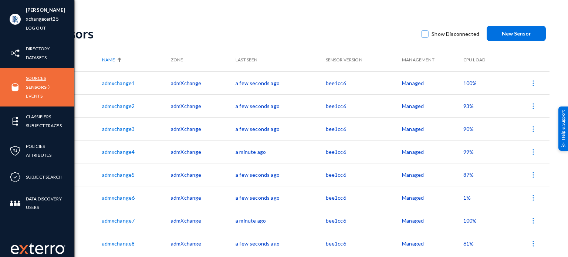
click at [36, 82] on link "Sources" at bounding box center [36, 78] width 20 height 9
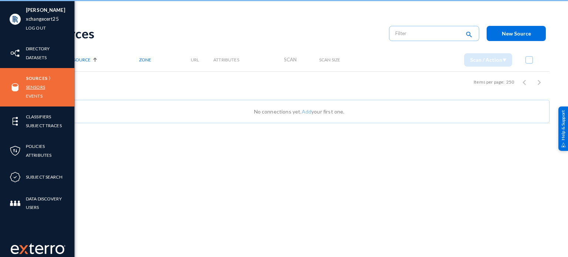
click at [35, 84] on link "Sensors" at bounding box center [35, 87] width 19 height 9
